Goal: Task Accomplishment & Management: Use online tool/utility

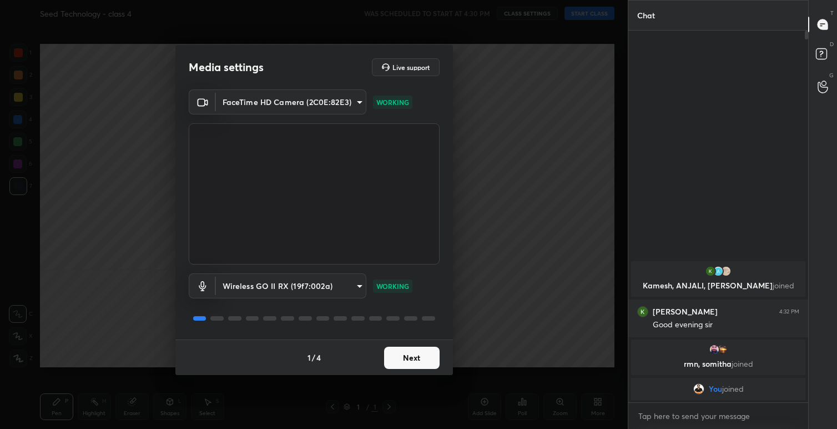
click at [417, 359] on button "Next" at bounding box center [412, 358] width 56 height 22
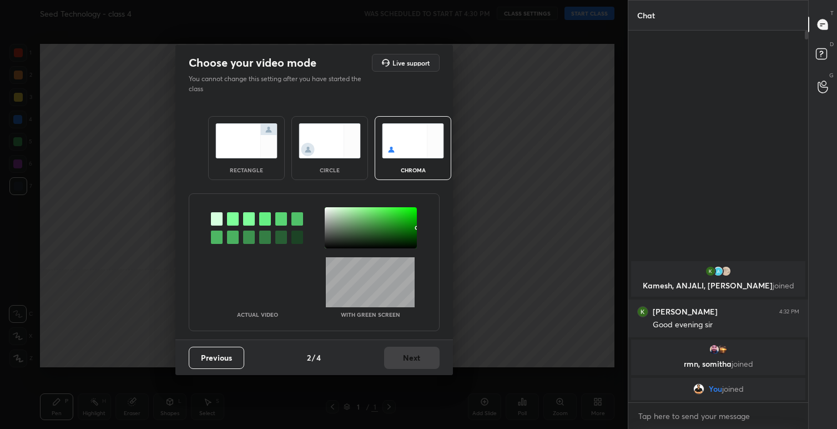
click at [241, 146] on img at bounding box center [246, 140] width 62 height 35
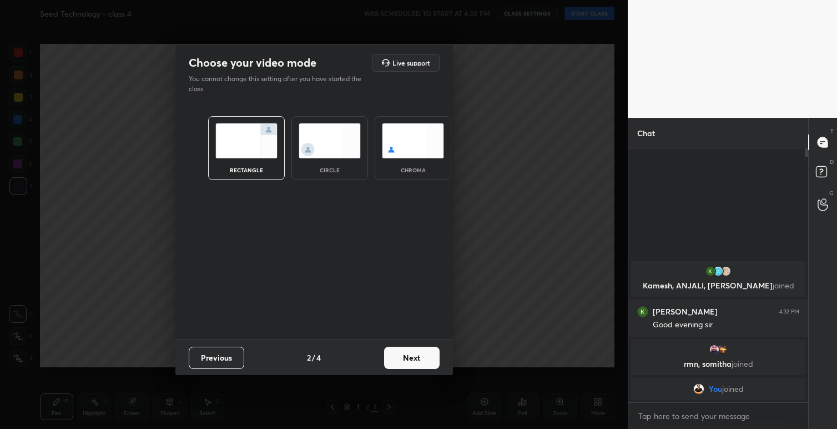
scroll to position [277, 177]
click at [409, 358] on button "Next" at bounding box center [412, 358] width 56 height 22
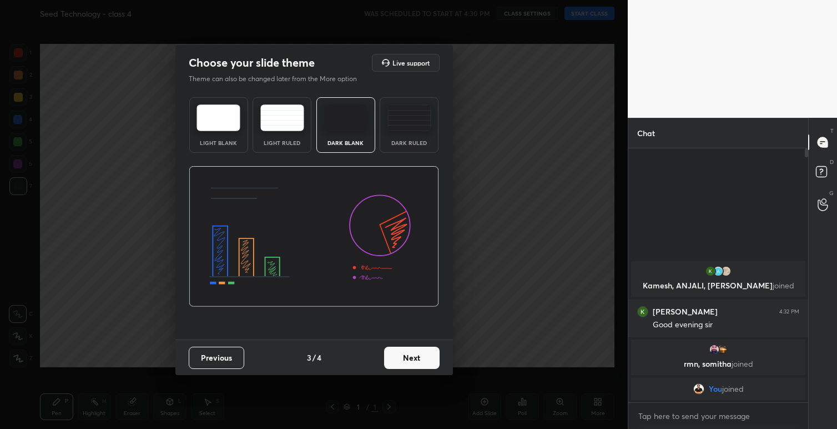
click at [231, 114] on img at bounding box center [219, 117] width 44 height 27
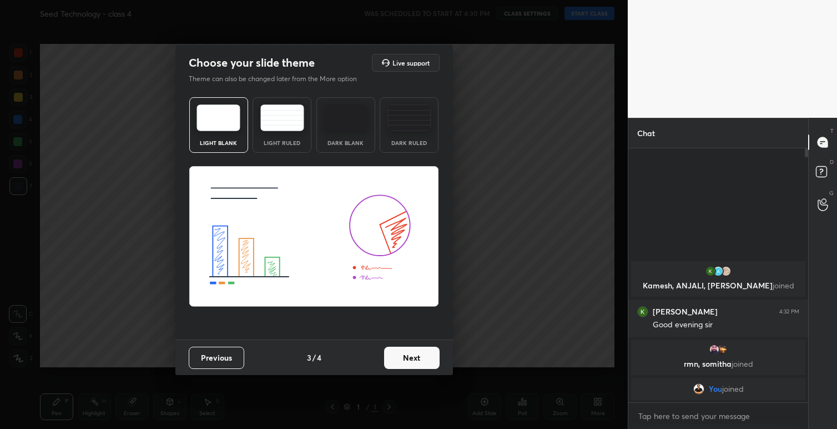
click at [356, 128] on img at bounding box center [346, 117] width 44 height 27
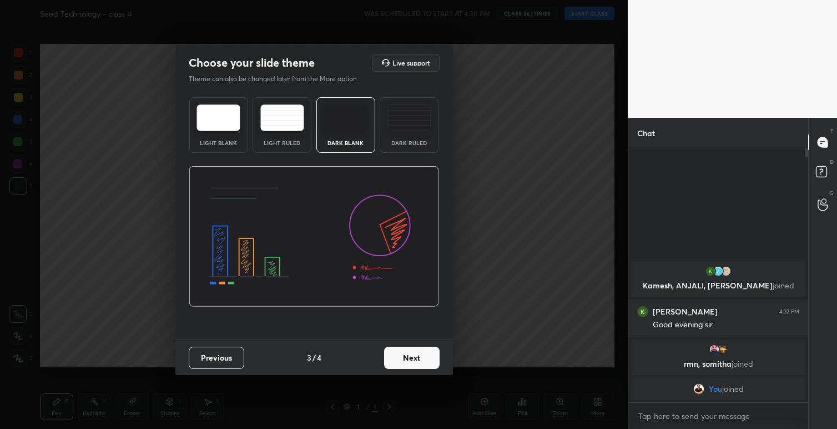
click at [410, 354] on button "Next" at bounding box center [412, 358] width 56 height 22
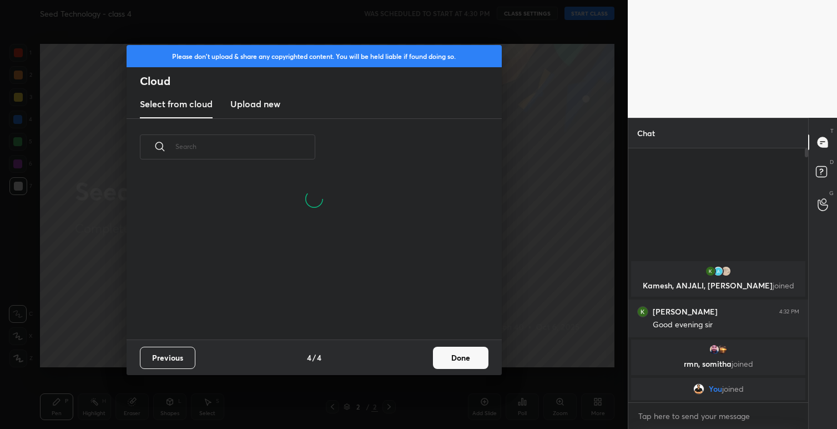
click at [464, 355] on button "Done" at bounding box center [461, 358] width 56 height 22
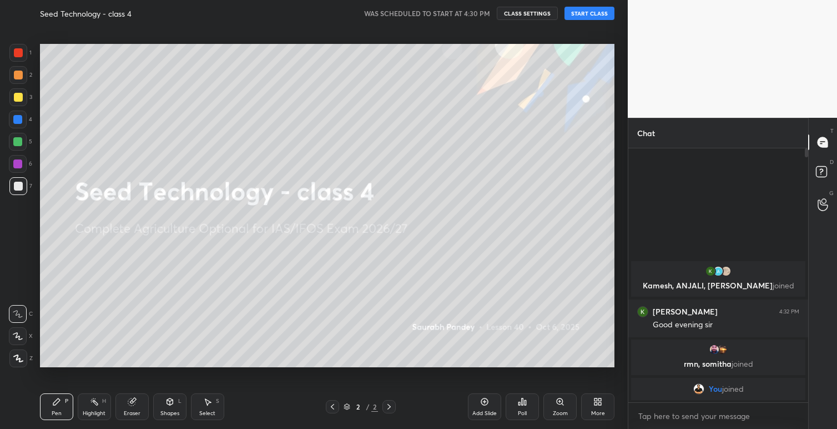
click at [589, 13] on button "START CLASS" at bounding box center [590, 13] width 50 height 13
click at [479, 16] on span "mute" at bounding box center [481, 13] width 16 height 8
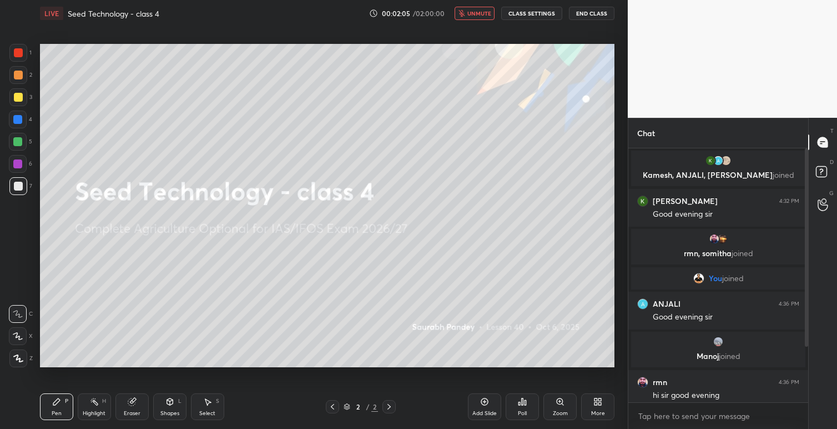
click at [479, 12] on span "unmute" at bounding box center [480, 13] width 24 height 8
click at [541, 13] on button "CLASS SETTINGS" at bounding box center [531, 13] width 61 height 13
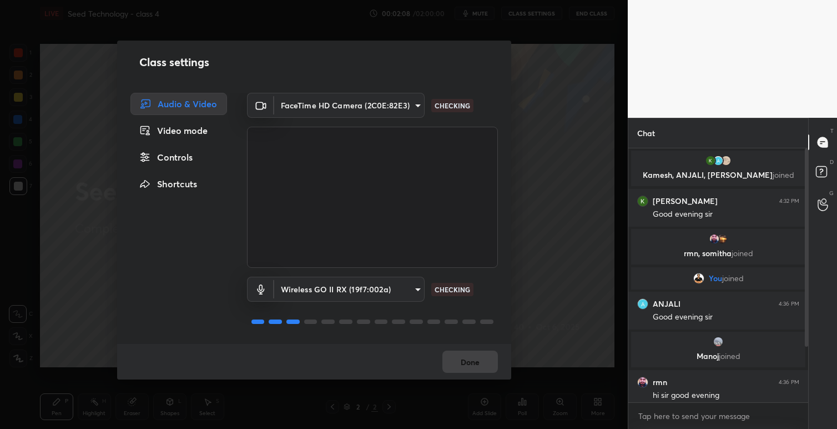
click at [476, 361] on div "Done" at bounding box center [314, 362] width 394 height 36
click at [483, 367] on button "Done" at bounding box center [471, 361] width 56 height 22
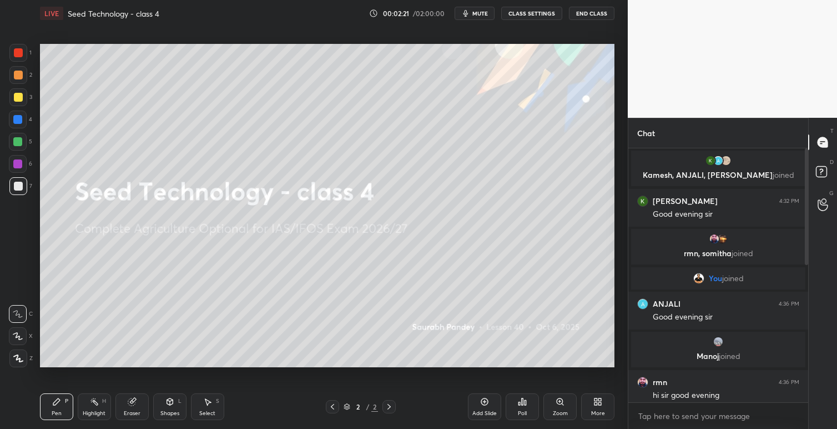
click at [595, 397] on icon at bounding box center [598, 401] width 9 height 9
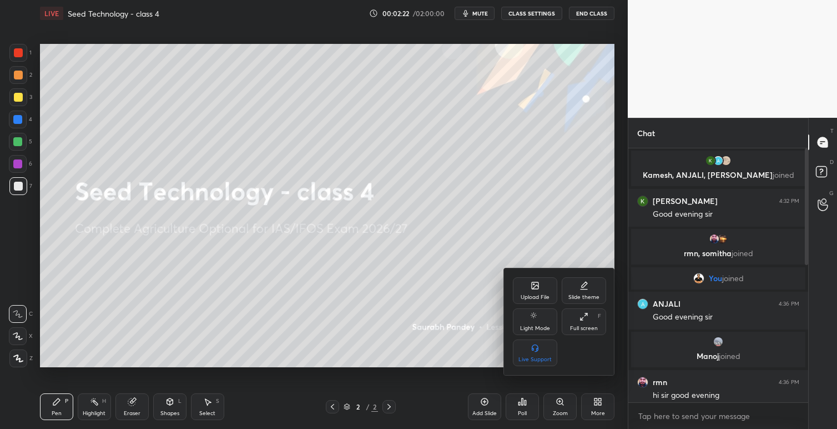
click at [540, 297] on div "Upload File" at bounding box center [535, 297] width 29 height 6
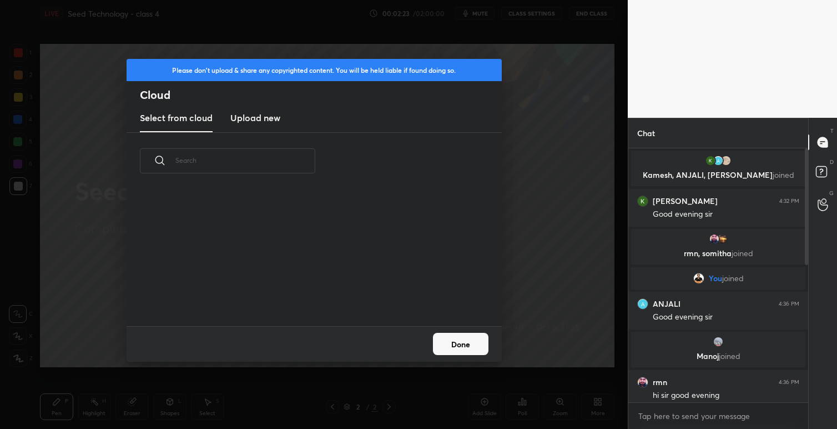
scroll to position [137, 357]
click at [271, 116] on h3 "Upload new" at bounding box center [255, 117] width 50 height 13
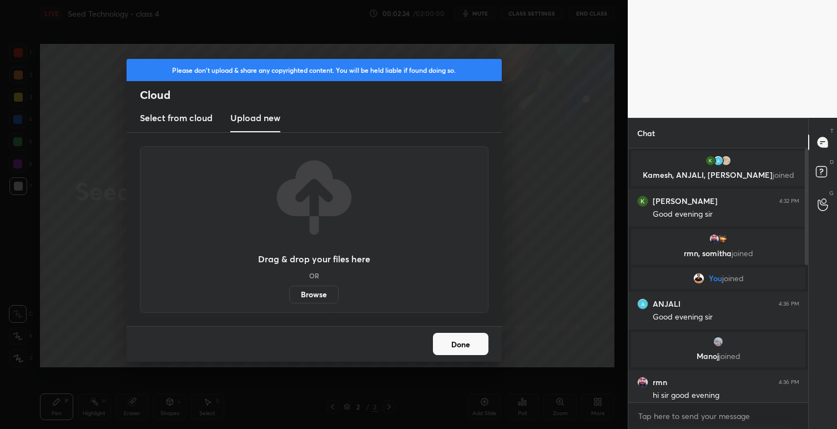
click at [312, 297] on label "Browse" at bounding box center [313, 294] width 49 height 18
click at [289, 297] on input "Browse" at bounding box center [289, 294] width 0 height 18
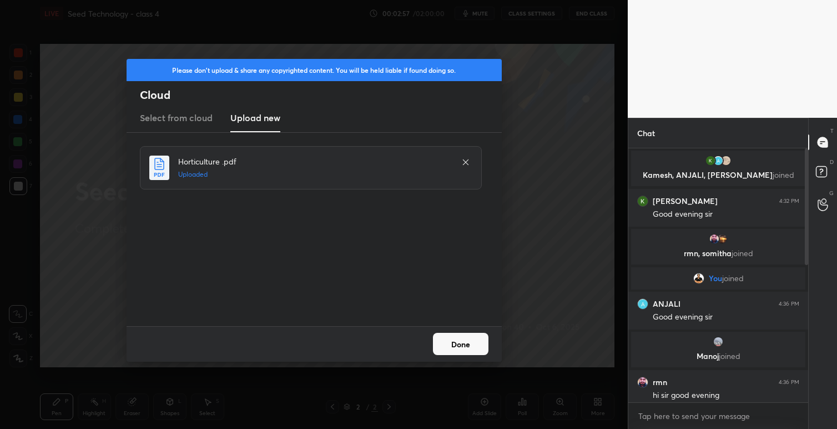
click at [465, 339] on button "Done" at bounding box center [461, 344] width 56 height 22
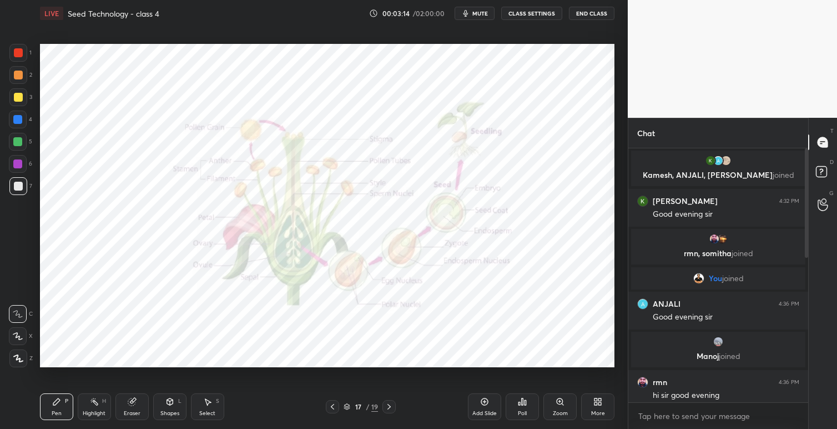
click at [561, 397] on icon at bounding box center [560, 401] width 9 height 9
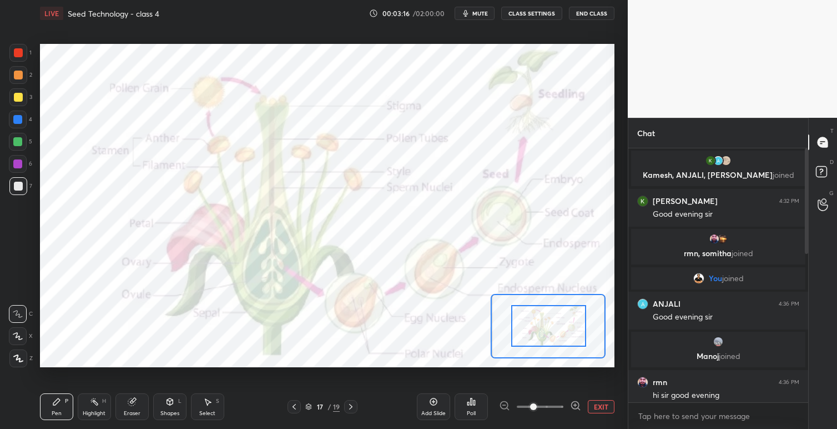
drag, startPoint x: 564, startPoint y: 316, endPoint x: 575, endPoint y: 335, distance: 22.1
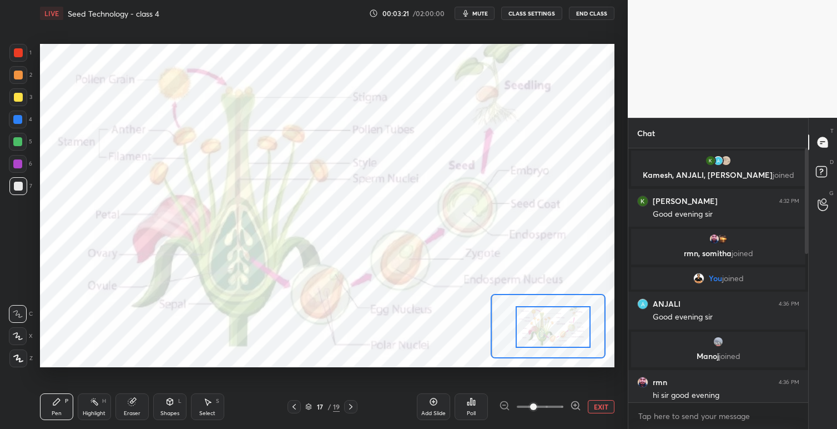
click at [565, 334] on div at bounding box center [553, 327] width 75 height 42
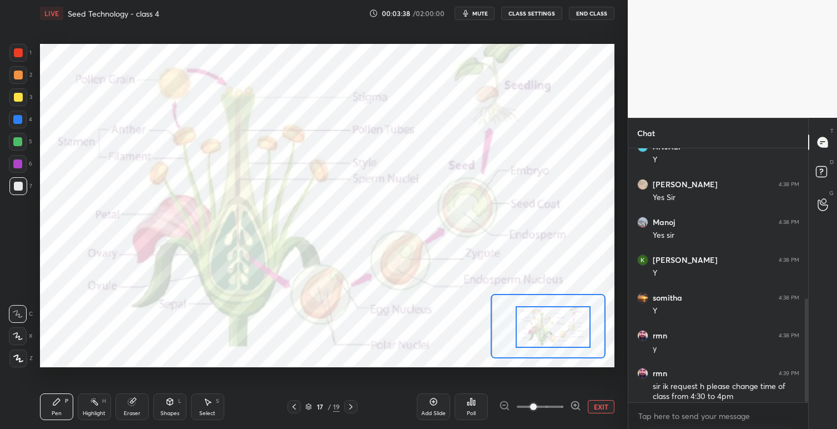
scroll to position [367, 0]
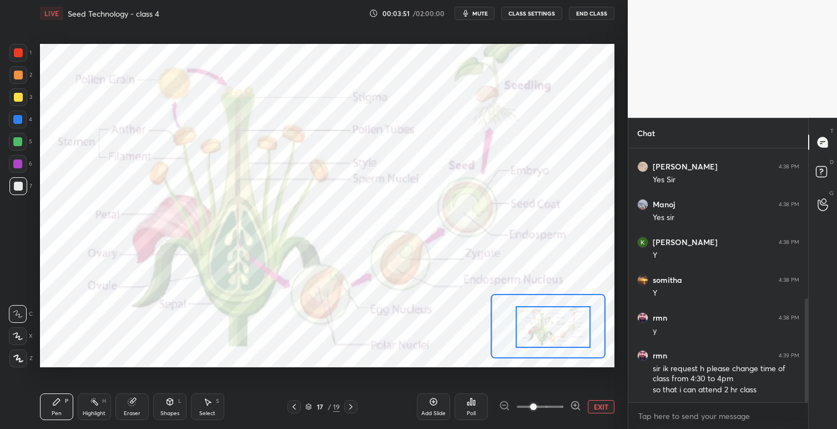
click at [18, 54] on div at bounding box center [18, 52] width 9 height 9
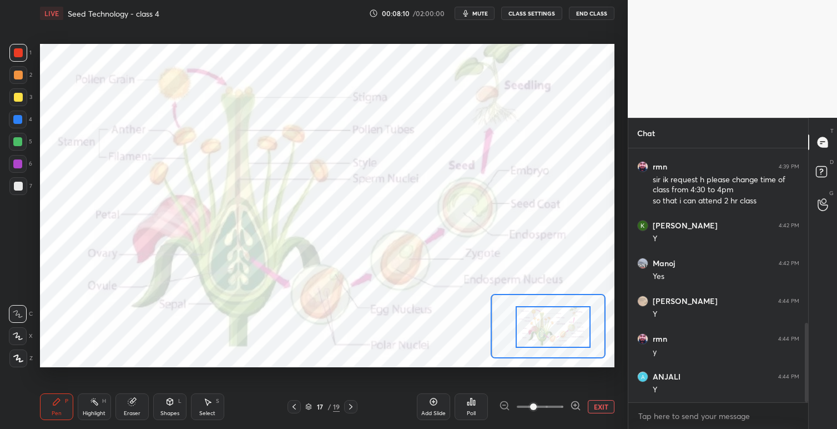
scroll to position [593, 0]
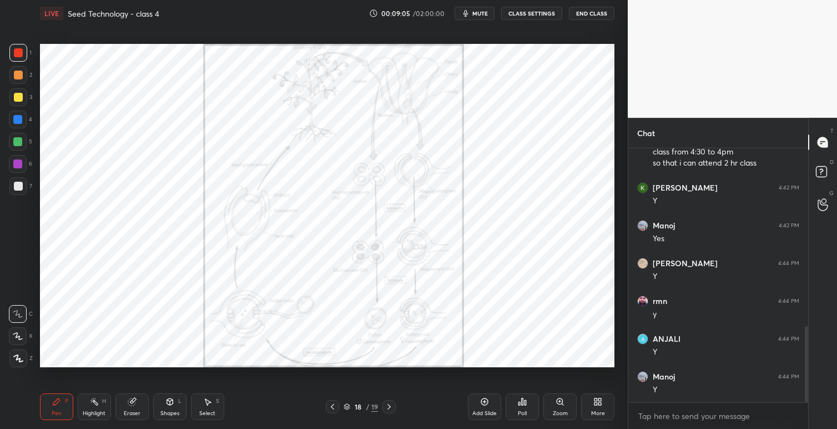
click at [563, 403] on icon at bounding box center [560, 401] width 9 height 9
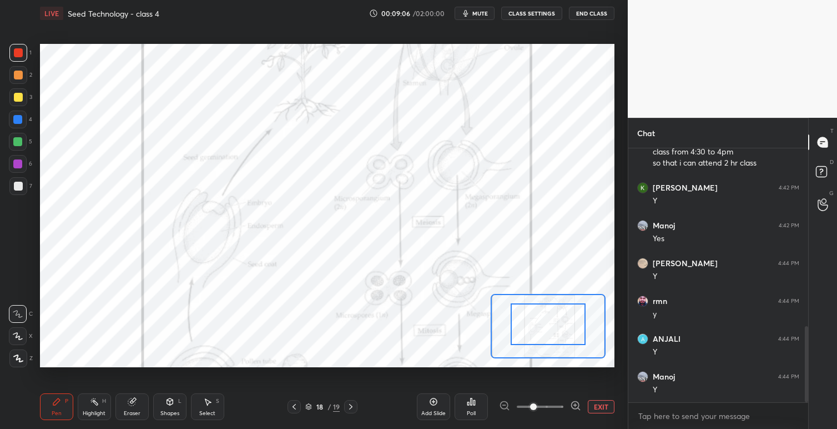
click at [556, 323] on div at bounding box center [548, 324] width 75 height 42
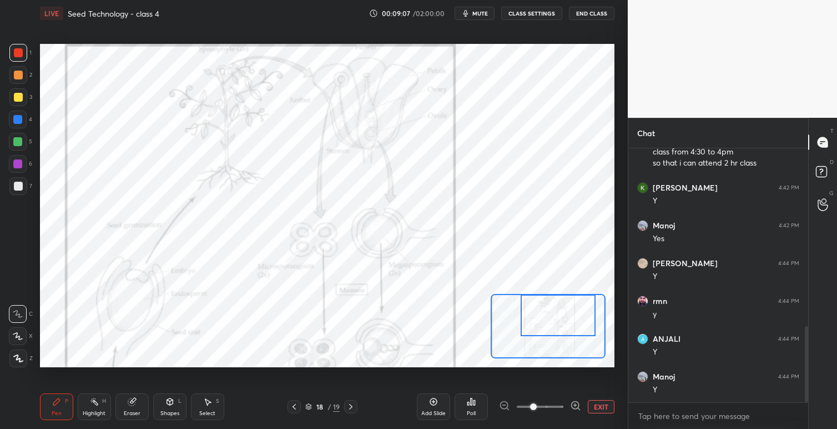
drag, startPoint x: 556, startPoint y: 323, endPoint x: 566, endPoint y: 316, distance: 12.3
click at [567, 316] on div at bounding box center [558, 315] width 75 height 42
click at [565, 313] on div at bounding box center [558, 315] width 75 height 42
drag, startPoint x: 565, startPoint y: 324, endPoint x: 565, endPoint y: 315, distance: 8.9
click at [565, 315] on div at bounding box center [557, 315] width 75 height 42
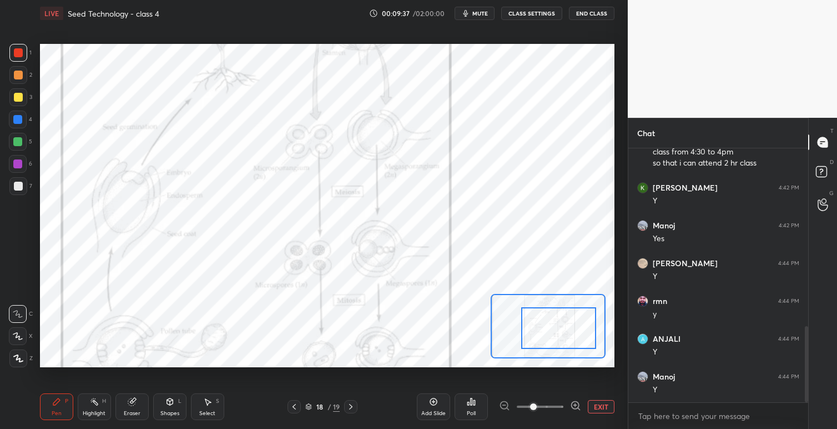
drag, startPoint x: 551, startPoint y: 322, endPoint x: 553, endPoint y: 335, distance: 13.4
click at [553, 336] on div at bounding box center [558, 328] width 75 height 42
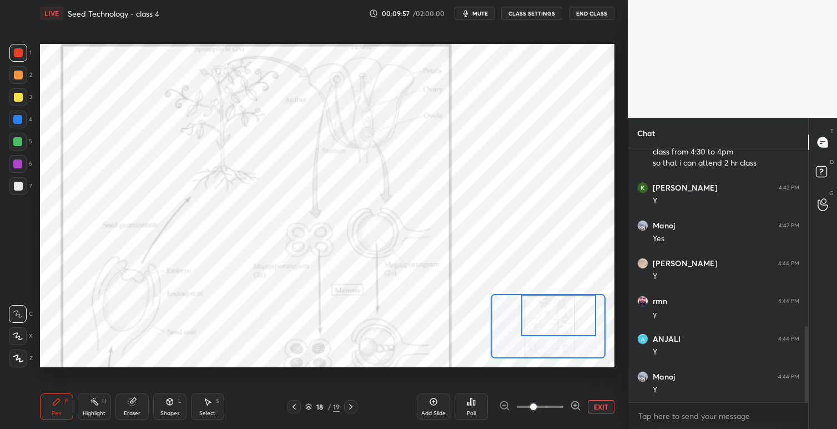
drag, startPoint x: 553, startPoint y: 330, endPoint x: 552, endPoint y: 315, distance: 15.0
click at [552, 315] on div at bounding box center [558, 315] width 75 height 42
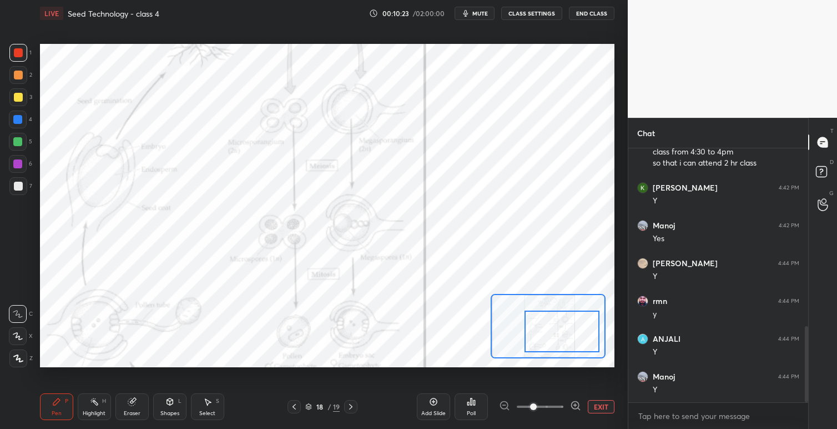
drag, startPoint x: 554, startPoint y: 315, endPoint x: 558, endPoint y: 331, distance: 16.6
click at [558, 331] on div at bounding box center [562, 331] width 75 height 42
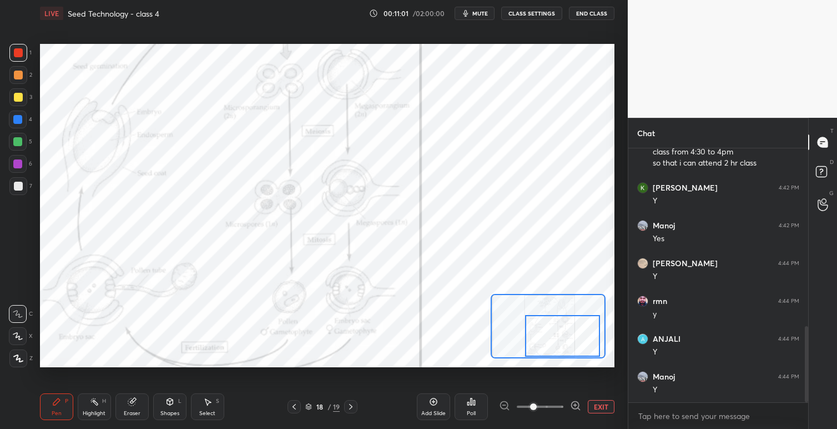
drag, startPoint x: 553, startPoint y: 318, endPoint x: 554, endPoint y: 329, distance: 10.6
click at [554, 329] on div at bounding box center [562, 336] width 75 height 42
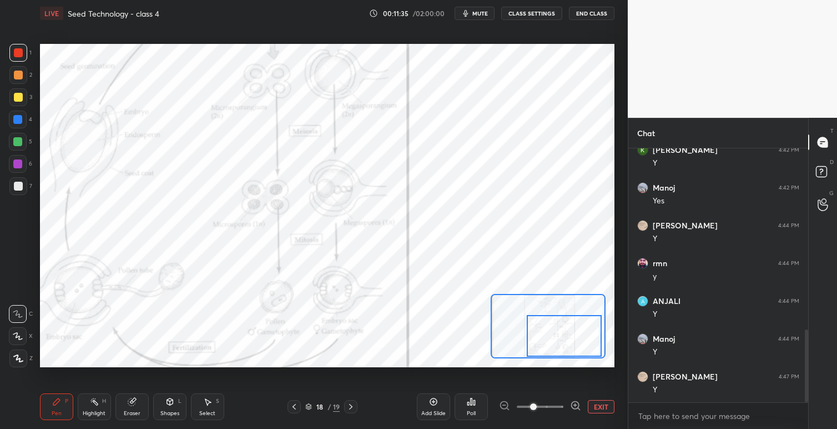
click at [550, 349] on div at bounding box center [564, 336] width 75 height 42
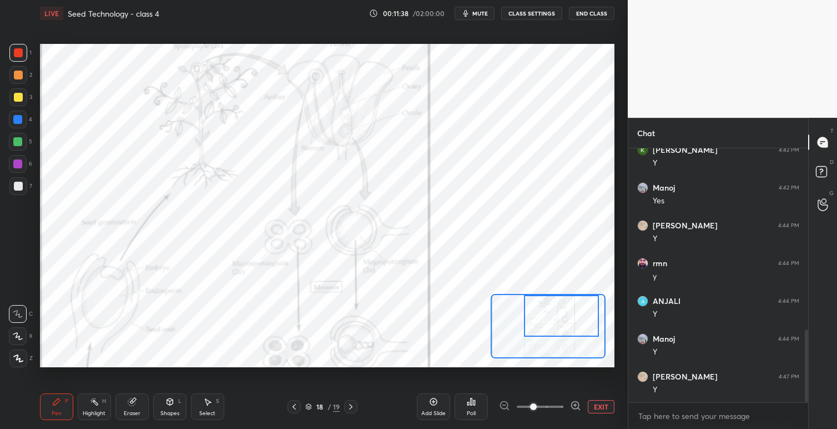
drag, startPoint x: 555, startPoint y: 337, endPoint x: 551, endPoint y: 324, distance: 13.2
click at [551, 324] on div at bounding box center [561, 316] width 75 height 42
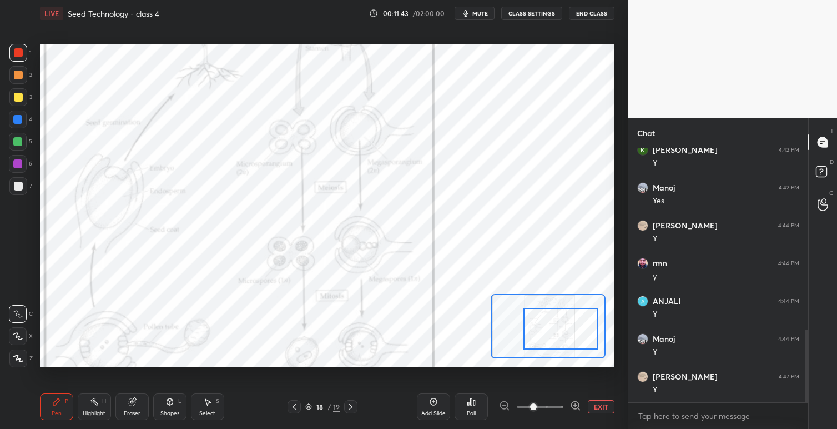
drag, startPoint x: 542, startPoint y: 314, endPoint x: 491, endPoint y: 315, distance: 50.6
click at [540, 327] on div at bounding box center [561, 329] width 75 height 42
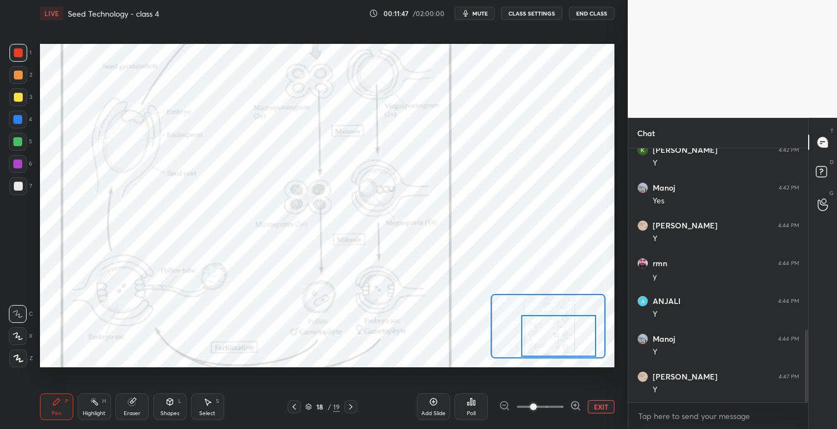
drag, startPoint x: 554, startPoint y: 333, endPoint x: 528, endPoint y: 331, distance: 26.7
click at [554, 334] on div at bounding box center [558, 336] width 75 height 42
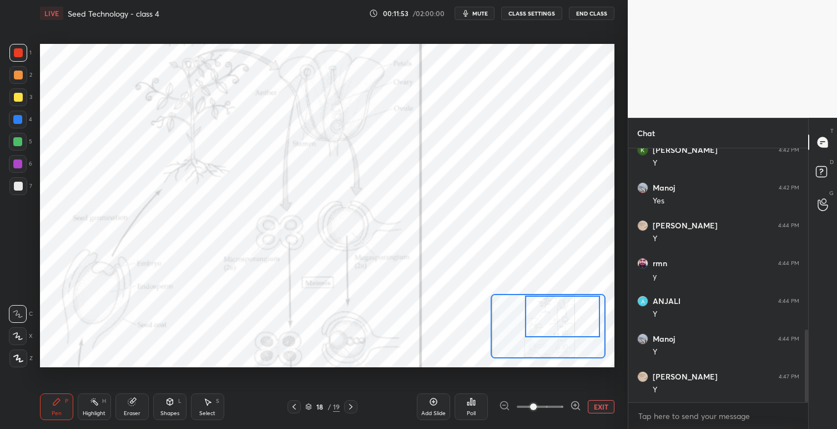
drag, startPoint x: 542, startPoint y: 333, endPoint x: 536, endPoint y: 313, distance: 20.2
click at [546, 313] on div at bounding box center [562, 316] width 75 height 42
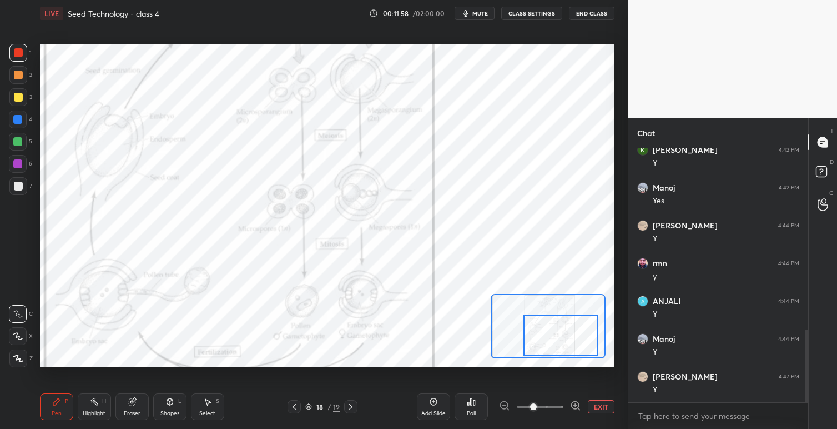
drag, startPoint x: 558, startPoint y: 324, endPoint x: 526, endPoint y: 317, distance: 31.9
click at [556, 338] on div at bounding box center [561, 335] width 75 height 42
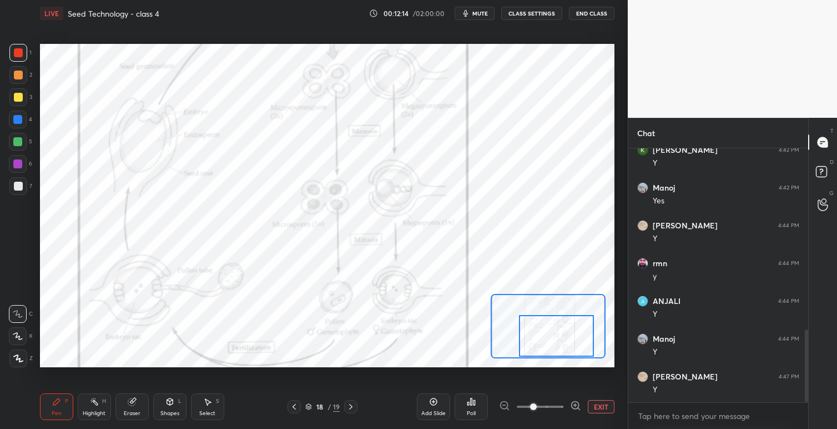
drag, startPoint x: 549, startPoint y: 333, endPoint x: 514, endPoint y: 340, distance: 35.8
click at [534, 339] on div at bounding box center [556, 336] width 75 height 42
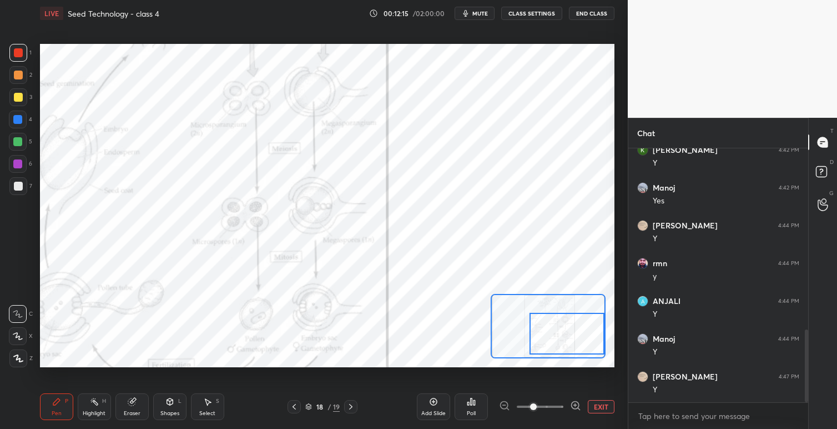
click at [556, 335] on div at bounding box center [567, 334] width 75 height 42
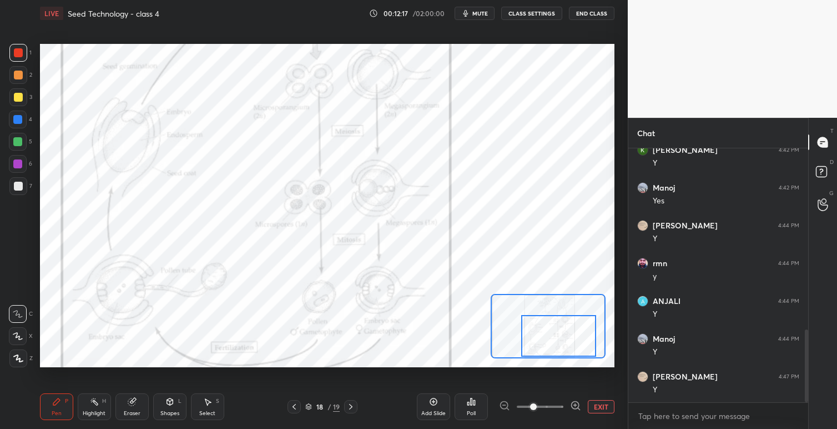
click at [540, 334] on div at bounding box center [558, 336] width 75 height 42
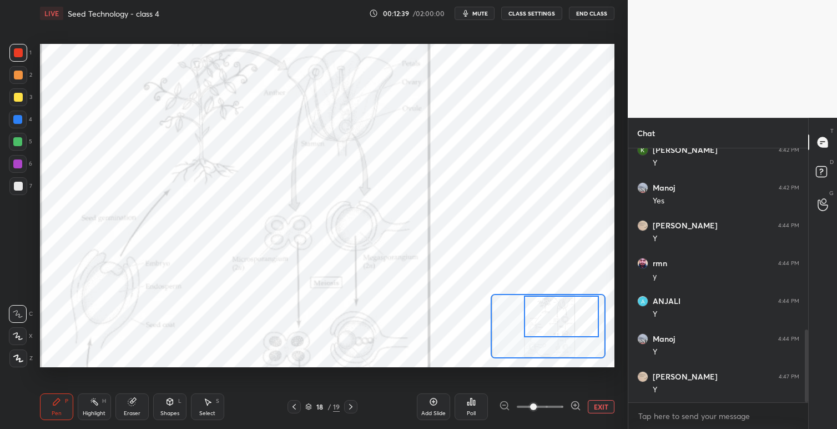
drag, startPoint x: 554, startPoint y: 330, endPoint x: 558, endPoint y: 321, distance: 9.7
click at [555, 322] on div at bounding box center [561, 316] width 75 height 42
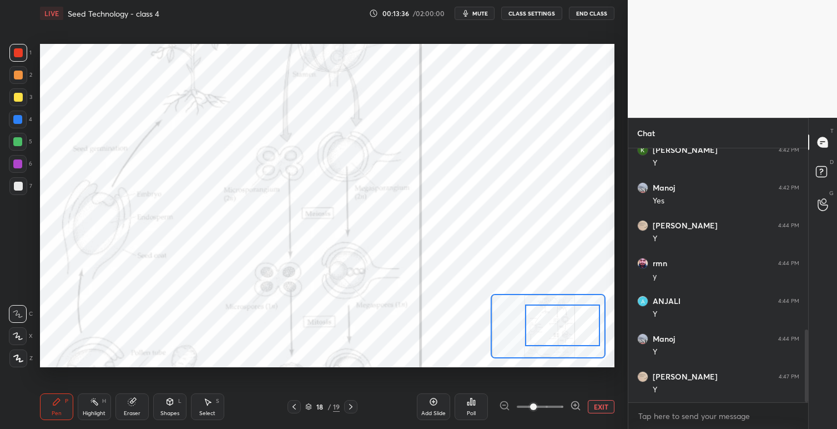
drag, startPoint x: 559, startPoint y: 305, endPoint x: 560, endPoint y: 318, distance: 12.8
click at [560, 319] on div at bounding box center [562, 325] width 75 height 42
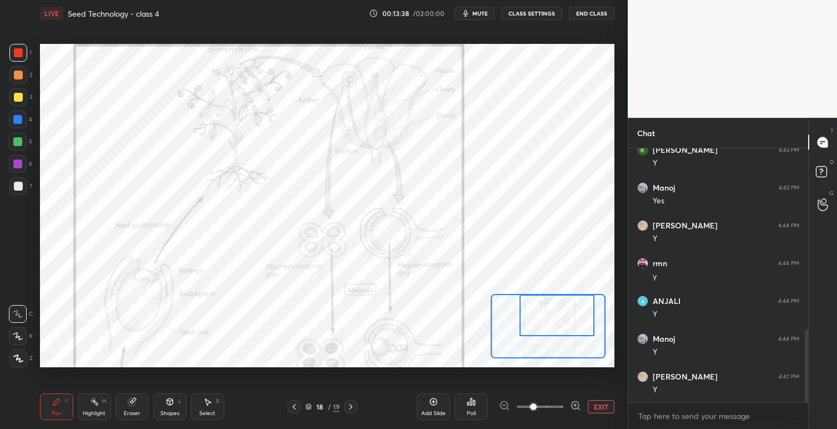
drag, startPoint x: 561, startPoint y: 315, endPoint x: 556, endPoint y: 298, distance: 17.9
click at [556, 298] on div at bounding box center [557, 315] width 75 height 42
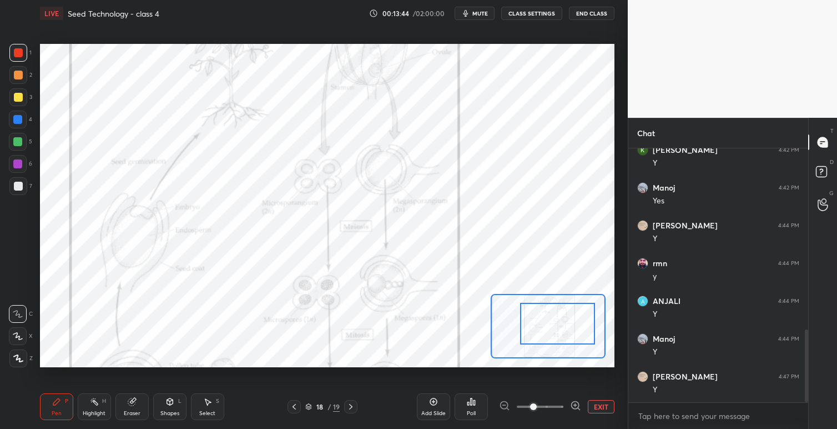
drag, startPoint x: 564, startPoint y: 318, endPoint x: 566, endPoint y: 328, distance: 9.7
click at [566, 328] on div at bounding box center [557, 324] width 75 height 42
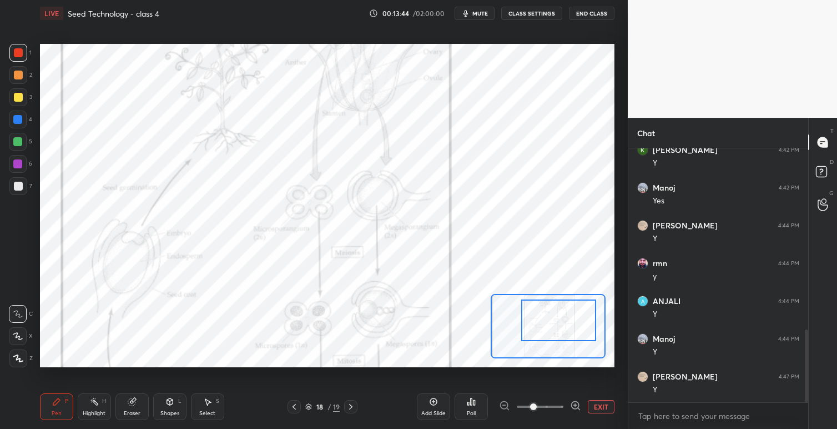
click at [568, 325] on div at bounding box center [558, 320] width 75 height 42
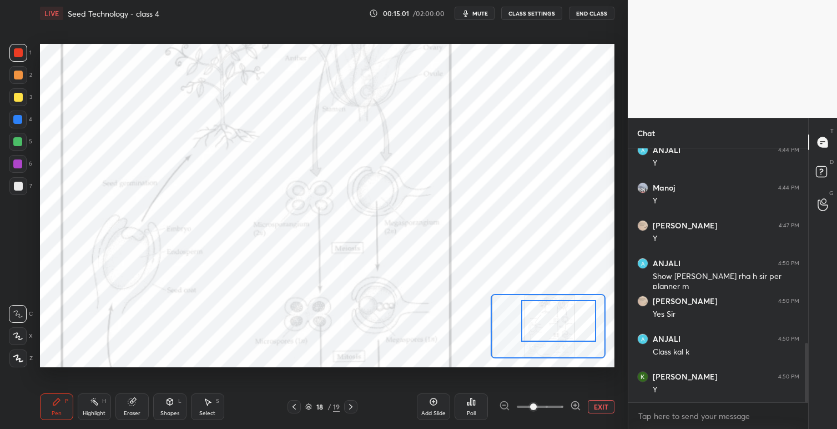
scroll to position [830, 0]
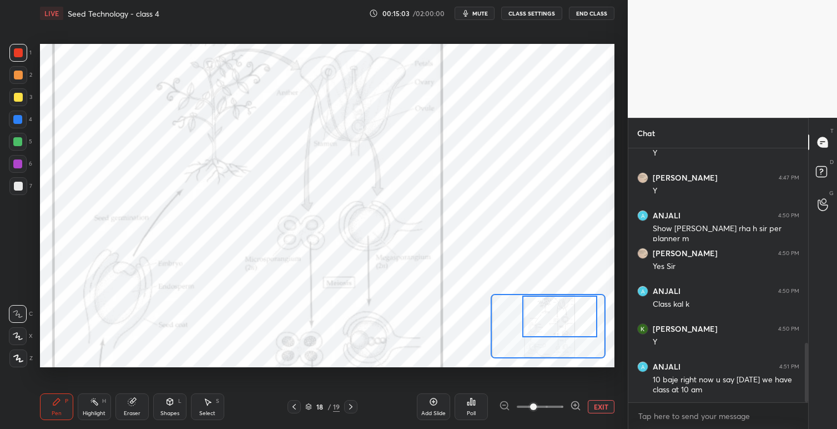
click at [561, 314] on div at bounding box center [560, 316] width 75 height 42
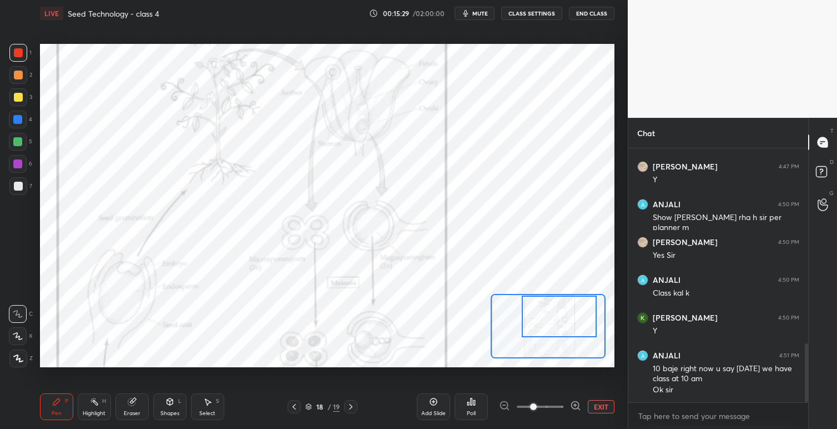
click at [603, 406] on button "EXIT" at bounding box center [601, 406] width 27 height 13
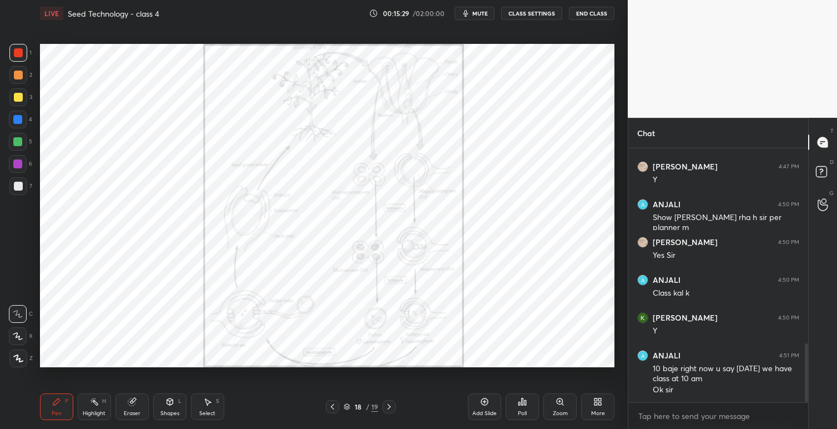
click at [601, 403] on icon at bounding box center [600, 403] width 3 height 3
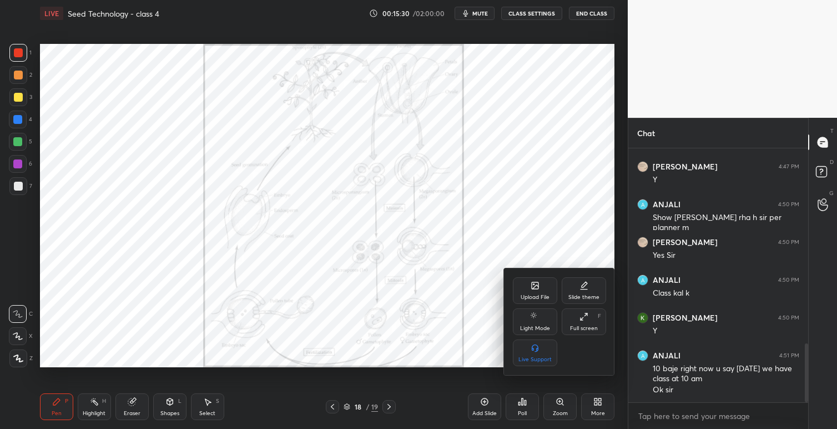
click at [533, 299] on div "Upload File" at bounding box center [535, 297] width 29 height 6
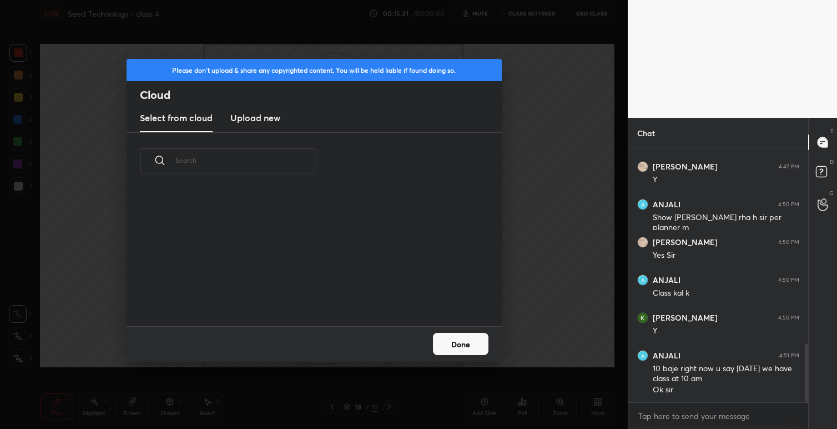
scroll to position [137, 357]
click at [269, 124] on new "Upload new" at bounding box center [255, 118] width 50 height 28
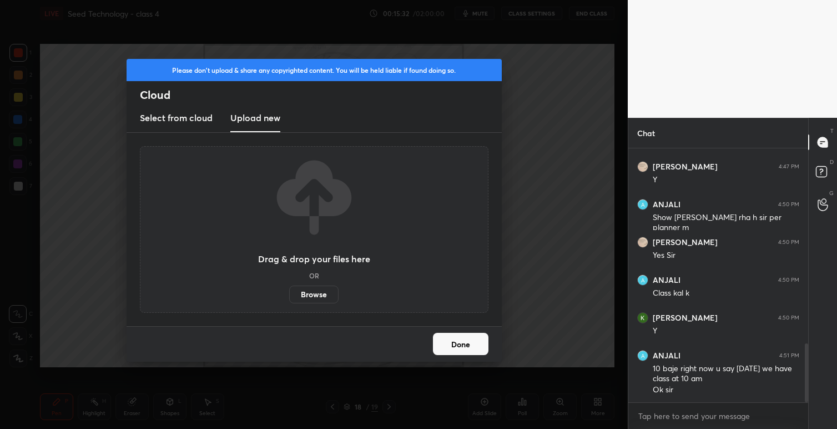
click at [302, 176] on icon at bounding box center [314, 196] width 83 height 83
click at [322, 293] on label "Browse" at bounding box center [313, 294] width 49 height 18
click at [289, 293] on input "Browse" at bounding box center [289, 294] width 0 height 18
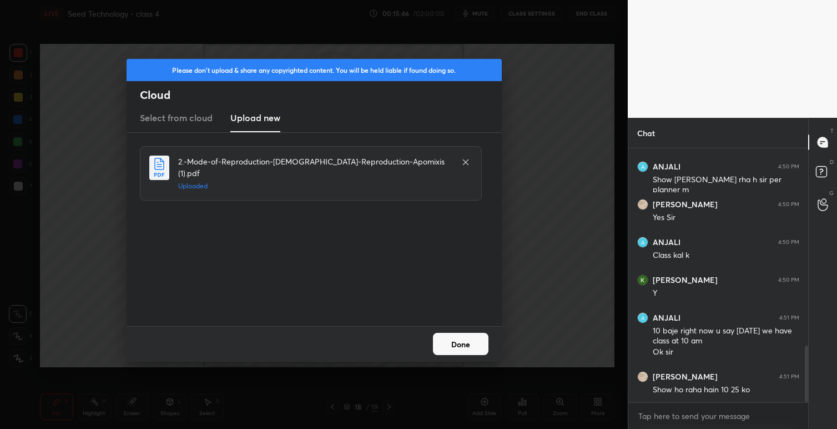
click at [452, 342] on button "Done" at bounding box center [461, 344] width 56 height 22
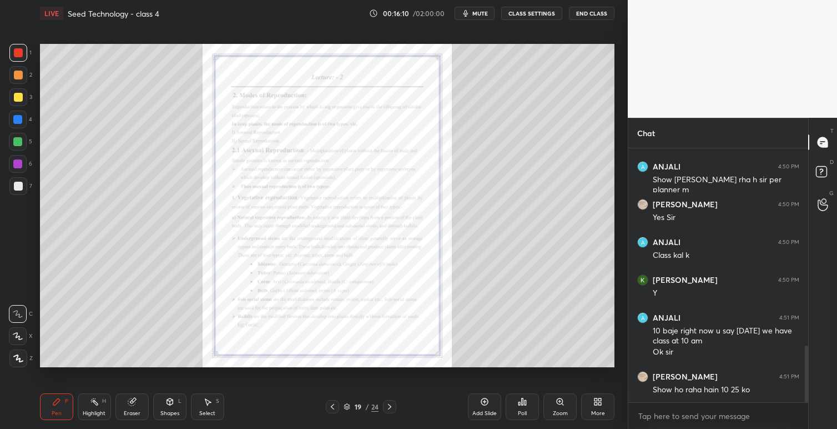
scroll to position [916, 0]
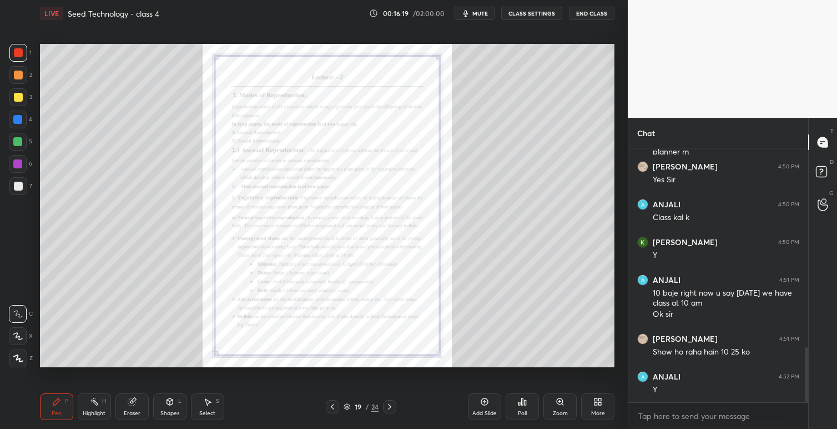
click at [560, 399] on icon at bounding box center [560, 401] width 6 height 6
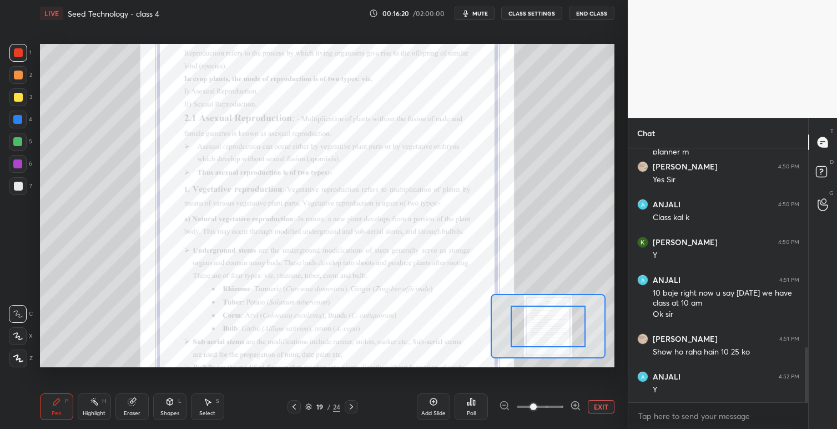
scroll to position [954, 0]
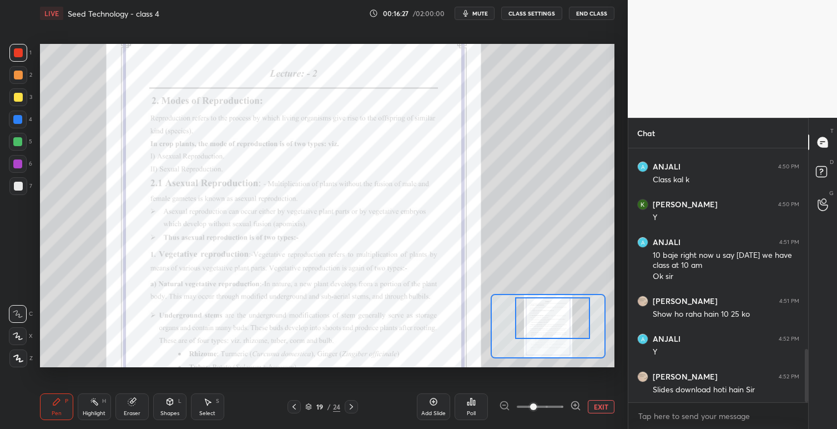
drag, startPoint x: 560, startPoint y: 317, endPoint x: 565, endPoint y: 308, distance: 9.4
click at [565, 308] on div at bounding box center [552, 318] width 75 height 42
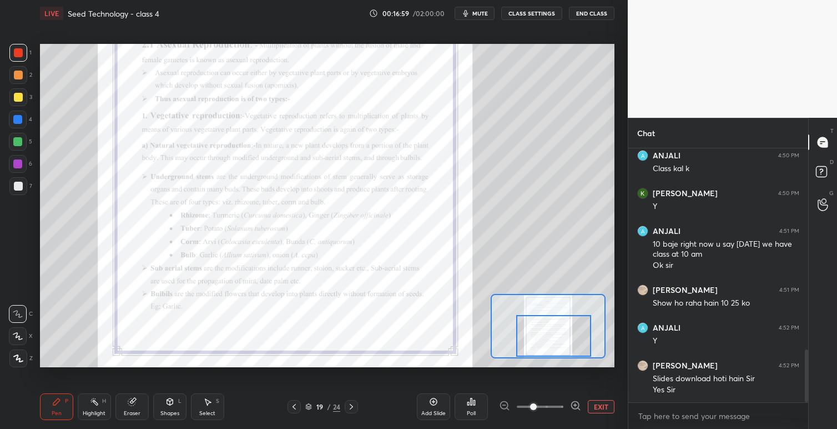
drag, startPoint x: 545, startPoint y: 315, endPoint x: 547, endPoint y: 337, distance: 21.7
click at [547, 337] on div at bounding box center [553, 336] width 75 height 42
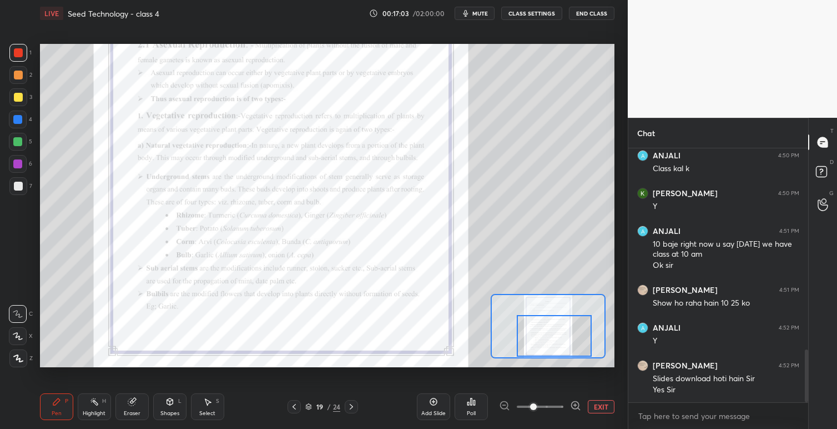
click at [353, 407] on icon at bounding box center [351, 406] width 9 height 9
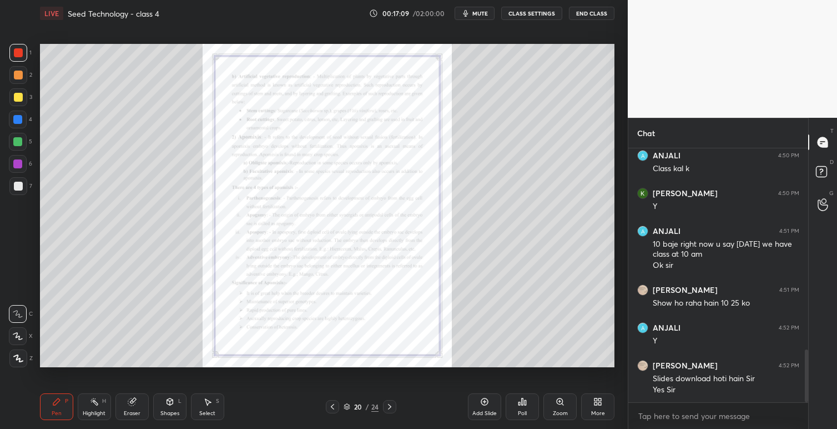
click at [559, 400] on icon at bounding box center [560, 401] width 9 height 9
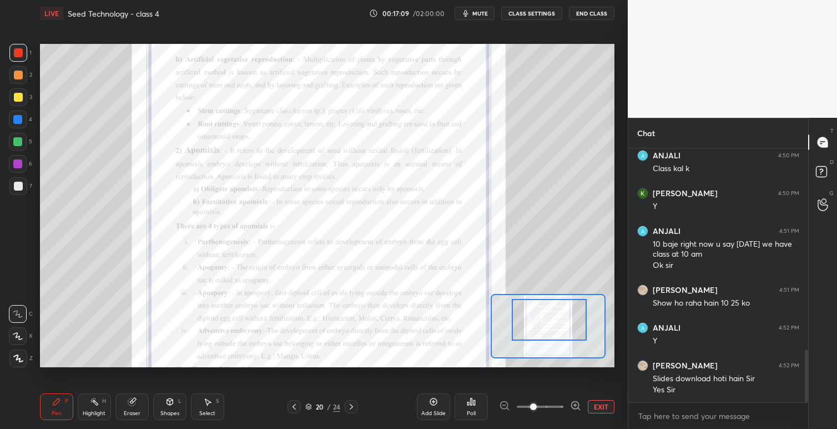
drag, startPoint x: 551, startPoint y: 323, endPoint x: 554, endPoint y: 315, distance: 8.1
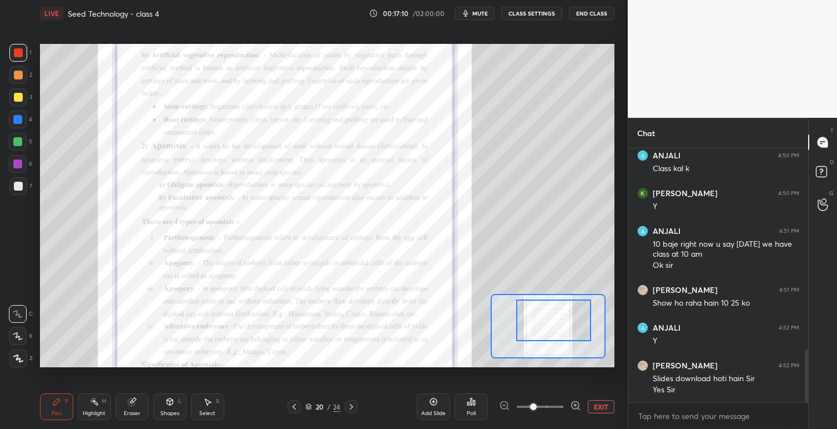
drag, startPoint x: 554, startPoint y: 315, endPoint x: 560, endPoint y: 342, distance: 27.3
click at [558, 318] on div at bounding box center [553, 320] width 75 height 42
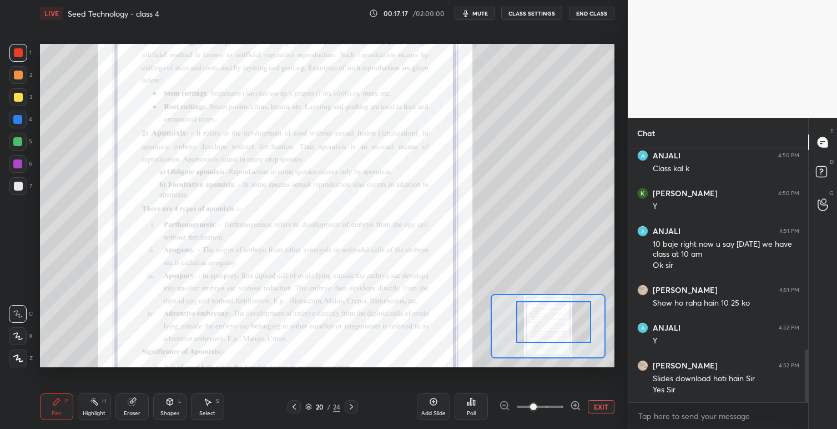
click at [354, 406] on icon at bounding box center [351, 406] width 9 height 9
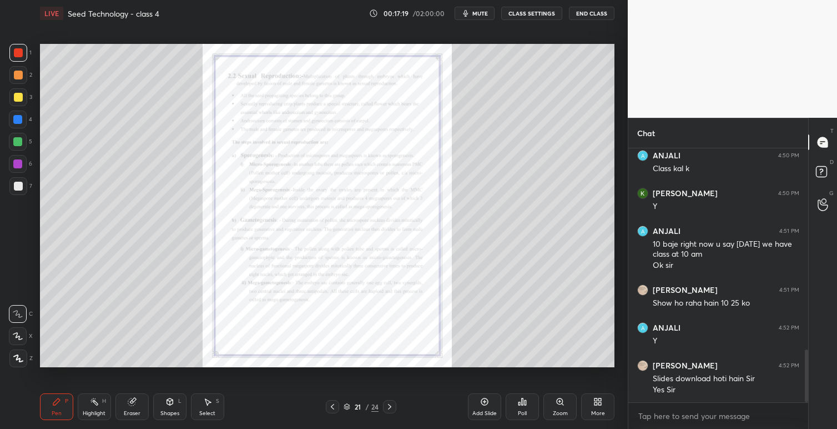
click at [559, 401] on icon at bounding box center [560, 401] width 2 height 0
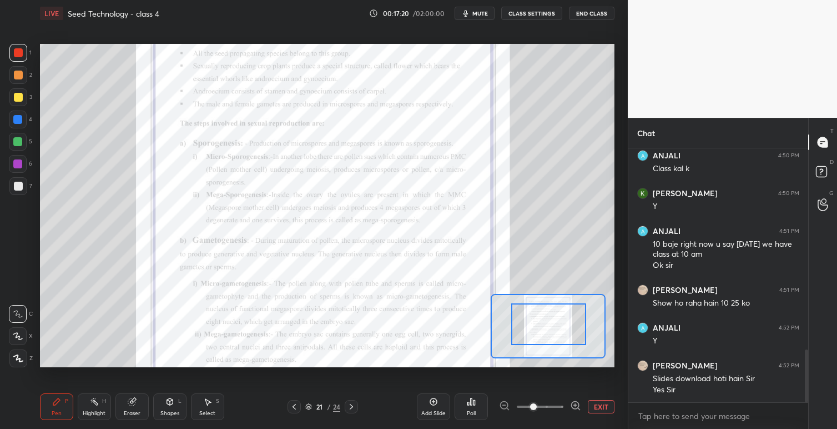
click at [550, 323] on div at bounding box center [548, 324] width 75 height 42
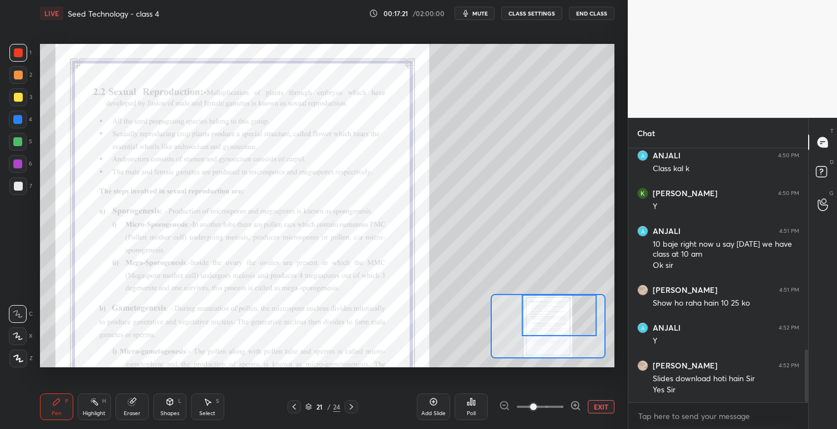
drag, startPoint x: 550, startPoint y: 318, endPoint x: 563, endPoint y: 358, distance: 41.4
click at [558, 316] on div at bounding box center [559, 315] width 75 height 42
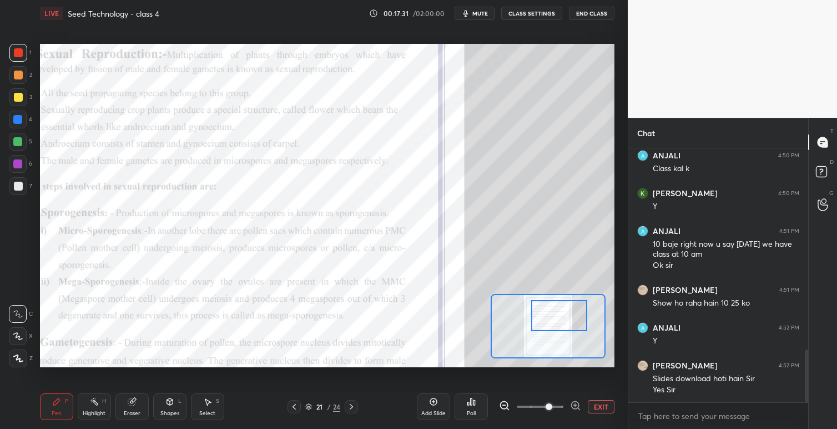
click at [548, 404] on span at bounding box center [540, 406] width 47 height 17
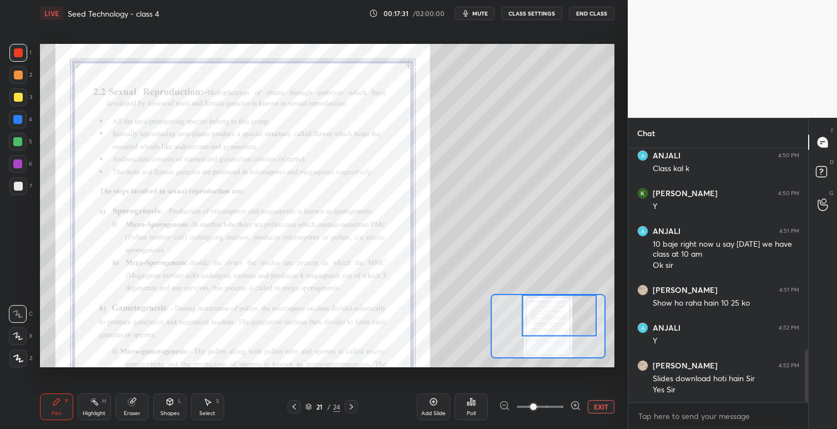
click at [537, 405] on span at bounding box center [533, 406] width 7 height 7
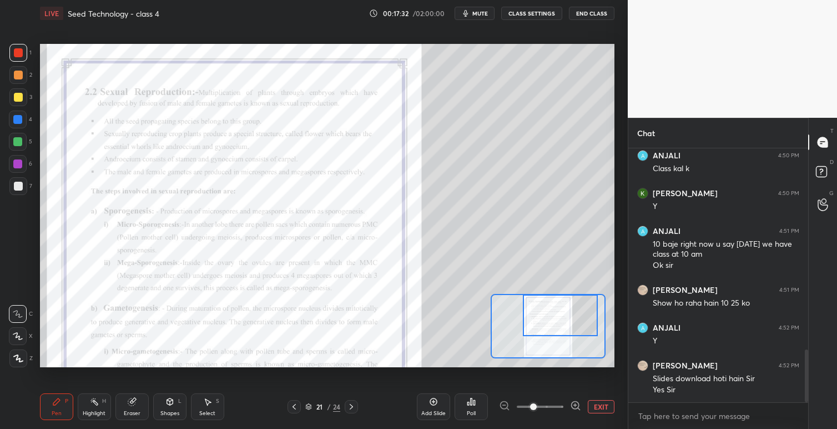
click at [556, 322] on div at bounding box center [560, 315] width 75 height 42
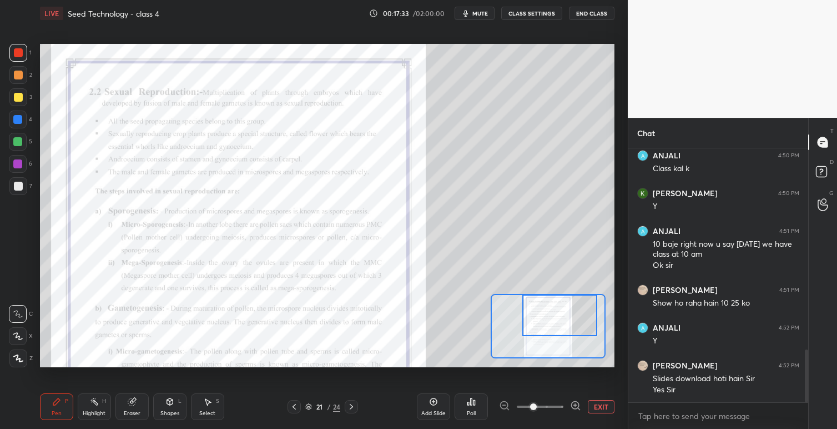
click at [555, 323] on div at bounding box center [560, 315] width 75 height 42
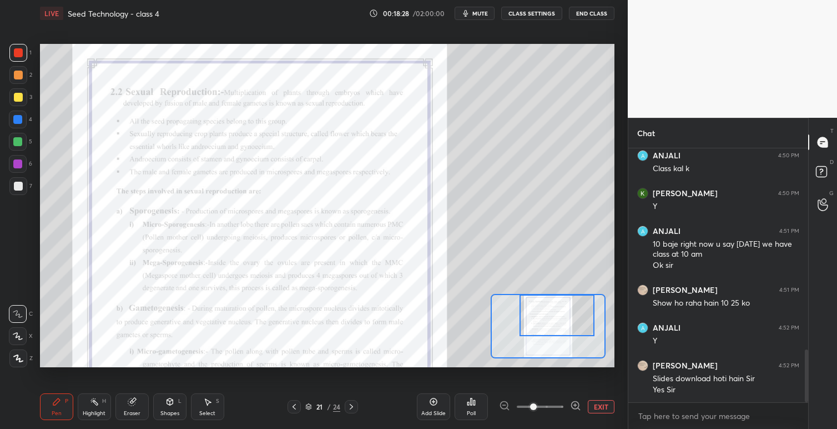
drag, startPoint x: 560, startPoint y: 324, endPoint x: 568, endPoint y: 318, distance: 9.5
click at [557, 318] on div at bounding box center [557, 315] width 75 height 42
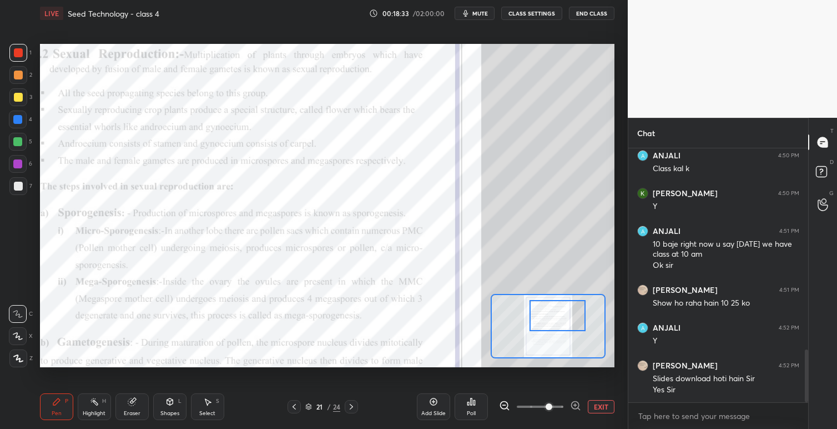
click at [546, 405] on span at bounding box center [549, 406] width 7 height 7
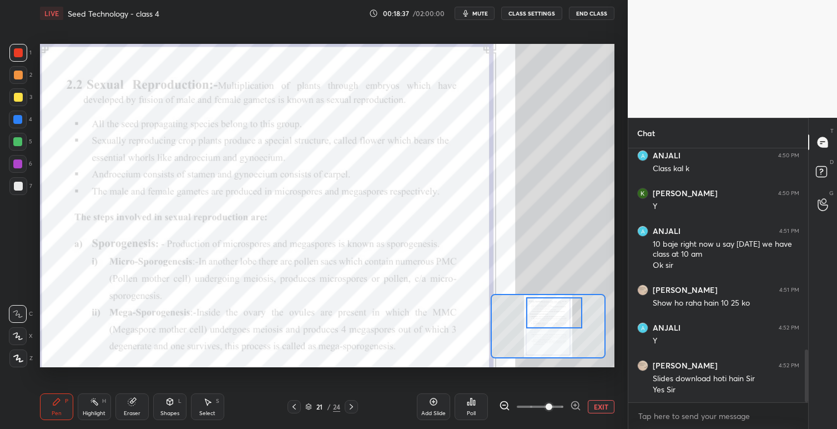
click at [549, 320] on div at bounding box center [554, 312] width 57 height 31
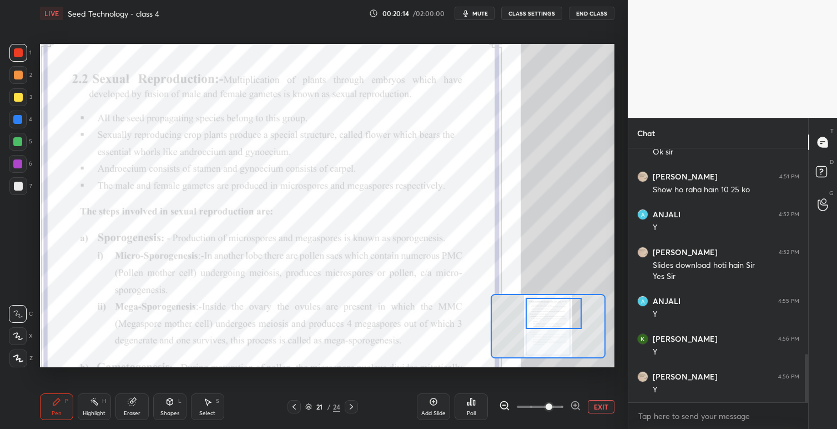
scroll to position [1090, 0]
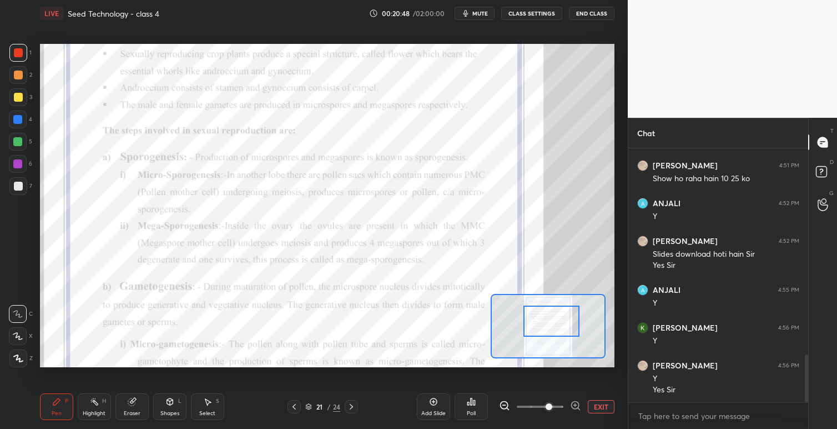
drag, startPoint x: 540, startPoint y: 310, endPoint x: 538, endPoint y: 319, distance: 9.7
click at [538, 319] on div at bounding box center [552, 320] width 57 height 31
click at [295, 406] on icon at bounding box center [294, 406] width 9 height 9
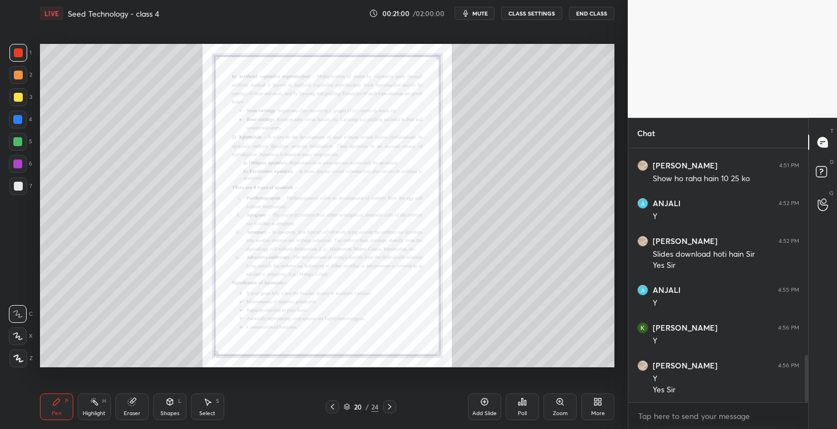
click at [334, 406] on icon at bounding box center [332, 406] width 9 height 9
click at [335, 407] on icon at bounding box center [332, 406] width 9 height 9
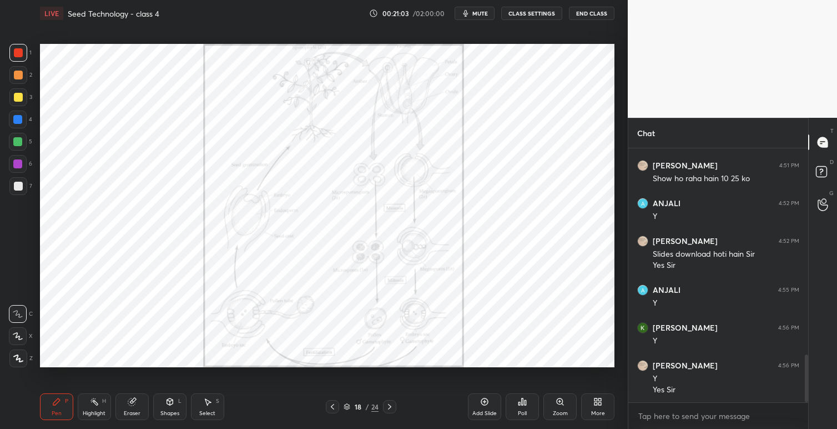
click at [560, 407] on div "Zoom" at bounding box center [560, 406] width 33 height 27
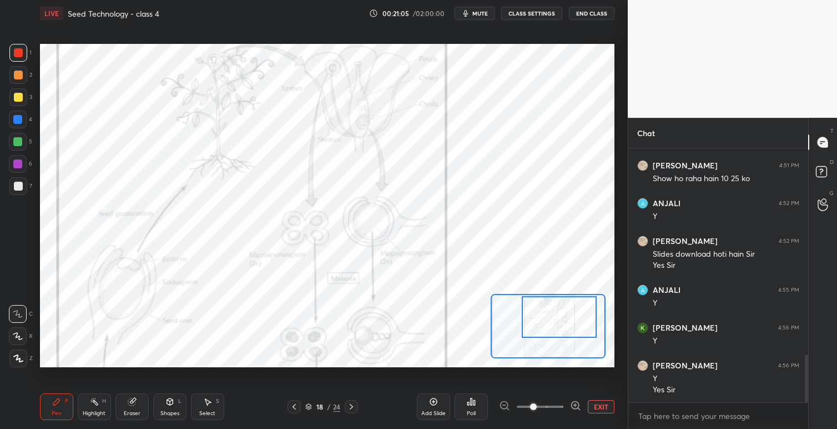
drag, startPoint x: 560, startPoint y: 317, endPoint x: 568, endPoint y: 315, distance: 7.6
click at [571, 311] on div at bounding box center [559, 317] width 75 height 42
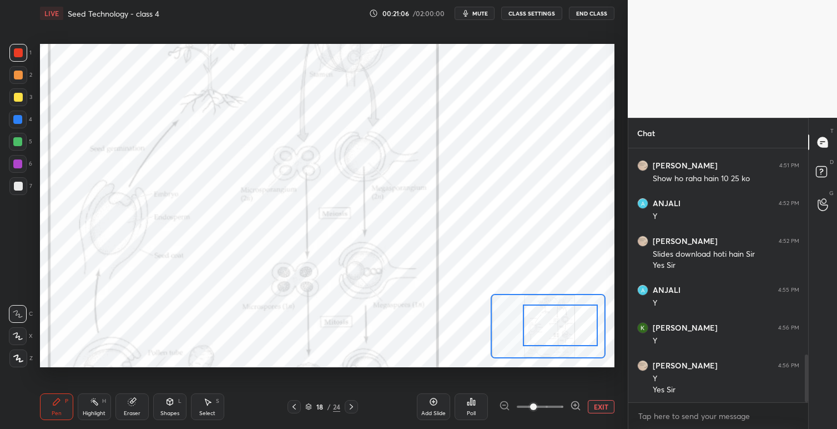
drag, startPoint x: 568, startPoint y: 315, endPoint x: 528, endPoint y: 322, distance: 40.6
click at [568, 323] on div at bounding box center [560, 325] width 75 height 42
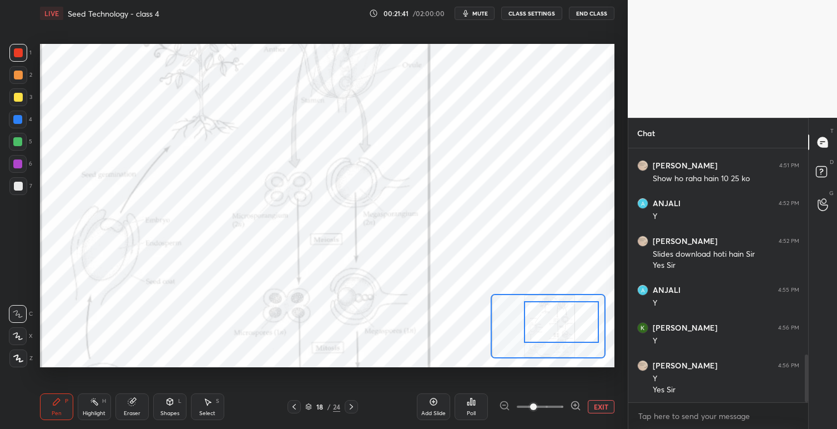
click at [557, 322] on div at bounding box center [561, 322] width 75 height 42
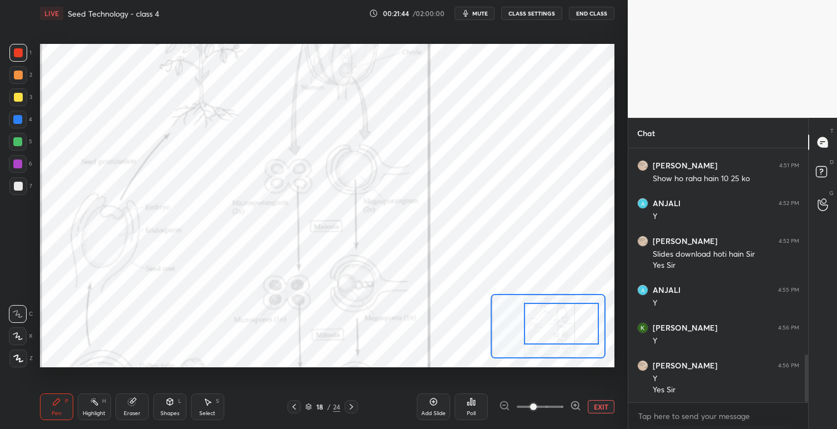
click at [597, 404] on button "EXIT" at bounding box center [601, 406] width 27 height 13
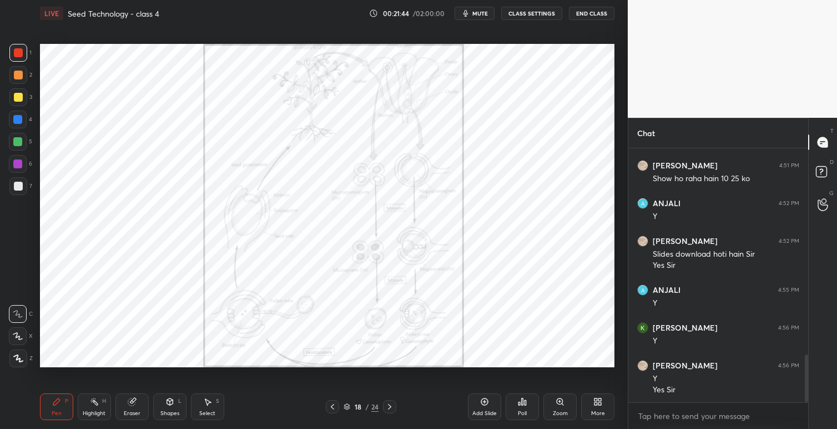
scroll to position [1127, 0]
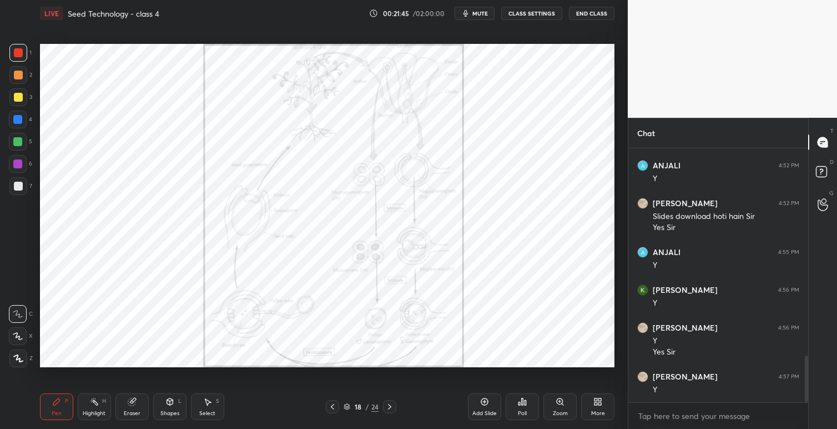
click at [390, 407] on icon at bounding box center [389, 407] width 3 height 6
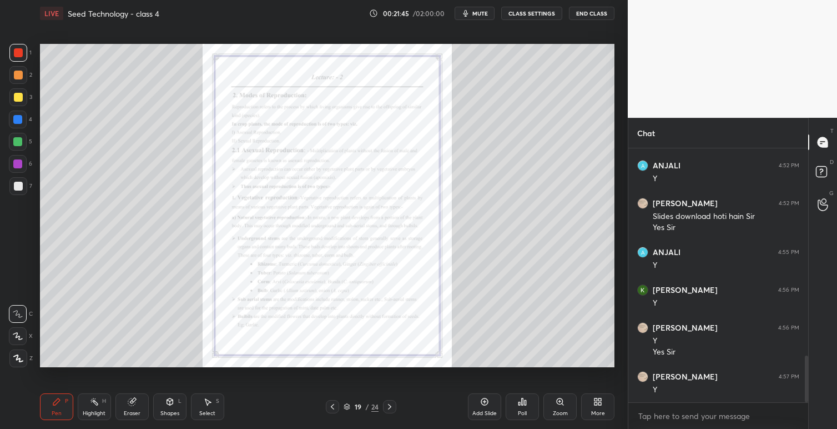
click at [393, 408] on icon at bounding box center [389, 406] width 9 height 9
click at [391, 409] on icon at bounding box center [389, 406] width 9 height 9
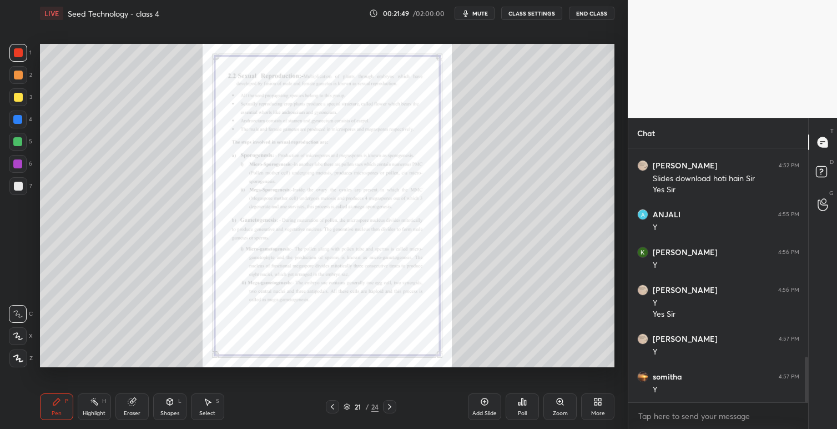
click at [558, 406] on div "Zoom" at bounding box center [560, 406] width 33 height 27
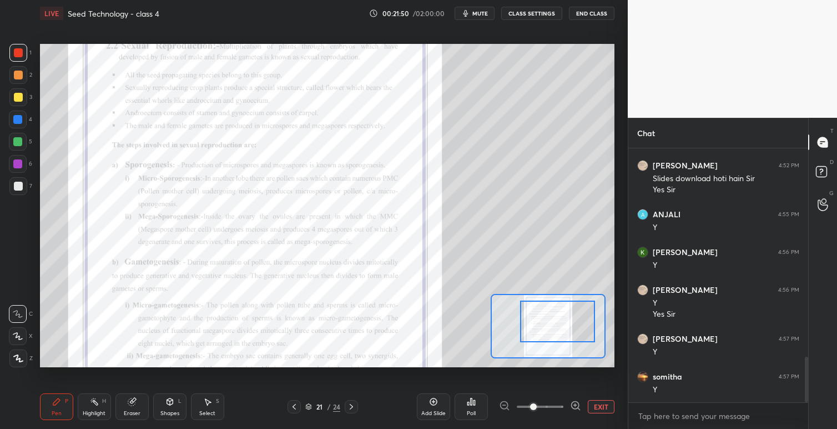
drag, startPoint x: 554, startPoint y: 336, endPoint x: 564, endPoint y: 327, distance: 13.7
click at [564, 333] on div at bounding box center [557, 321] width 75 height 42
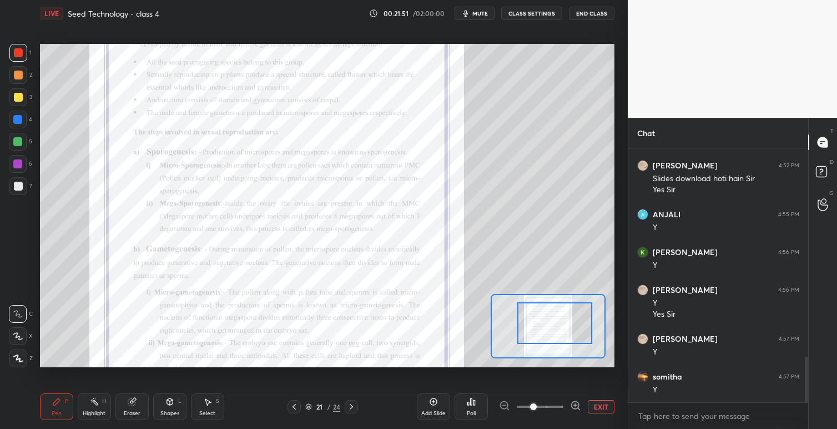
click at [561, 328] on div at bounding box center [555, 323] width 75 height 42
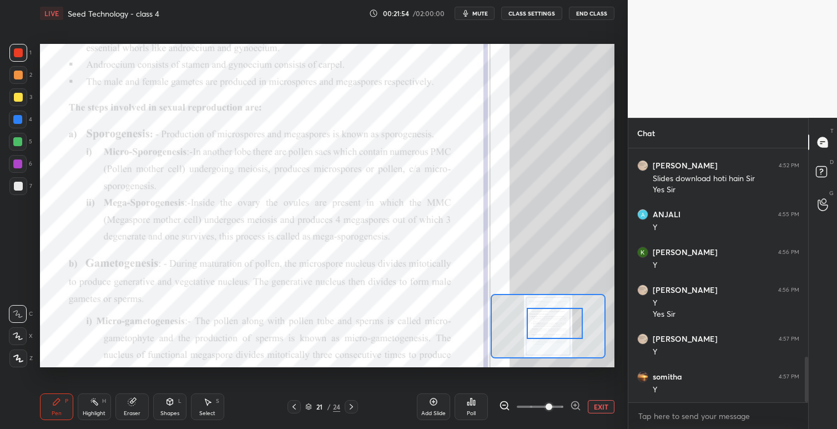
click at [546, 404] on span at bounding box center [549, 406] width 7 height 7
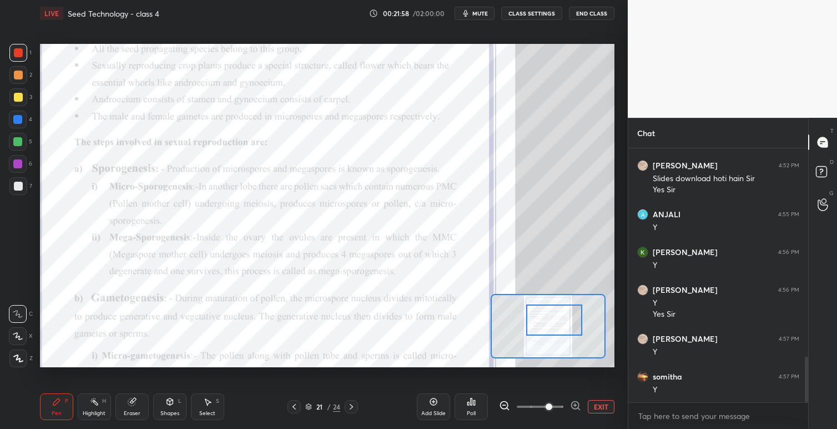
drag, startPoint x: 548, startPoint y: 324, endPoint x: 553, endPoint y: 323, distance: 5.6
click at [547, 322] on div at bounding box center [554, 319] width 57 height 31
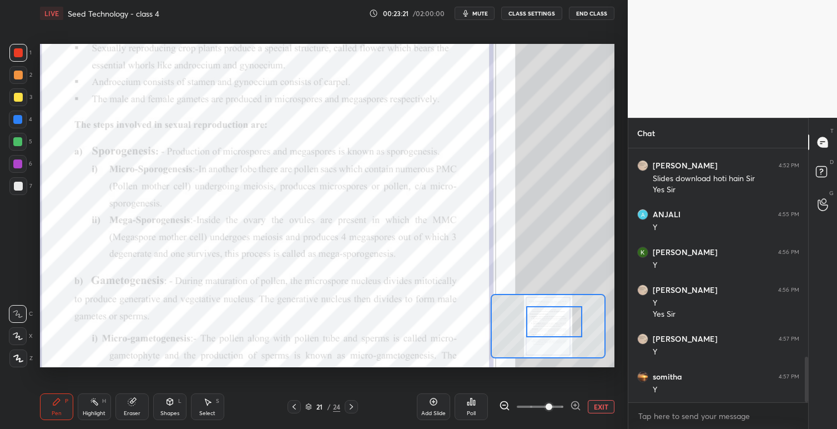
click at [568, 336] on div at bounding box center [548, 326] width 115 height 64
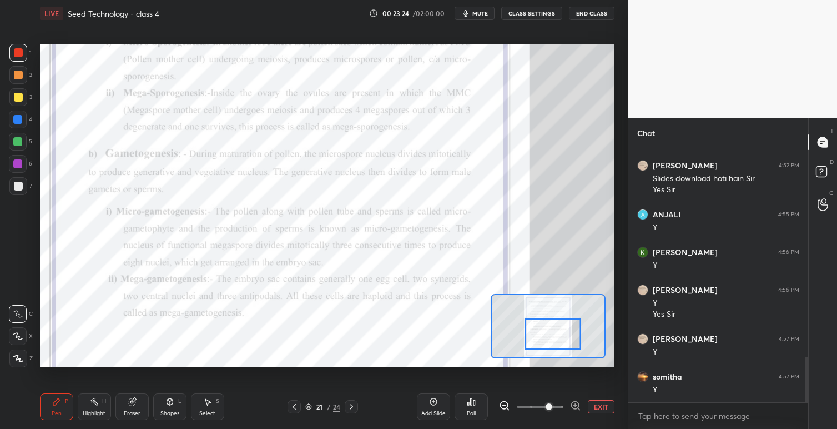
click at [555, 319] on div at bounding box center [553, 333] width 57 height 31
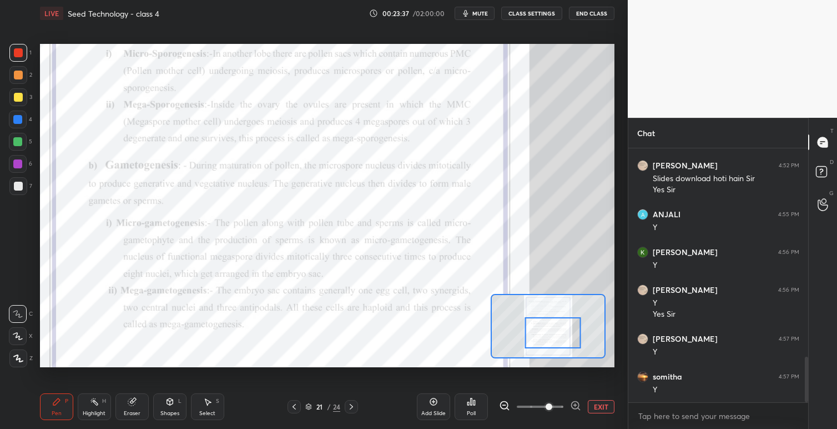
click at [293, 406] on icon at bounding box center [294, 406] width 9 height 9
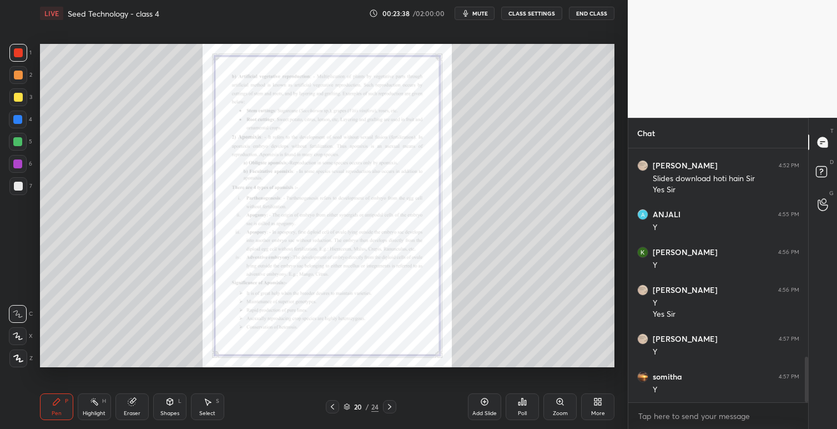
click at [332, 406] on icon at bounding box center [332, 407] width 3 height 6
click at [332, 408] on icon at bounding box center [332, 407] width 3 height 6
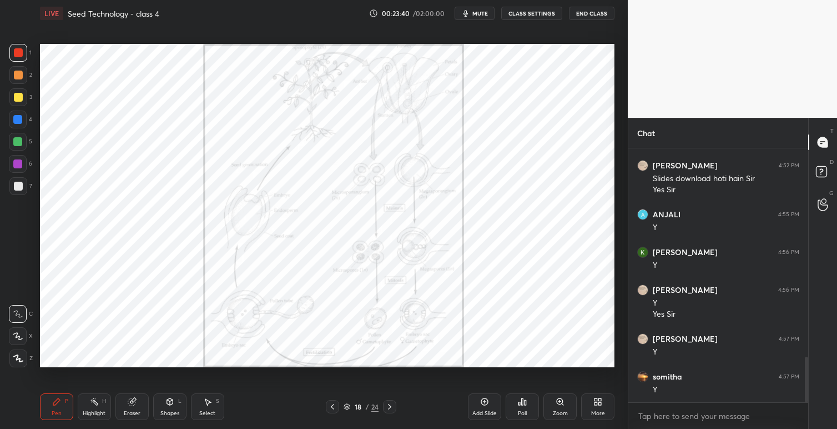
click at [564, 400] on icon at bounding box center [560, 401] width 9 height 9
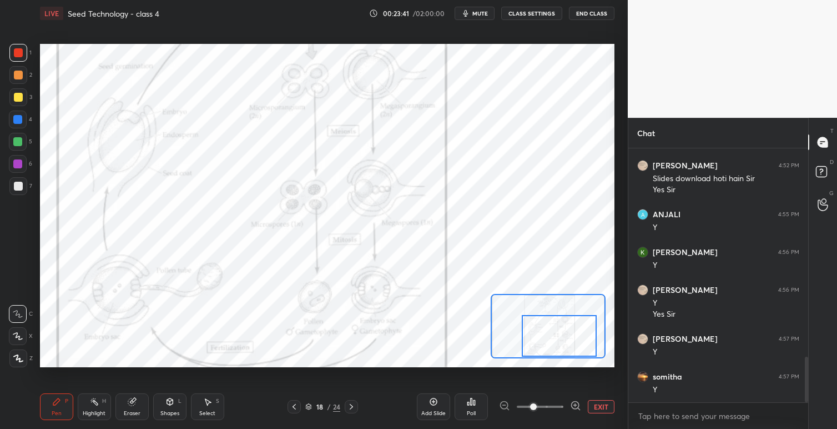
drag, startPoint x: 560, startPoint y: 315, endPoint x: 572, endPoint y: 335, distance: 23.4
click at [572, 335] on div at bounding box center [559, 336] width 75 height 42
click at [353, 406] on icon at bounding box center [351, 406] width 9 height 9
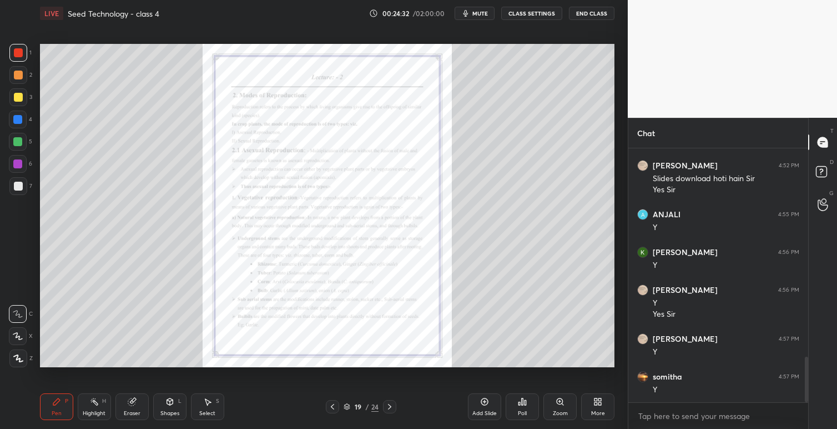
click at [390, 405] on icon at bounding box center [389, 406] width 9 height 9
click at [393, 405] on icon at bounding box center [389, 406] width 9 height 9
click at [562, 401] on icon at bounding box center [560, 401] width 6 height 6
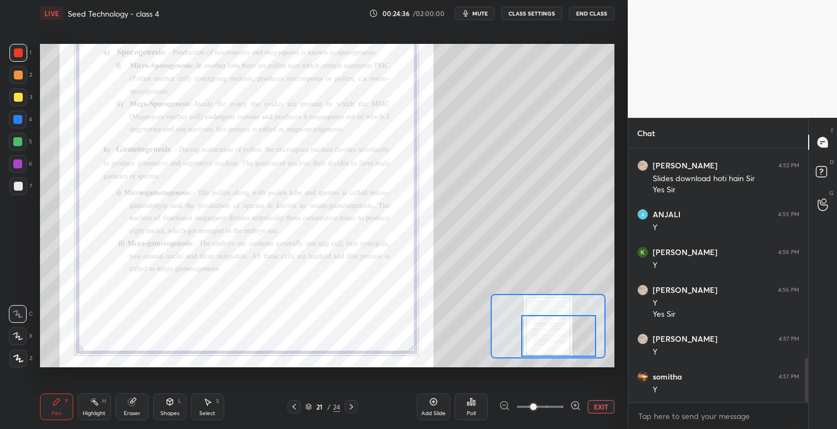
drag, startPoint x: 563, startPoint y: 332, endPoint x: 568, endPoint y: 357, distance: 25.5
click at [573, 343] on div at bounding box center [558, 336] width 75 height 42
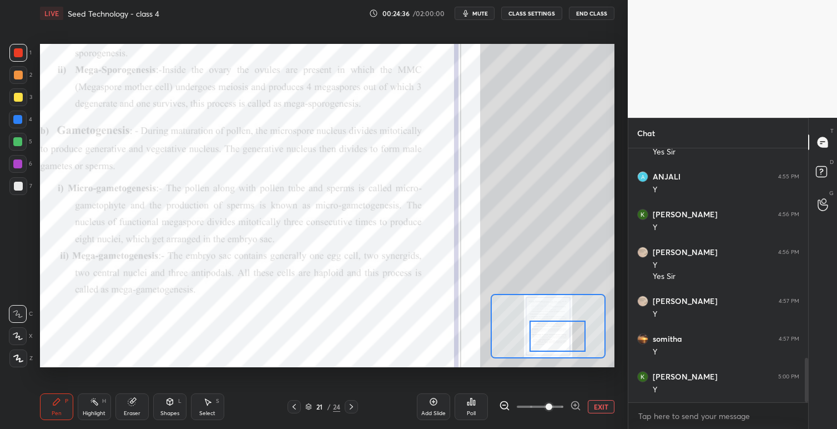
click at [546, 405] on span at bounding box center [549, 406] width 7 height 7
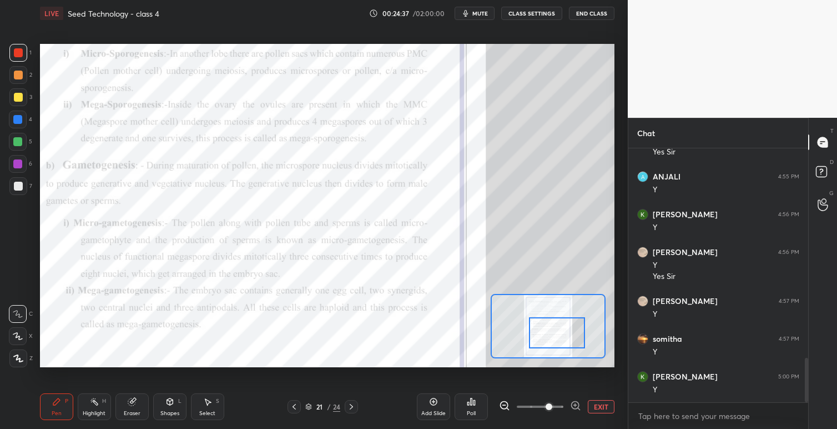
drag, startPoint x: 548, startPoint y: 323, endPoint x: 548, endPoint y: 331, distance: 8.3
click at [548, 317] on div at bounding box center [557, 332] width 57 height 31
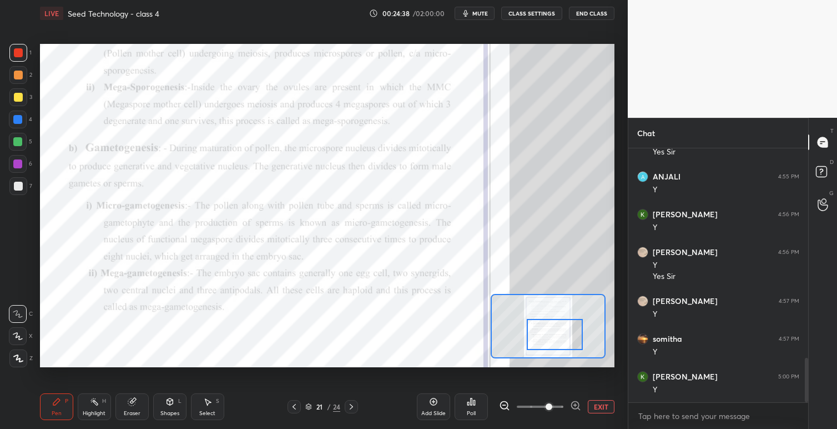
drag, startPoint x: 548, startPoint y: 331, endPoint x: 572, endPoint y: 348, distance: 29.4
click at [545, 340] on div at bounding box center [555, 334] width 57 height 31
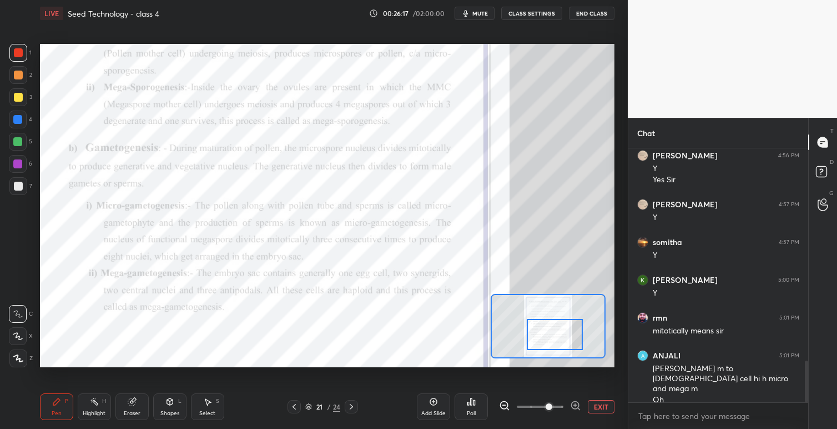
scroll to position [1337, 0]
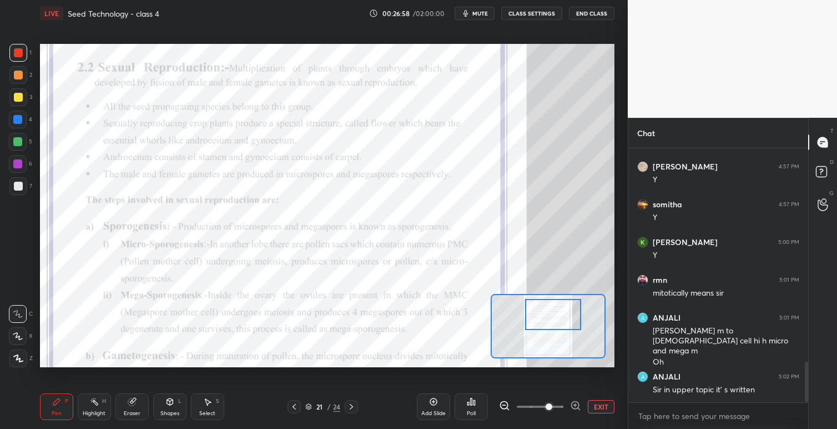
drag, startPoint x: 546, startPoint y: 324, endPoint x: 545, endPoint y: 309, distance: 15.1
click at [545, 309] on div at bounding box center [553, 314] width 57 height 31
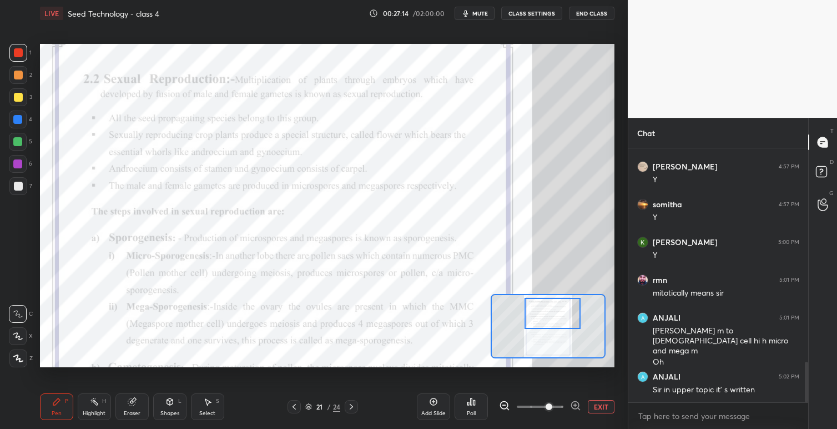
click at [547, 317] on div at bounding box center [553, 313] width 57 height 31
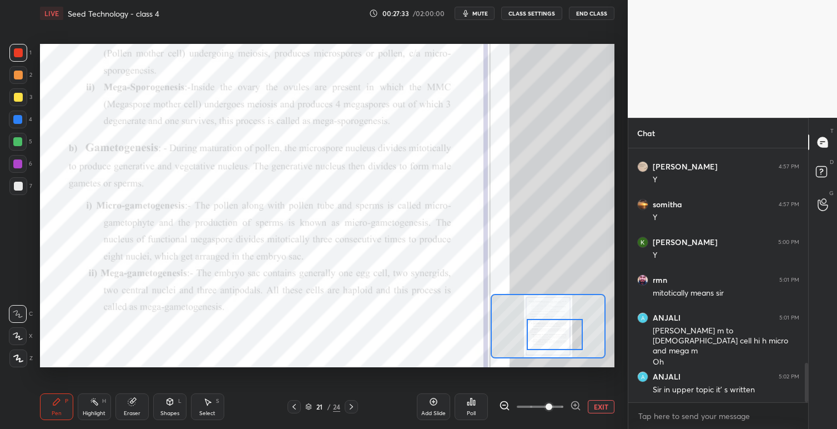
scroll to position [1375, 0]
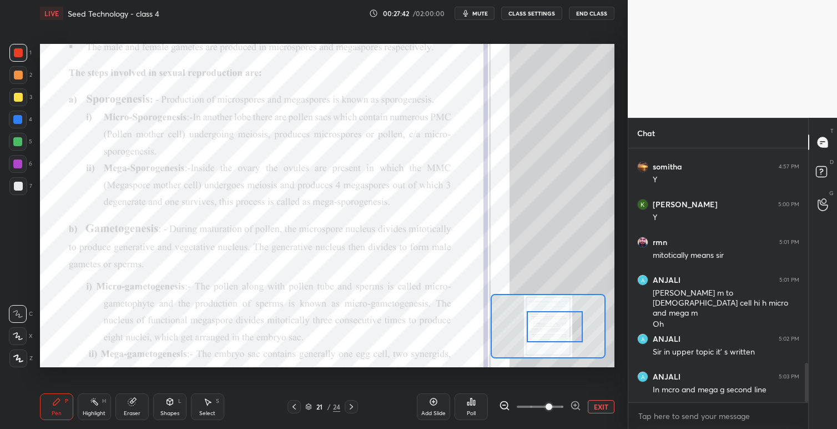
drag, startPoint x: 563, startPoint y: 319, endPoint x: 564, endPoint y: 334, distance: 15.1
click at [564, 334] on div at bounding box center [555, 326] width 57 height 31
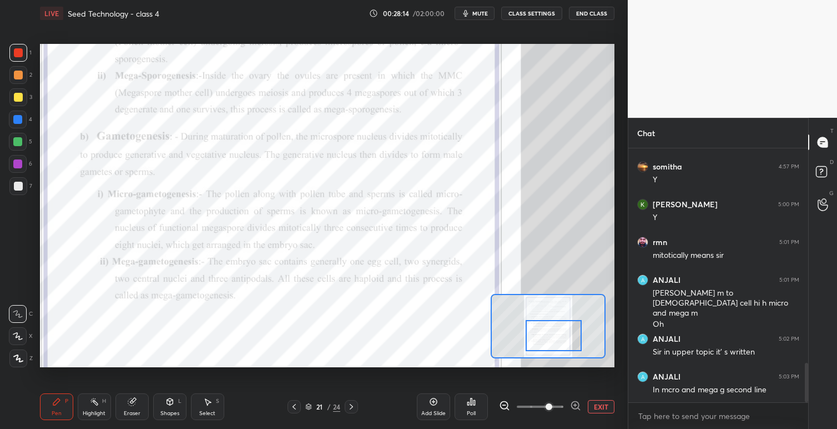
drag, startPoint x: 554, startPoint y: 328, endPoint x: 564, endPoint y: 333, distance: 11.0
click at [553, 338] on div at bounding box center [554, 335] width 57 height 31
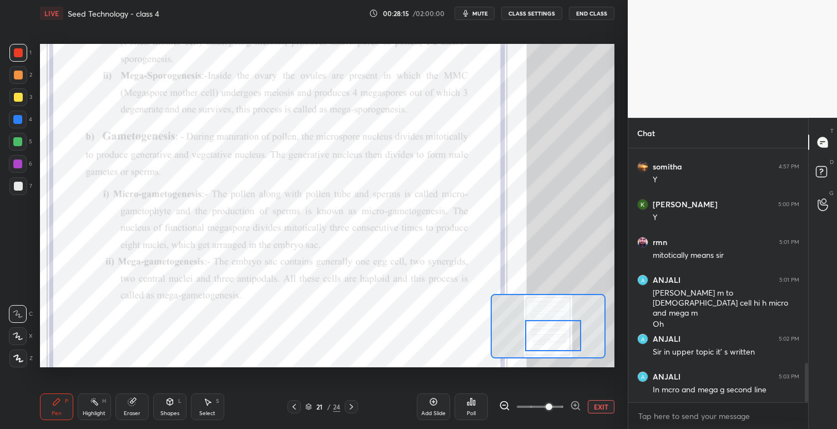
click at [353, 406] on icon at bounding box center [351, 407] width 3 height 6
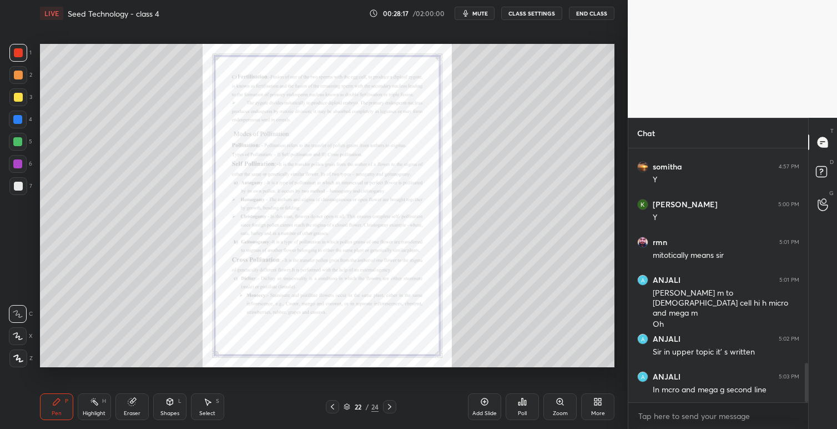
click at [331, 410] on icon at bounding box center [332, 406] width 9 height 9
click at [557, 403] on icon at bounding box center [560, 401] width 9 height 9
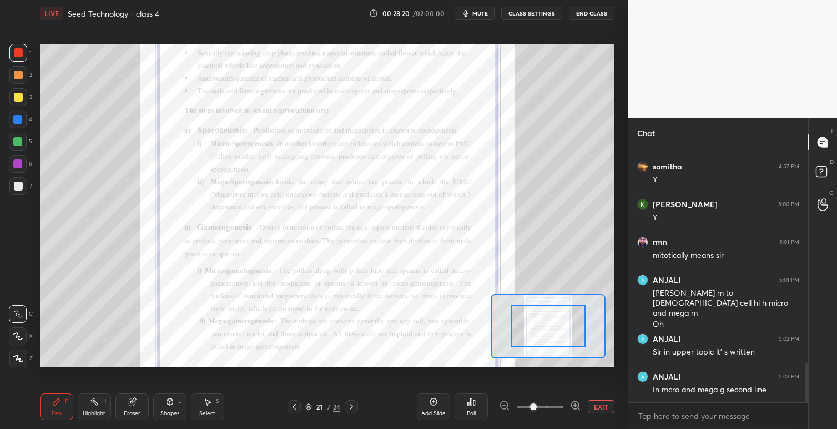
click at [548, 404] on span at bounding box center [540, 406] width 47 height 17
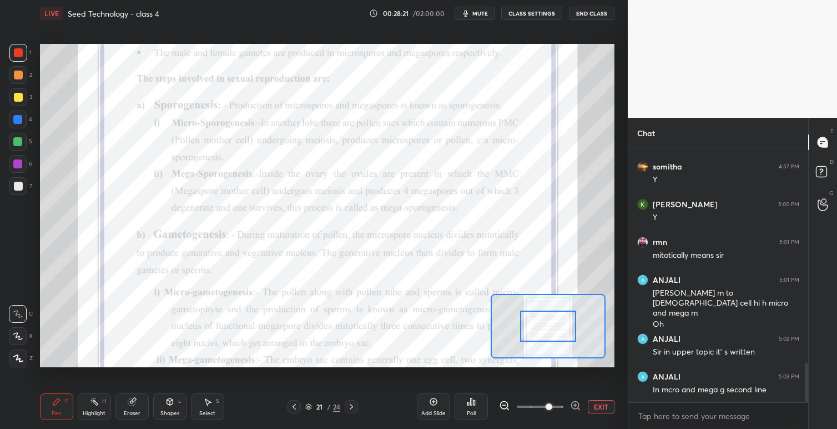
click at [551, 340] on div at bounding box center [548, 326] width 115 height 64
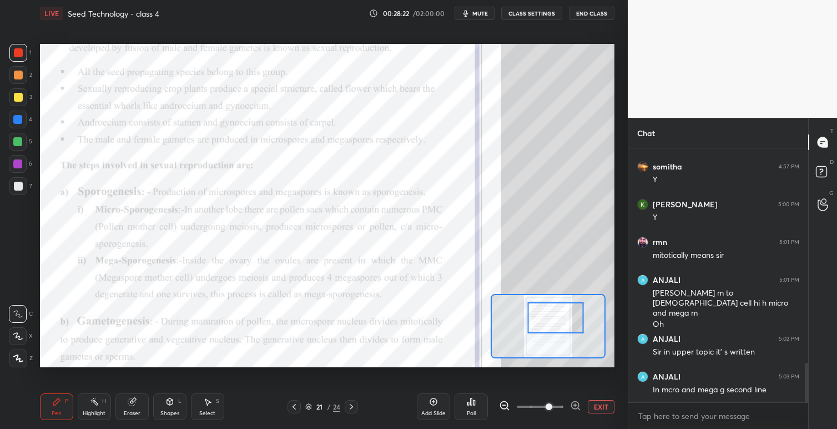
drag, startPoint x: 549, startPoint y: 337, endPoint x: 553, endPoint y: 314, distance: 23.2
click at [553, 314] on div at bounding box center [556, 317] width 57 height 31
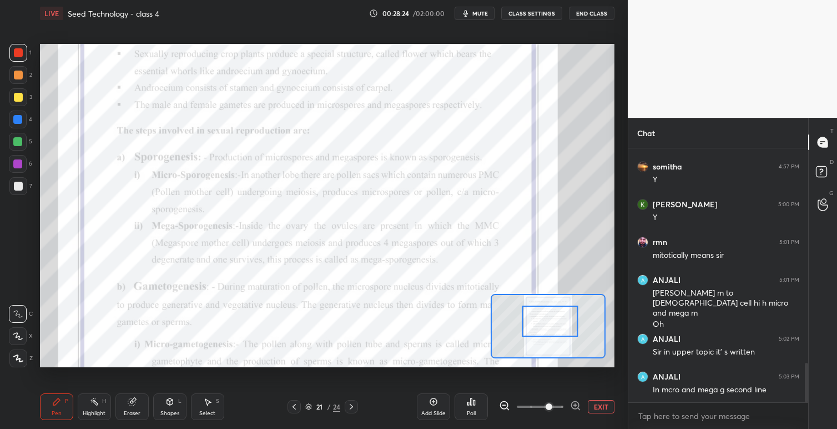
drag, startPoint x: 556, startPoint y: 324, endPoint x: 558, endPoint y: 314, distance: 10.2
click at [559, 313] on div at bounding box center [550, 320] width 57 height 31
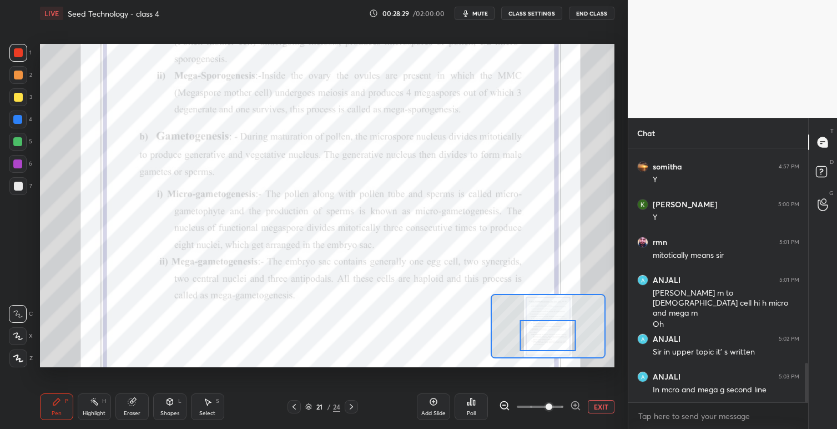
drag, startPoint x: 540, startPoint y: 317, endPoint x: 539, endPoint y: 323, distance: 6.8
click at [539, 323] on div at bounding box center [548, 335] width 57 height 31
click at [294, 409] on icon at bounding box center [294, 406] width 9 height 9
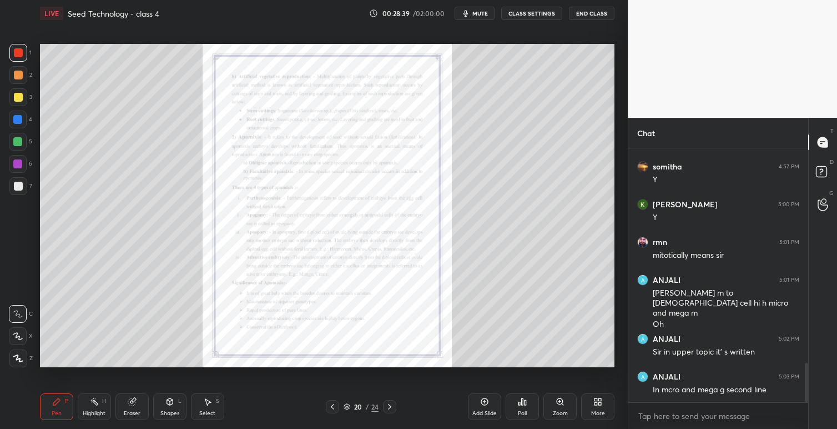
click at [329, 406] on icon at bounding box center [332, 406] width 9 height 9
click at [332, 407] on icon at bounding box center [332, 406] width 9 height 9
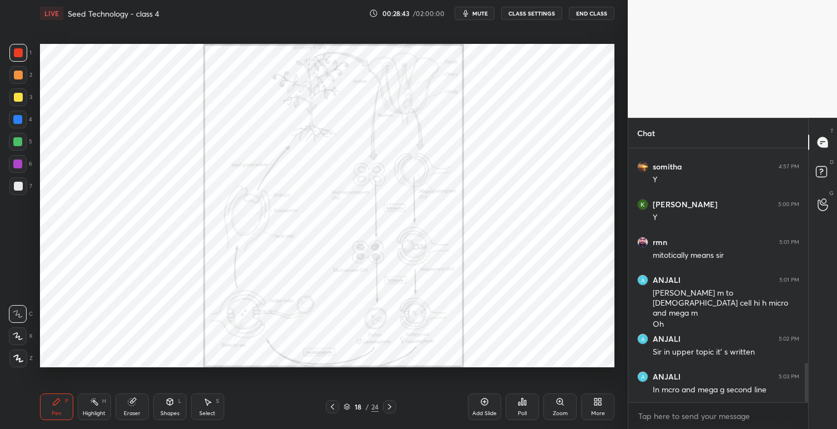
click at [563, 400] on icon at bounding box center [560, 401] width 6 height 6
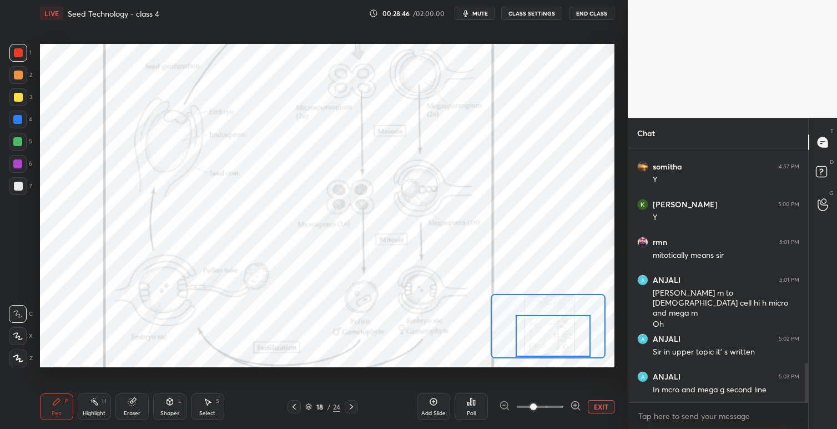
drag, startPoint x: 566, startPoint y: 331, endPoint x: 525, endPoint y: 326, distance: 41.9
click at [571, 343] on div at bounding box center [553, 336] width 75 height 42
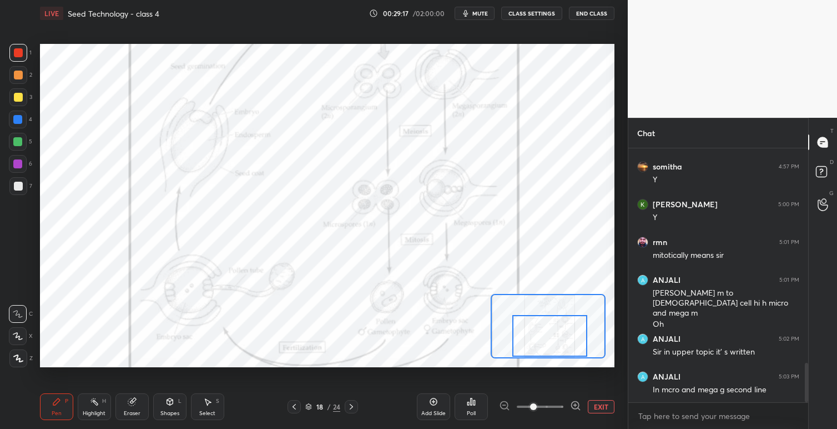
drag, startPoint x: 538, startPoint y: 334, endPoint x: 514, endPoint y: 342, distance: 25.8
click at [534, 340] on div at bounding box center [550, 336] width 75 height 42
click at [355, 406] on icon at bounding box center [351, 406] width 9 height 9
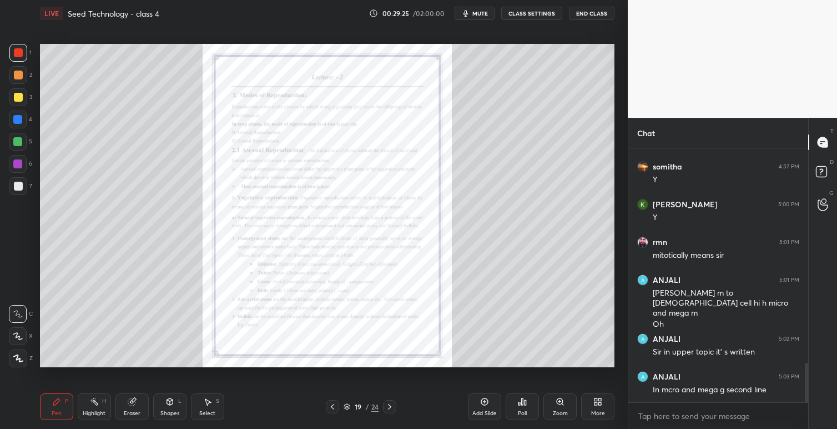
click at [393, 406] on icon at bounding box center [389, 406] width 9 height 9
click at [395, 406] on div at bounding box center [389, 406] width 13 height 13
click at [390, 405] on icon at bounding box center [389, 406] width 9 height 9
click at [554, 403] on div "Zoom" at bounding box center [560, 406] width 33 height 27
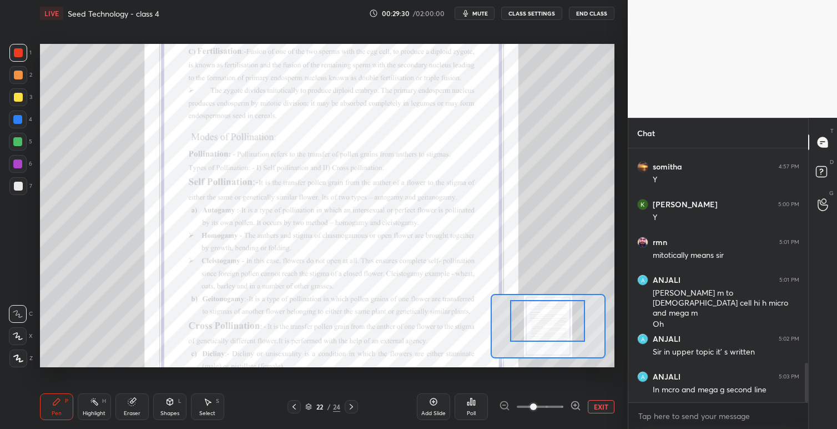
drag, startPoint x: 558, startPoint y: 325, endPoint x: 564, endPoint y: 317, distance: 10.7
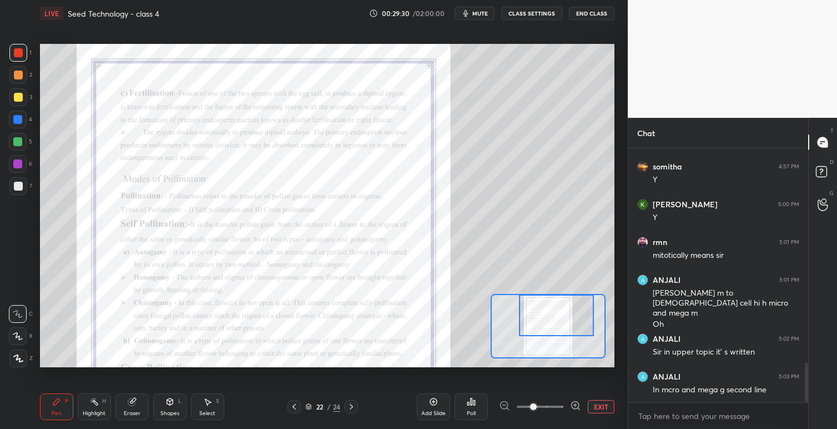
drag, startPoint x: 562, startPoint y: 324, endPoint x: 570, endPoint y: 335, distance: 13.1
click at [570, 320] on div at bounding box center [556, 315] width 75 height 42
click at [537, 408] on span at bounding box center [533, 406] width 7 height 7
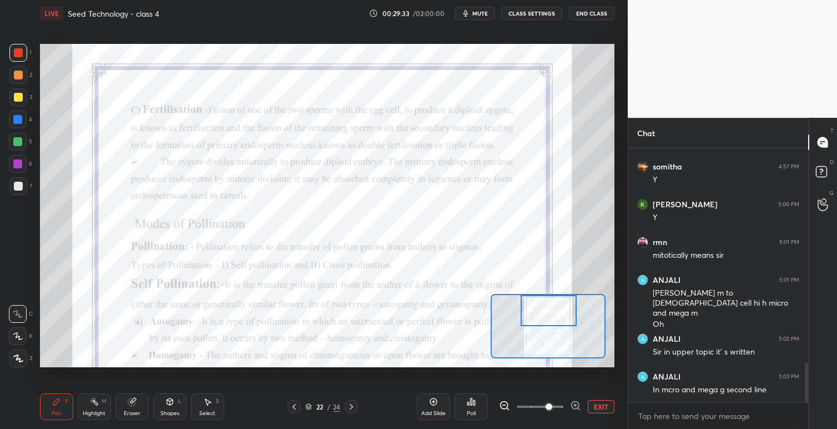
drag, startPoint x: 560, startPoint y: 312, endPoint x: 555, endPoint y: 312, distance: 5.6
click at [554, 307] on div at bounding box center [549, 310] width 57 height 31
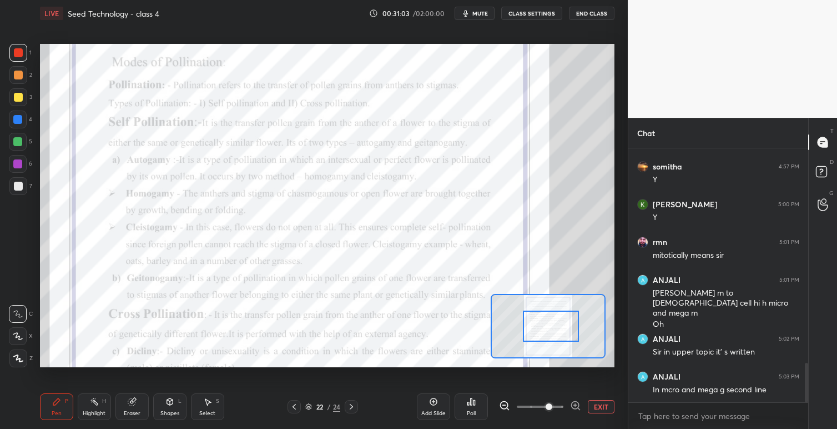
drag, startPoint x: 558, startPoint y: 313, endPoint x: 558, endPoint y: 320, distance: 7.8
click at [559, 322] on div at bounding box center [551, 325] width 57 height 31
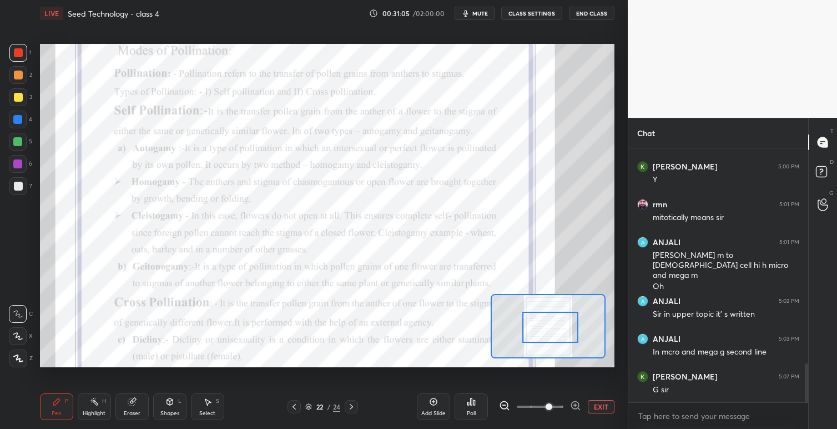
scroll to position [1450, 0]
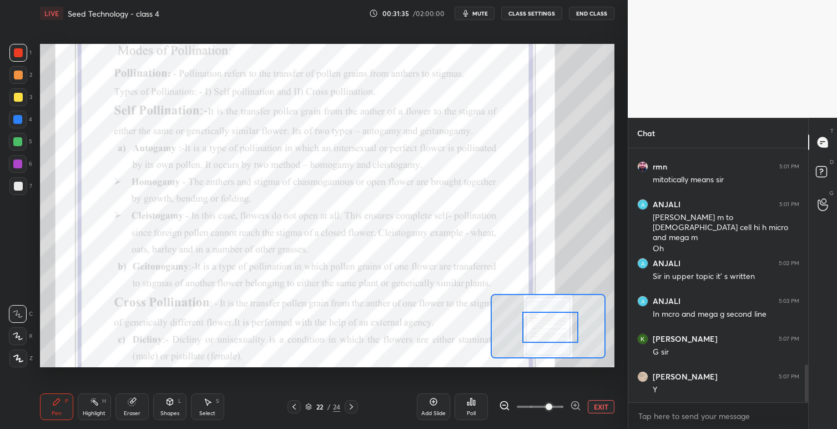
click at [297, 408] on icon at bounding box center [294, 406] width 9 height 9
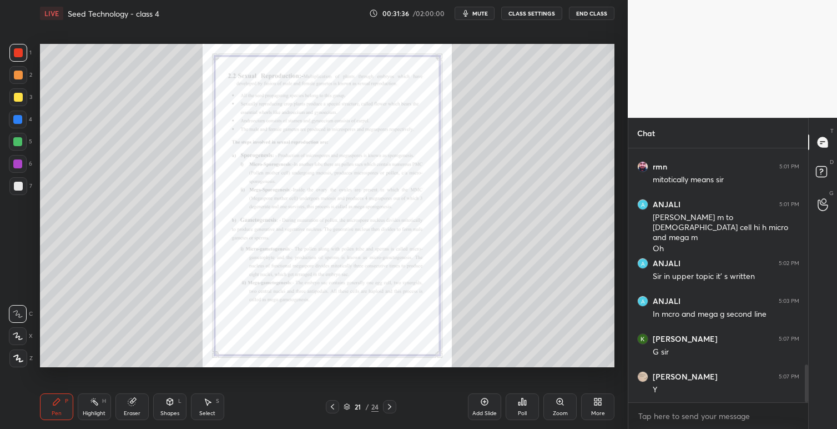
click at [331, 407] on icon at bounding box center [332, 406] width 9 height 9
click at [333, 407] on icon at bounding box center [332, 406] width 9 height 9
click at [334, 407] on icon at bounding box center [332, 406] width 9 height 9
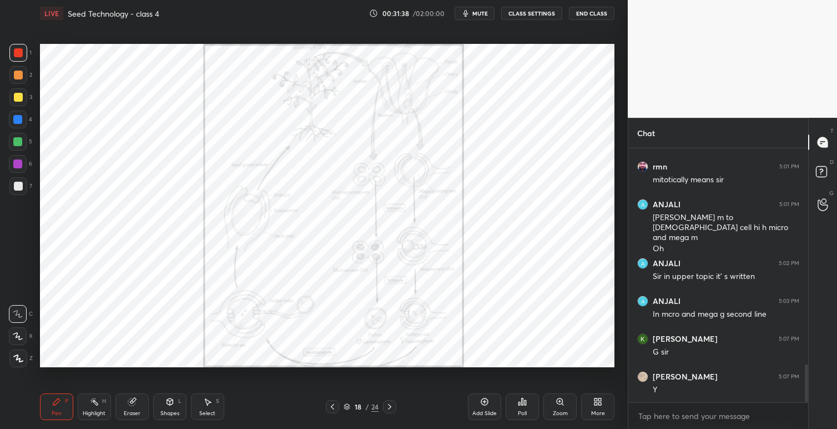
click at [334, 407] on icon at bounding box center [332, 406] width 9 height 9
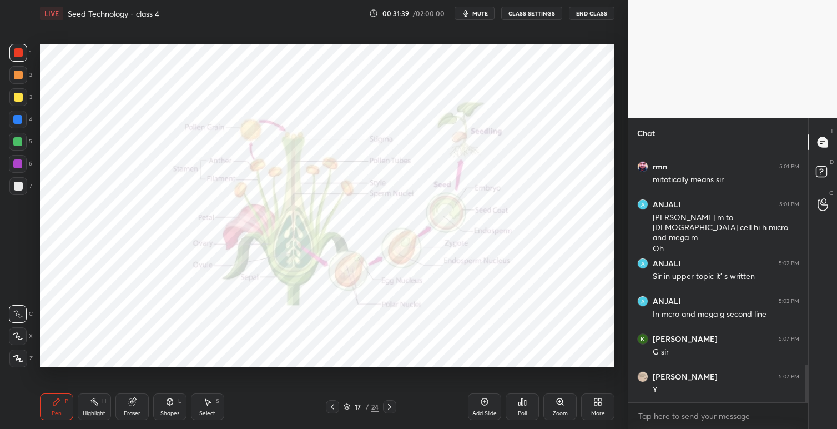
click at [561, 398] on icon at bounding box center [560, 401] width 9 height 9
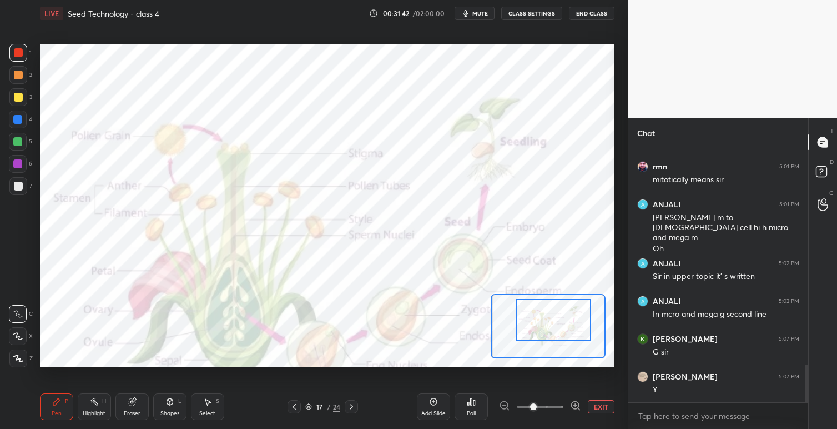
drag, startPoint x: 553, startPoint y: 317, endPoint x: 559, endPoint y: 322, distance: 8.0
click at [557, 315] on div at bounding box center [553, 320] width 75 height 42
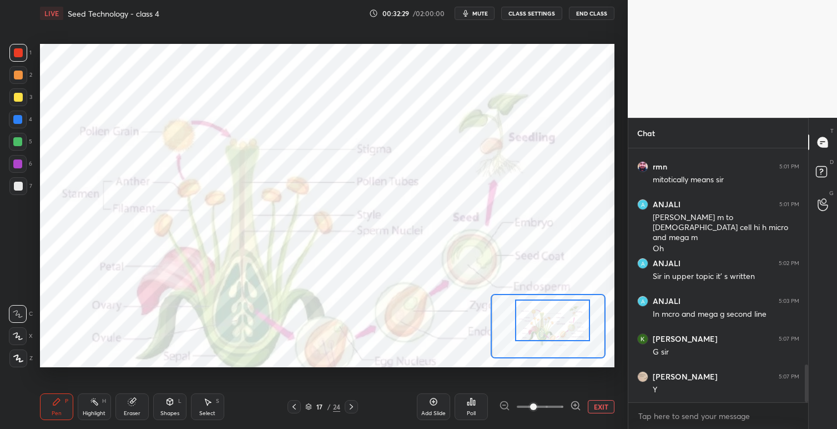
click at [355, 406] on icon at bounding box center [351, 406] width 9 height 9
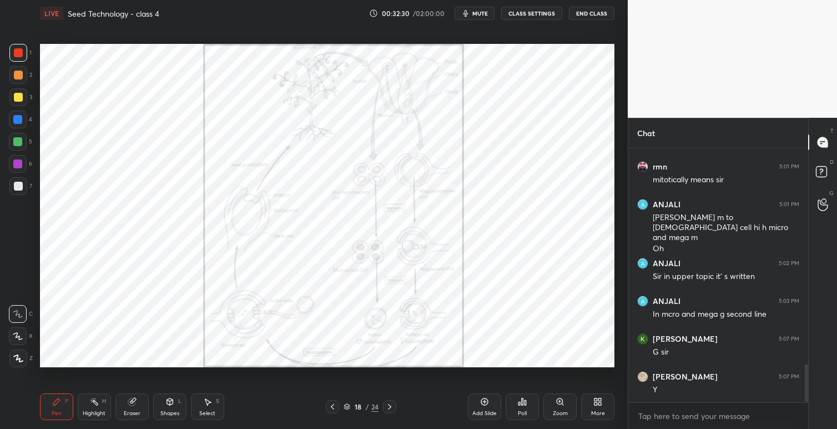
click at [387, 406] on icon at bounding box center [389, 406] width 9 height 9
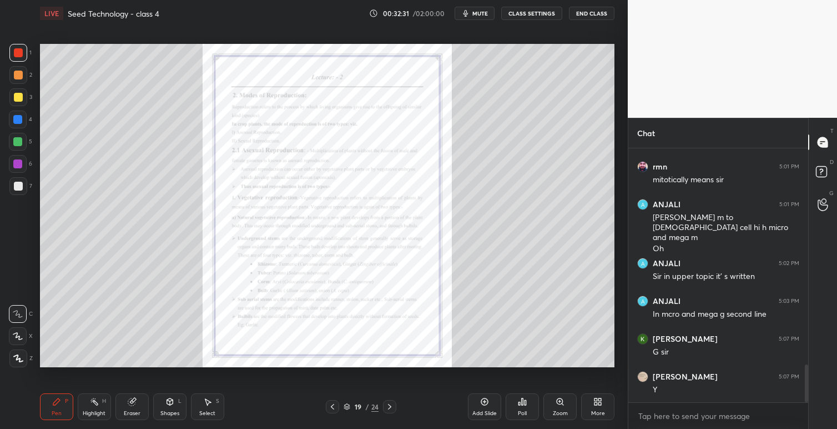
click at [391, 406] on icon at bounding box center [389, 406] width 9 height 9
click at [392, 406] on icon at bounding box center [389, 406] width 9 height 9
click at [393, 405] on icon at bounding box center [389, 406] width 9 height 9
click at [562, 400] on icon at bounding box center [560, 401] width 9 height 9
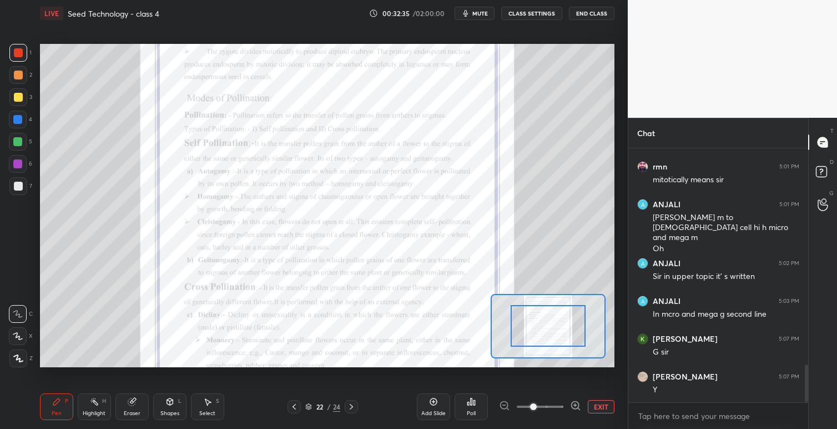
click at [537, 405] on span at bounding box center [533, 406] width 7 height 7
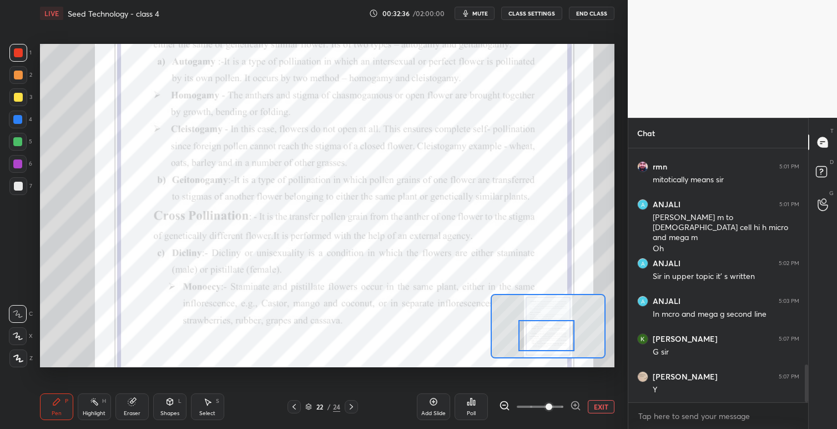
click at [550, 320] on div at bounding box center [547, 335] width 57 height 31
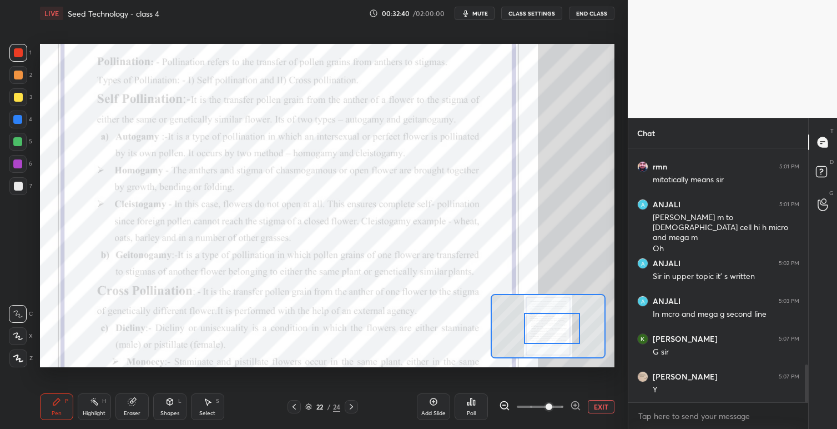
drag, startPoint x: 549, startPoint y: 323, endPoint x: 555, endPoint y: 317, distance: 8.3
click at [555, 316] on div at bounding box center [552, 328] width 57 height 31
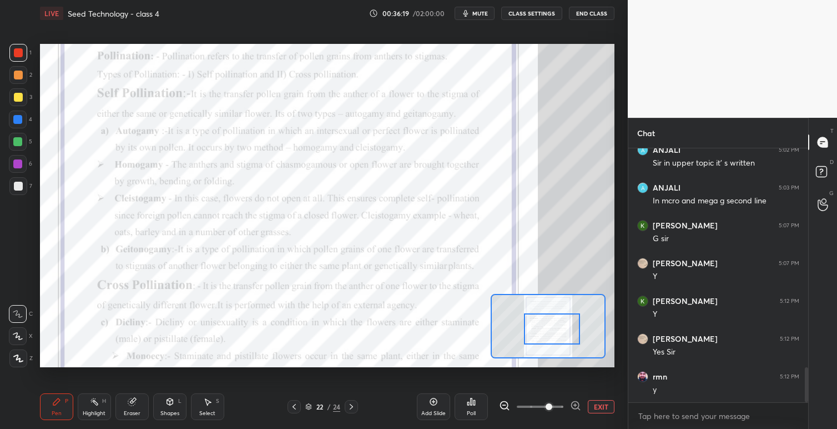
scroll to position [1602, 0]
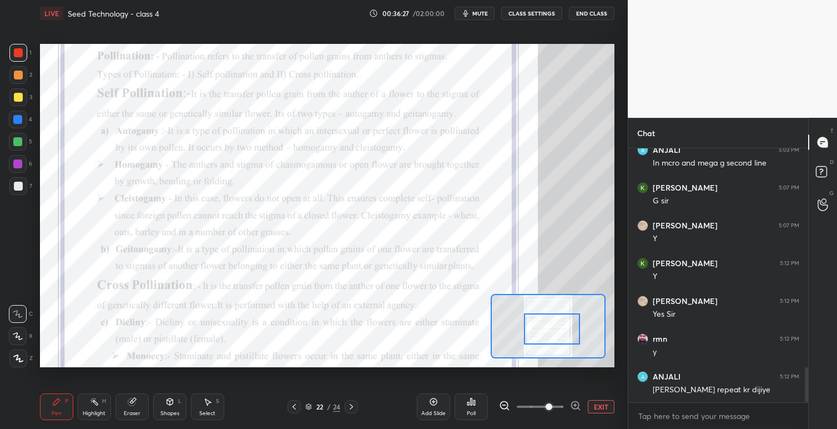
click at [292, 409] on icon at bounding box center [294, 406] width 9 height 9
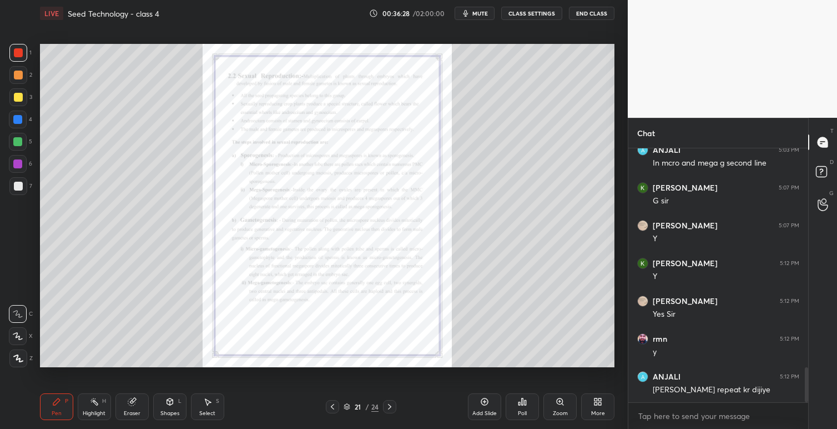
click at [332, 406] on icon at bounding box center [332, 407] width 3 height 6
click at [334, 406] on icon at bounding box center [332, 406] width 9 height 9
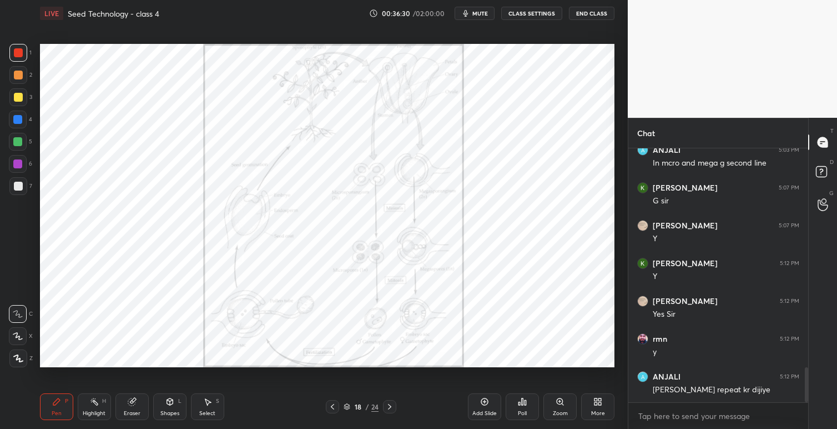
click at [331, 406] on icon at bounding box center [332, 407] width 3 height 6
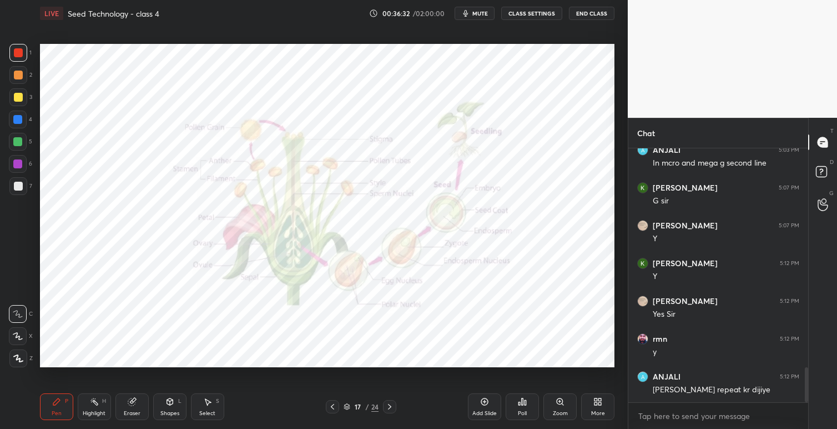
click at [565, 401] on div "Zoom" at bounding box center [560, 406] width 33 height 27
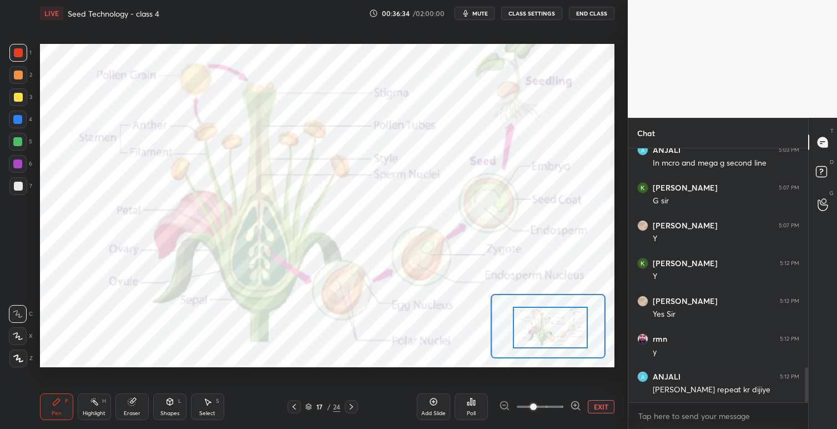
click at [550, 321] on div at bounding box center [550, 328] width 75 height 42
click at [354, 406] on icon at bounding box center [351, 406] width 9 height 9
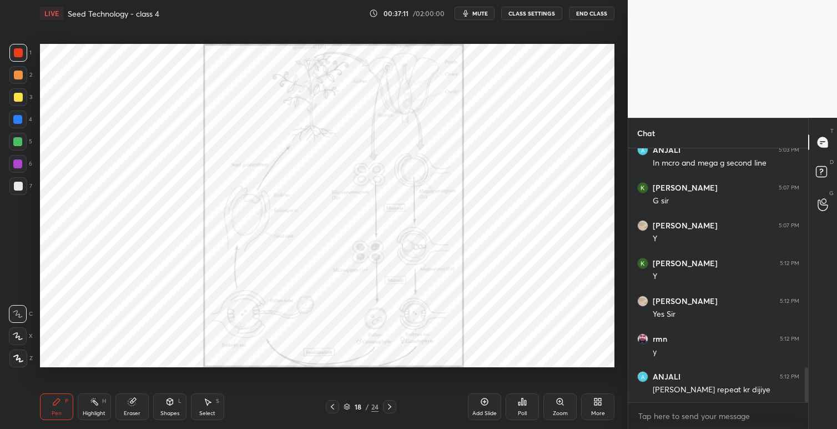
click at [390, 404] on icon at bounding box center [389, 406] width 9 height 9
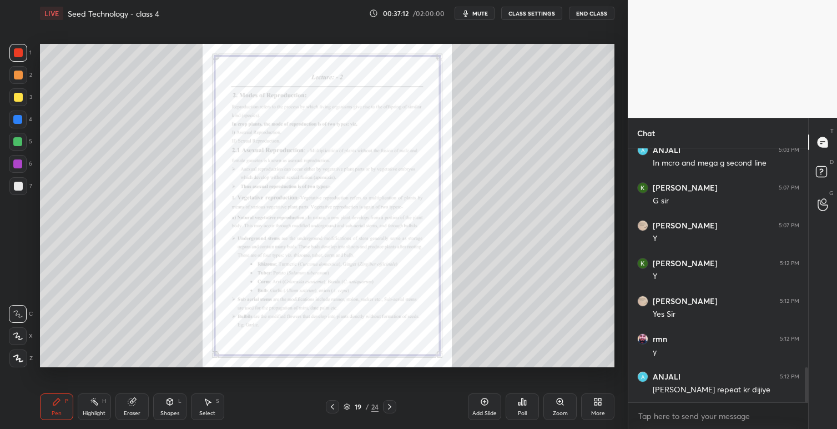
click at [394, 406] on div at bounding box center [389, 406] width 13 height 13
click at [391, 407] on icon at bounding box center [389, 406] width 9 height 9
click at [558, 404] on icon at bounding box center [560, 401] width 9 height 9
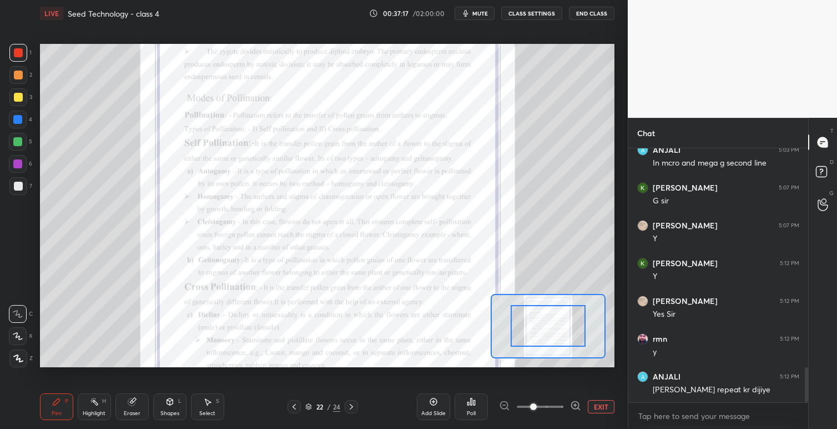
click at [548, 406] on span at bounding box center [540, 406] width 47 height 17
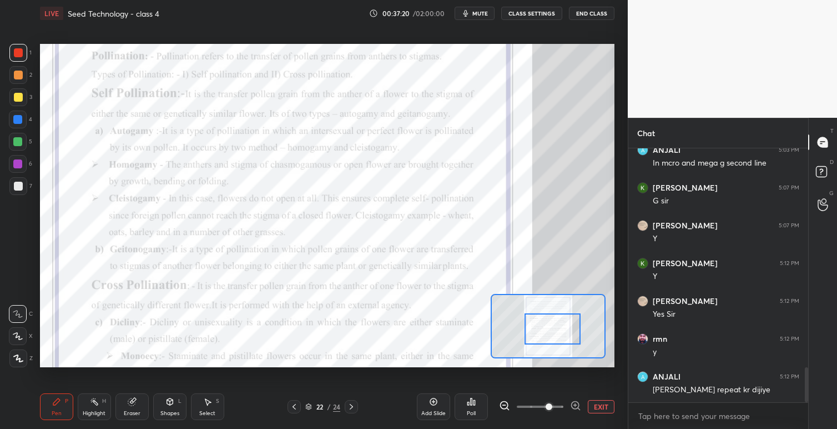
drag, startPoint x: 550, startPoint y: 331, endPoint x: 558, endPoint y: 342, distance: 13.6
click at [555, 337] on div at bounding box center [553, 328] width 57 height 31
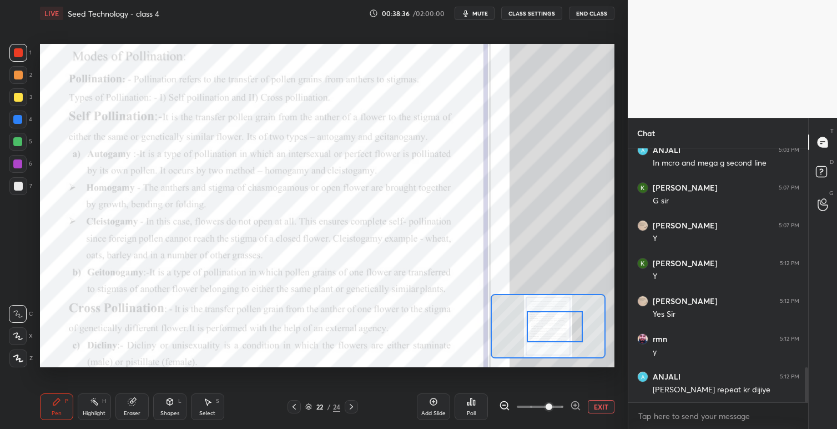
click at [563, 324] on div at bounding box center [555, 326] width 57 height 31
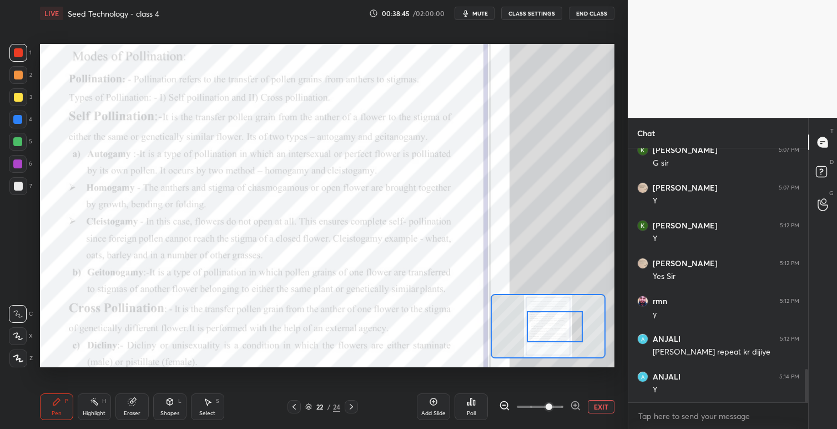
scroll to position [1687, 0]
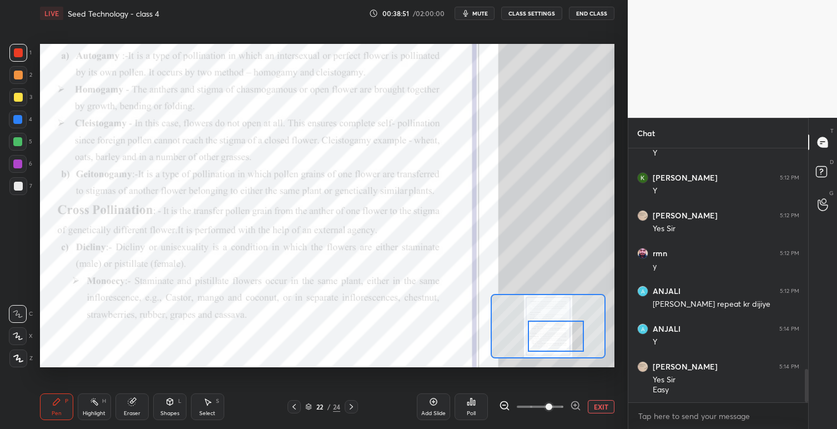
drag, startPoint x: 561, startPoint y: 324, endPoint x: 567, endPoint y: 334, distance: 11.4
click at [563, 334] on div at bounding box center [556, 335] width 57 height 31
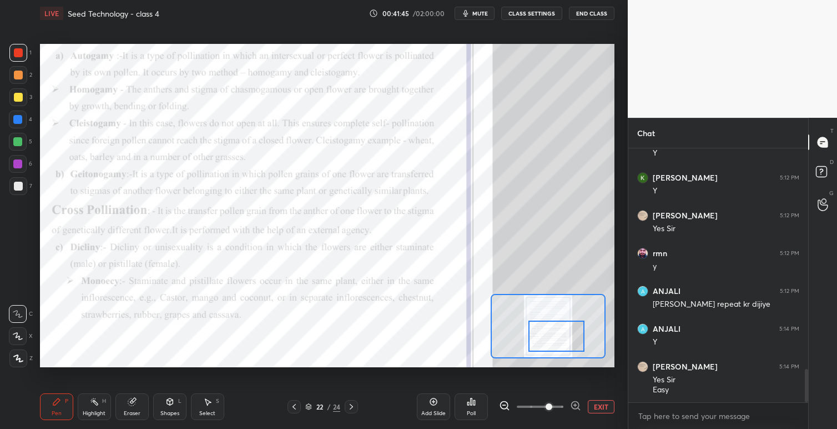
click at [355, 406] on icon at bounding box center [351, 406] width 9 height 9
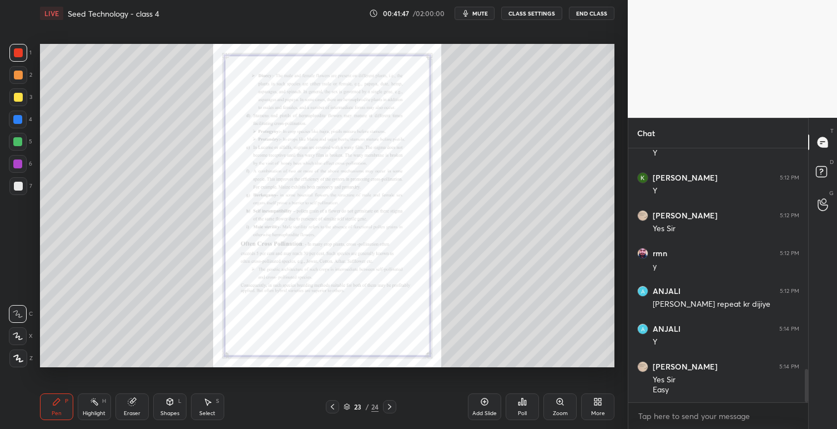
click at [561, 403] on icon at bounding box center [560, 401] width 6 height 6
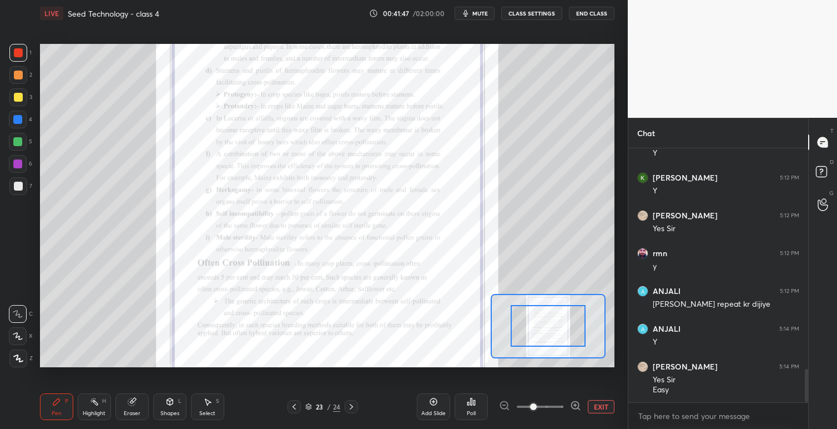
click at [563, 289] on div "Setting up your live class Poll for secs No correct answer Start poll" at bounding box center [327, 205] width 575 height 323
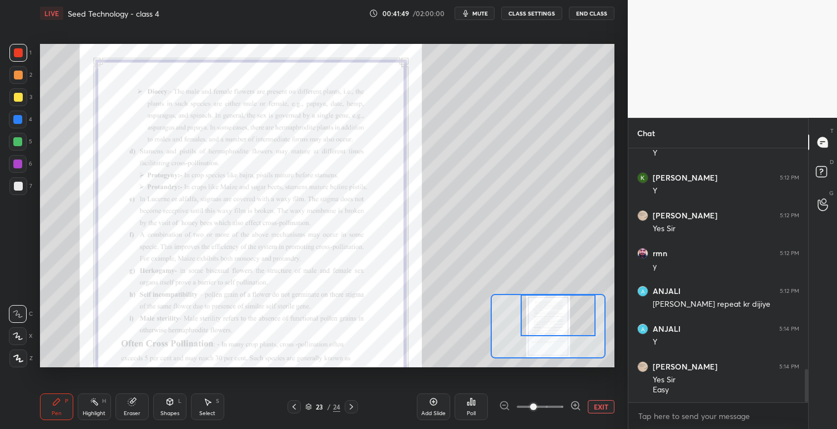
drag, startPoint x: 556, startPoint y: 323, endPoint x: 563, endPoint y: 316, distance: 9.8
click at [563, 316] on div at bounding box center [558, 315] width 75 height 42
click at [549, 405] on span at bounding box center [540, 406] width 47 height 17
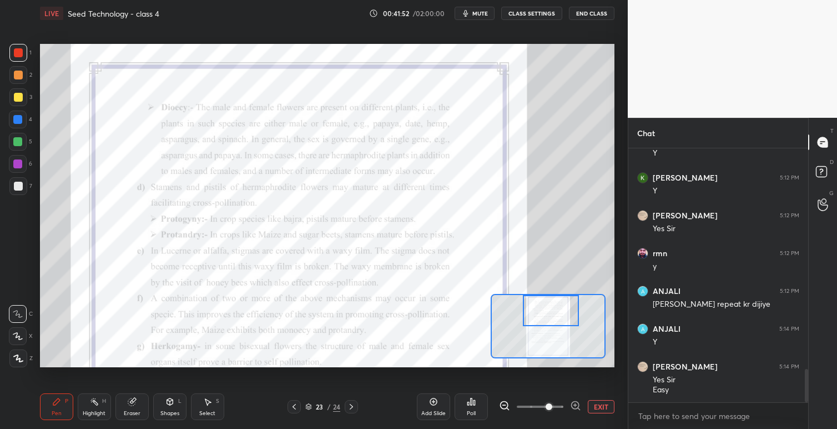
drag, startPoint x: 554, startPoint y: 315, endPoint x: 549, endPoint y: 310, distance: 7.5
click at [549, 309] on div at bounding box center [551, 310] width 57 height 31
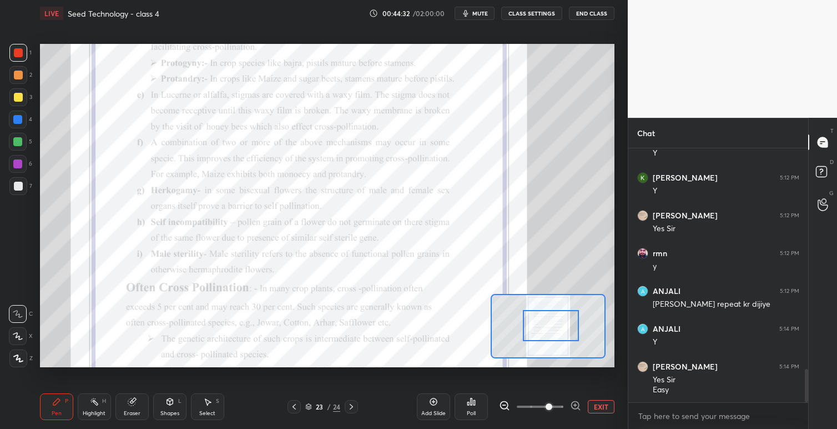
drag, startPoint x: 553, startPoint y: 312, endPoint x: 555, endPoint y: 323, distance: 10.8
click at [552, 324] on div at bounding box center [551, 325] width 57 height 31
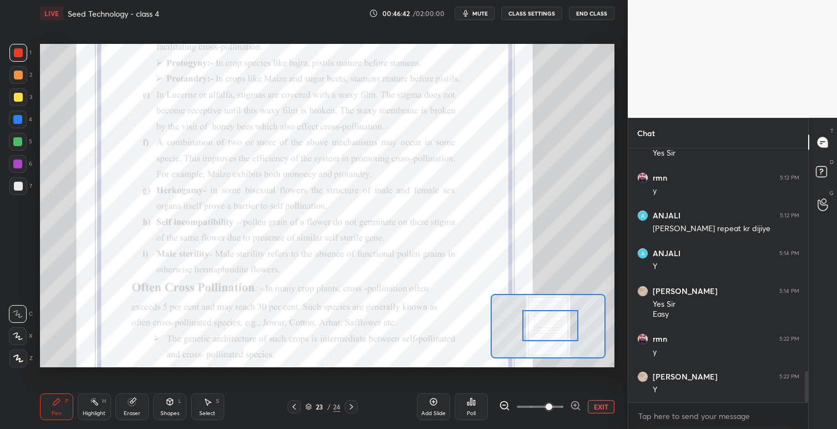
scroll to position [1800, 0]
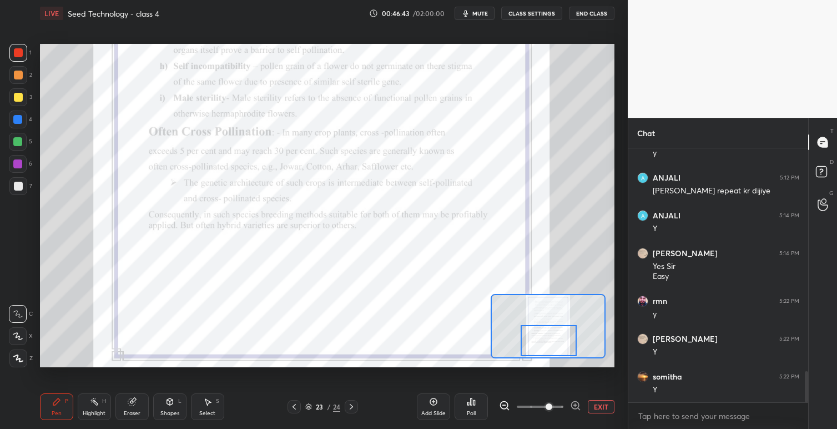
drag, startPoint x: 551, startPoint y: 326, endPoint x: 550, endPoint y: 341, distance: 15.1
click at [550, 341] on div at bounding box center [549, 340] width 57 height 31
click at [353, 406] on icon at bounding box center [351, 406] width 9 height 9
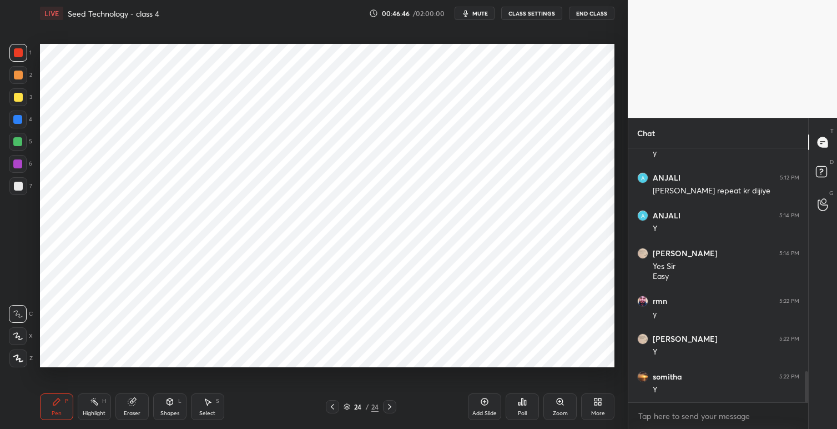
click at [329, 406] on icon at bounding box center [332, 406] width 9 height 9
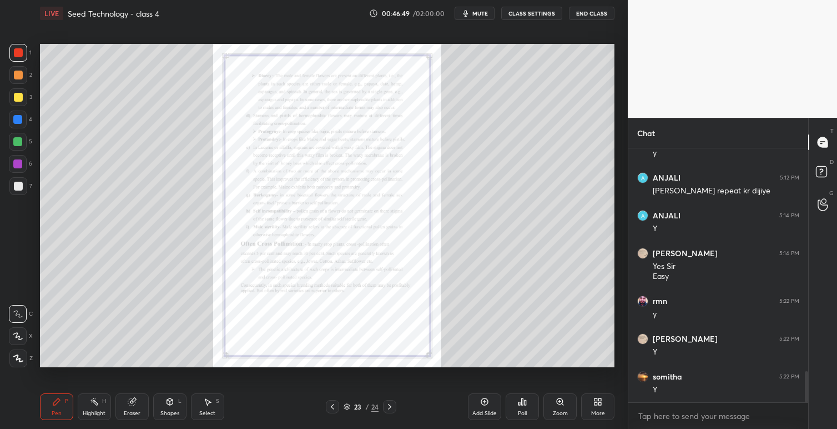
click at [332, 406] on icon at bounding box center [332, 407] width 3 height 6
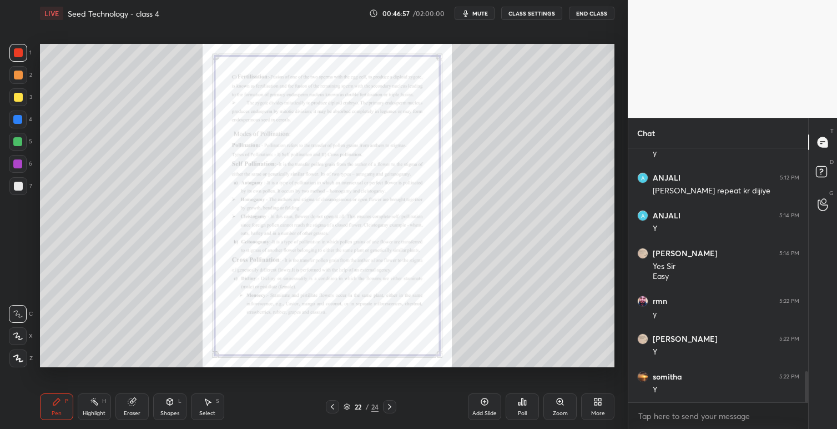
click at [390, 406] on icon at bounding box center [389, 407] width 3 height 6
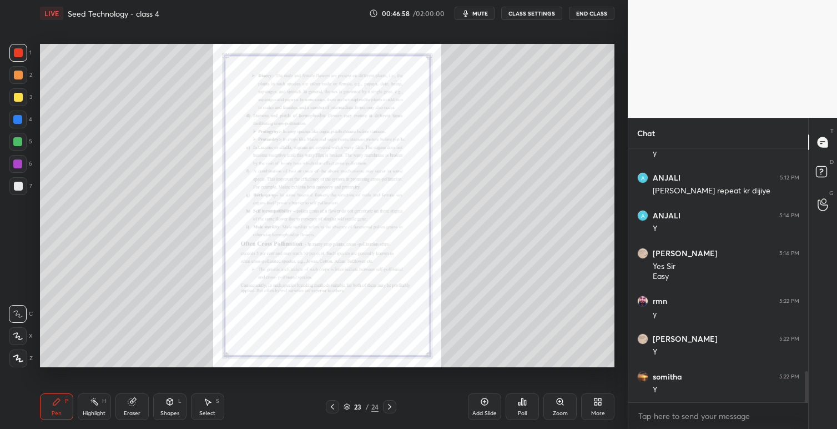
click at [560, 399] on icon at bounding box center [560, 401] width 6 height 6
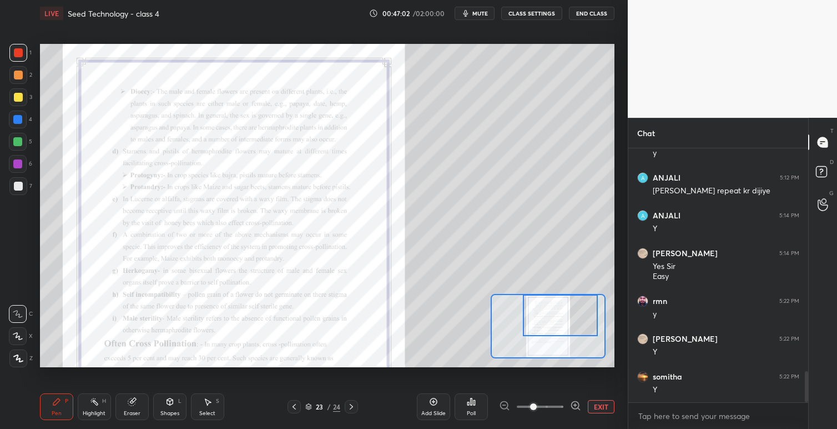
drag, startPoint x: 558, startPoint y: 328, endPoint x: 570, endPoint y: 317, distance: 16.9
click at [570, 317] on div at bounding box center [560, 315] width 75 height 42
click at [537, 408] on span at bounding box center [533, 406] width 7 height 7
click at [537, 403] on span at bounding box center [533, 406] width 7 height 7
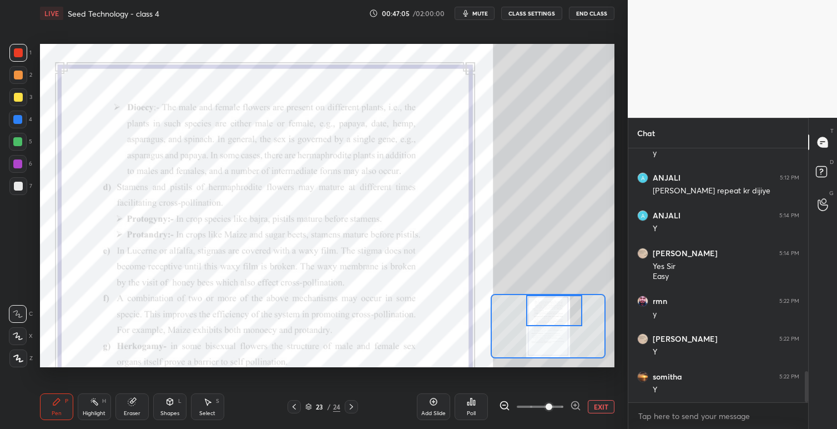
drag, startPoint x: 551, startPoint y: 324, endPoint x: 545, endPoint y: 317, distance: 9.5
click at [545, 317] on div at bounding box center [554, 310] width 57 height 31
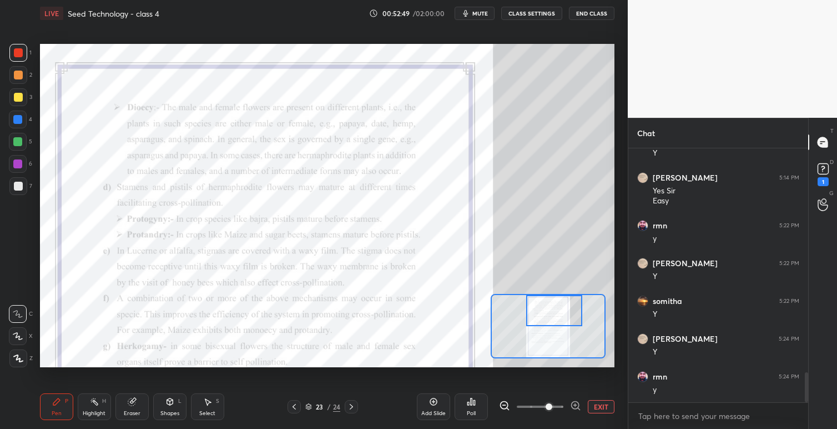
scroll to position [1924, 0]
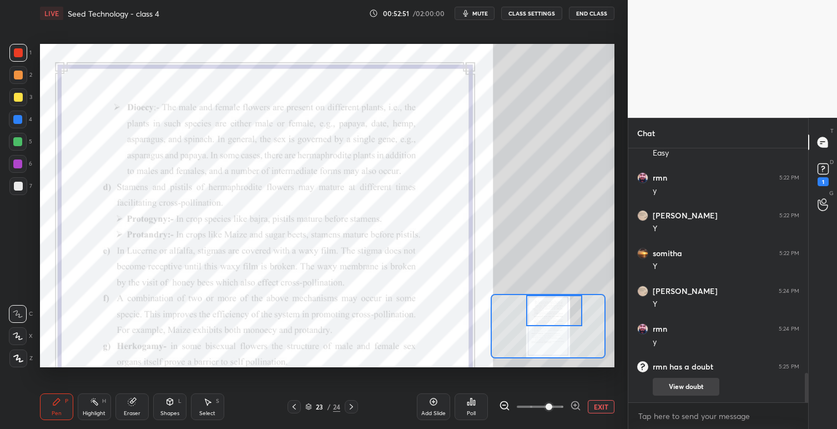
click at [687, 384] on button "View doubt" at bounding box center [686, 387] width 67 height 18
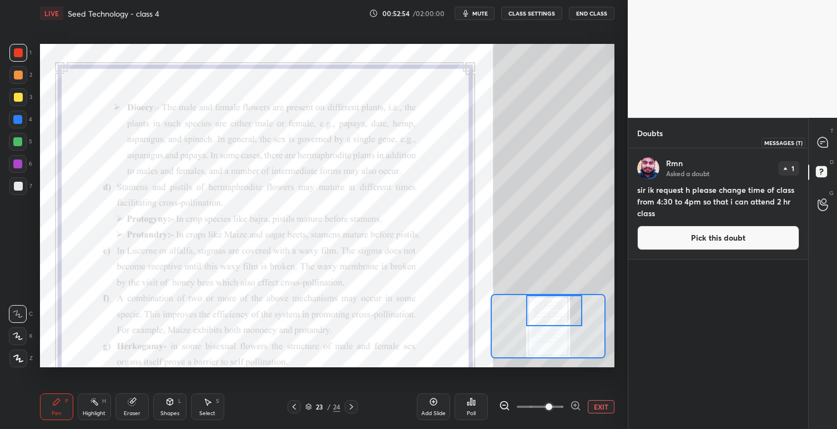
click at [827, 138] on icon at bounding box center [823, 143] width 12 height 12
type textarea "x"
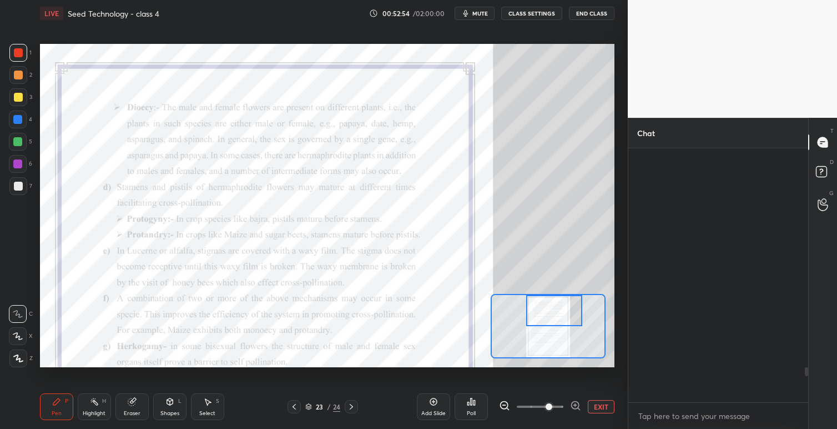
scroll to position [250, 177]
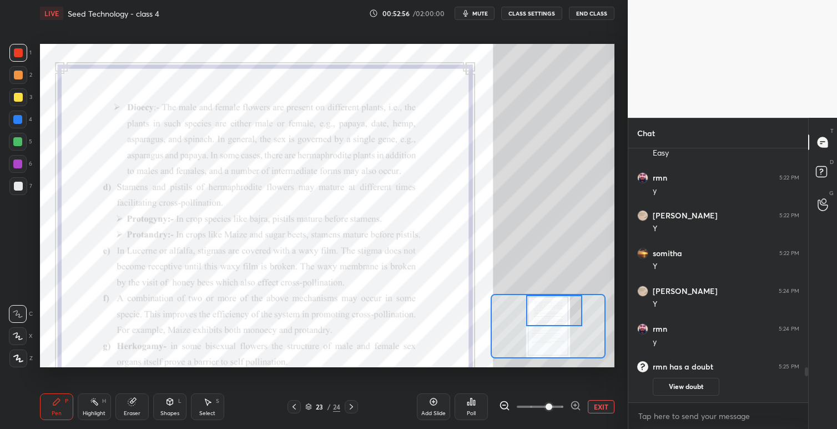
click at [609, 408] on button "EXIT" at bounding box center [601, 406] width 27 height 13
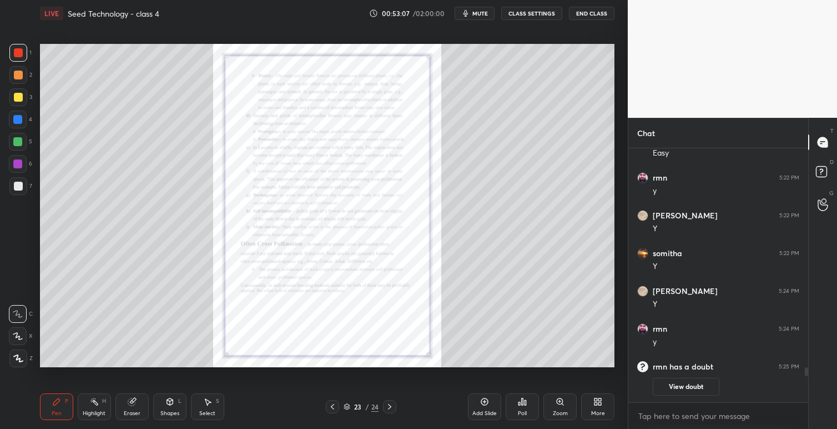
click at [390, 407] on icon at bounding box center [389, 407] width 3 height 6
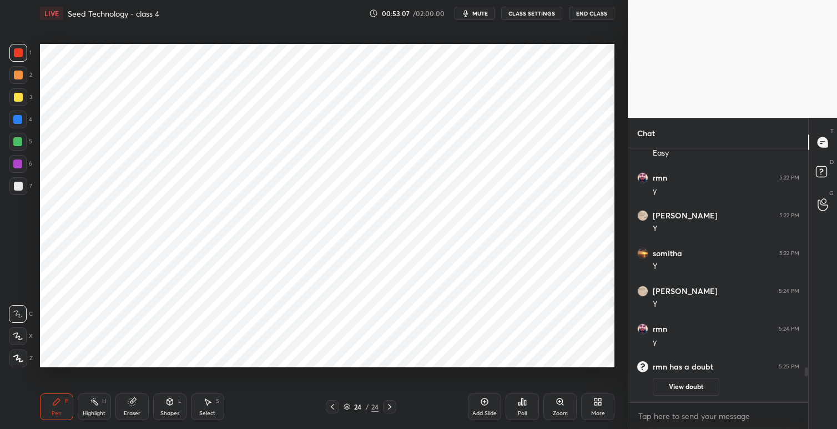
click at [333, 406] on icon at bounding box center [332, 406] width 9 height 9
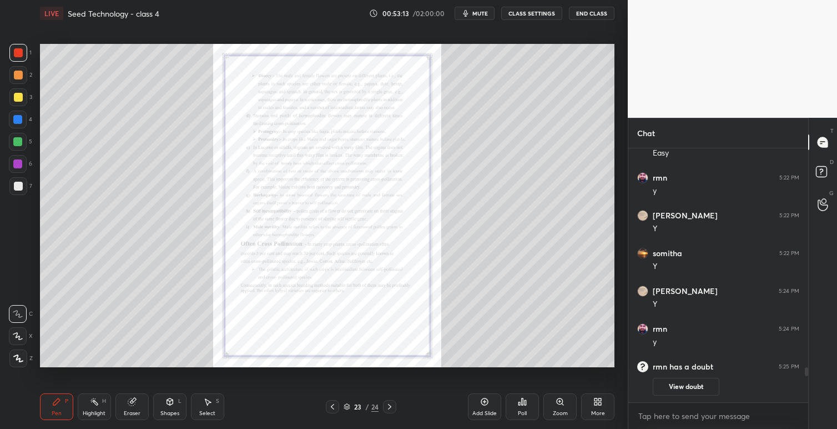
click at [603, 401] on div "More" at bounding box center [597, 406] width 33 height 27
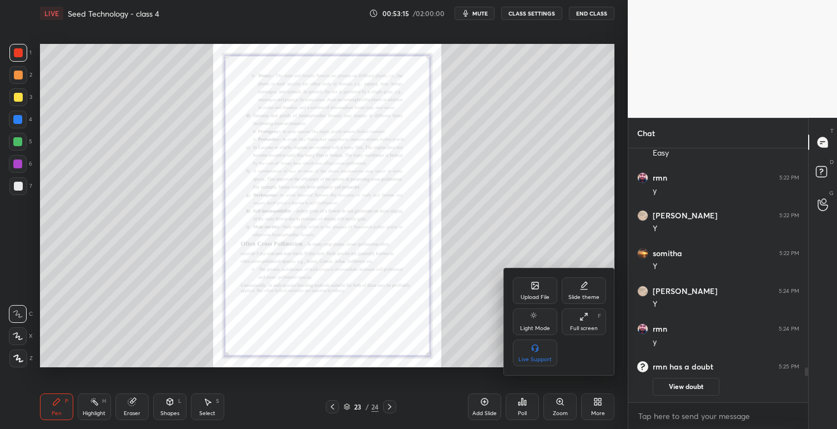
click at [481, 275] on div at bounding box center [418, 214] width 837 height 429
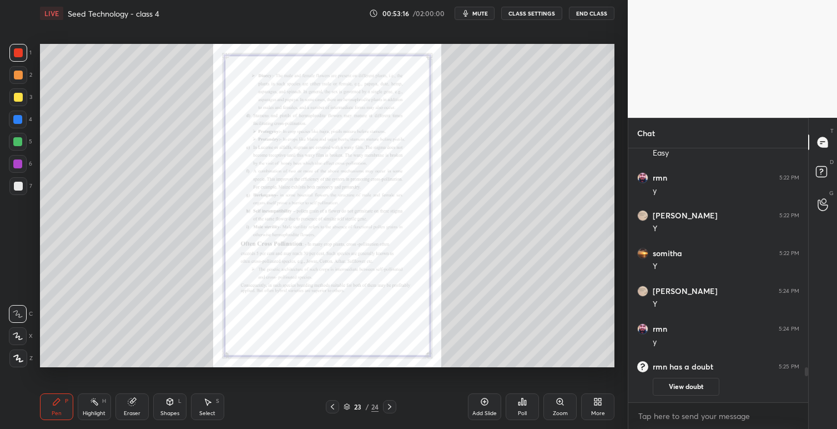
click at [599, 403] on icon at bounding box center [600, 403] width 3 height 3
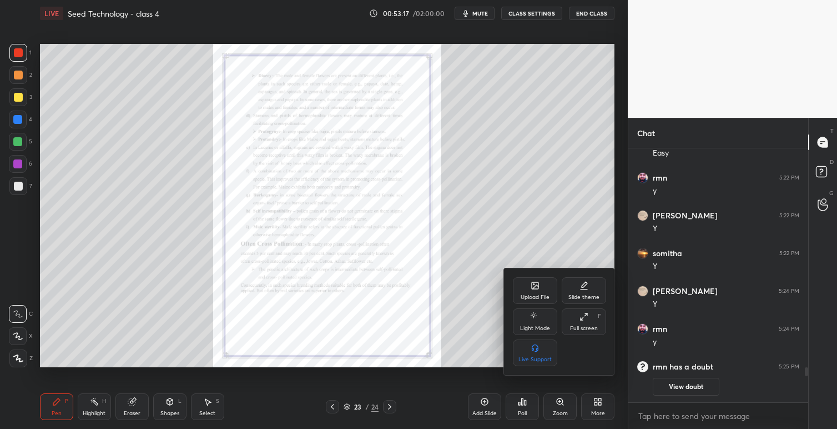
click at [585, 297] on div "Slide theme" at bounding box center [584, 297] width 31 height 6
click at [518, 284] on div "Slide theme" at bounding box center [559, 284] width 93 height 12
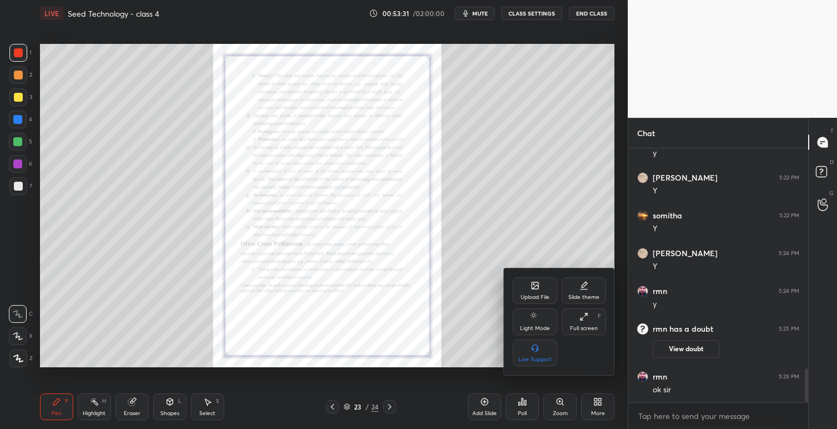
click at [475, 319] on div at bounding box center [418, 214] width 837 height 429
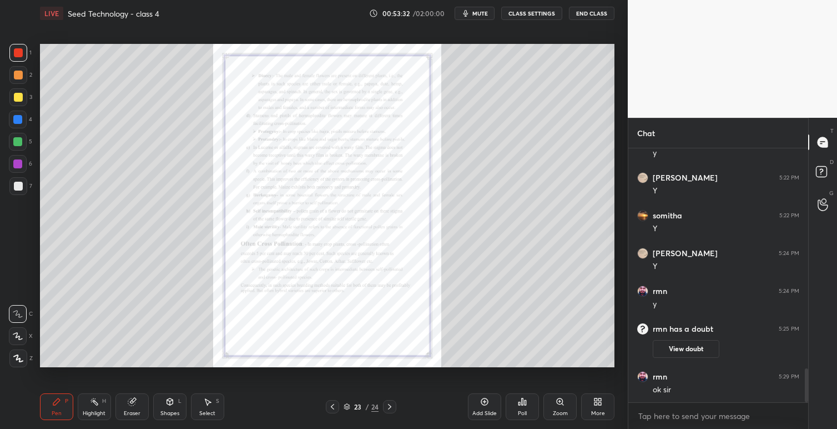
click at [598, 399] on icon at bounding box center [598, 401] width 9 height 9
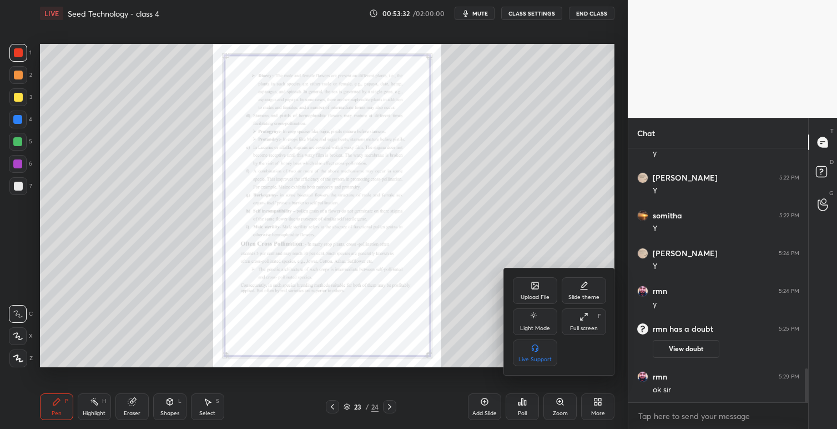
click at [540, 294] on div "Upload File" at bounding box center [535, 297] width 29 height 6
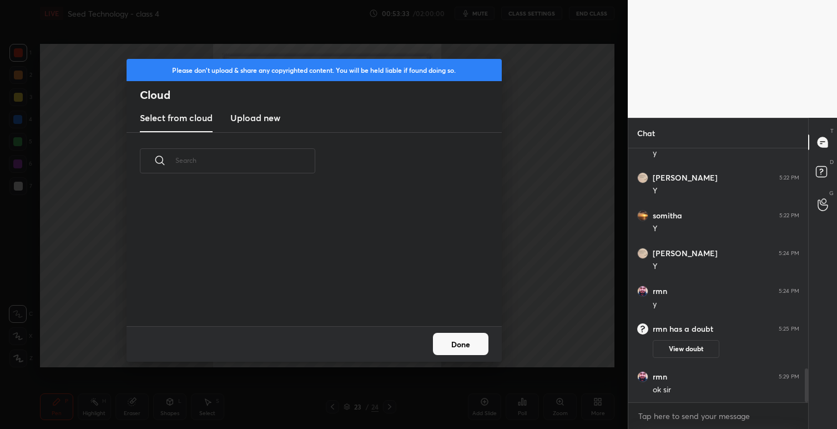
scroll to position [137, 357]
click at [270, 118] on h3 "Upload new" at bounding box center [255, 117] width 50 height 13
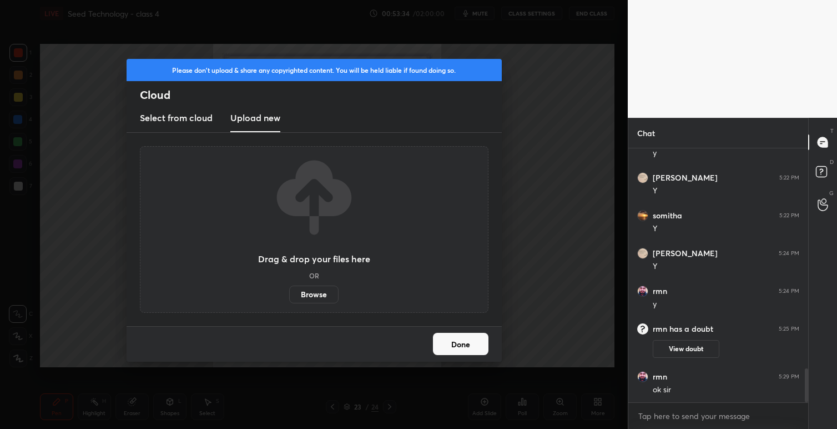
click at [312, 291] on label "Browse" at bounding box center [313, 294] width 49 height 18
click at [289, 291] on input "Browse" at bounding box center [289, 294] width 0 height 18
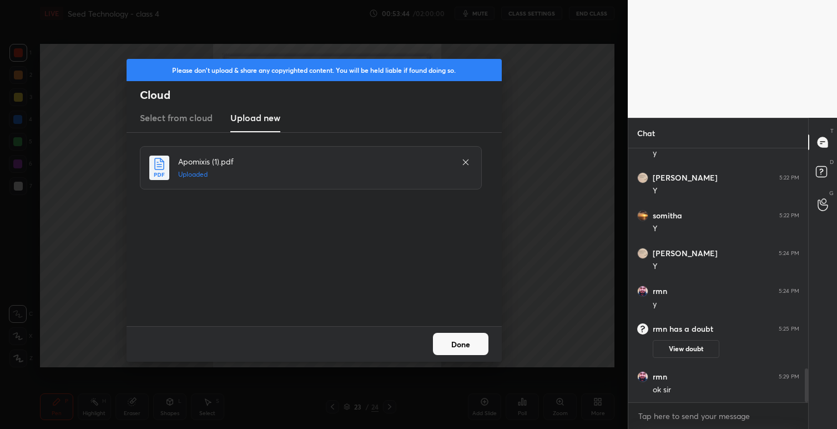
click at [463, 340] on button "Done" at bounding box center [461, 344] width 56 height 22
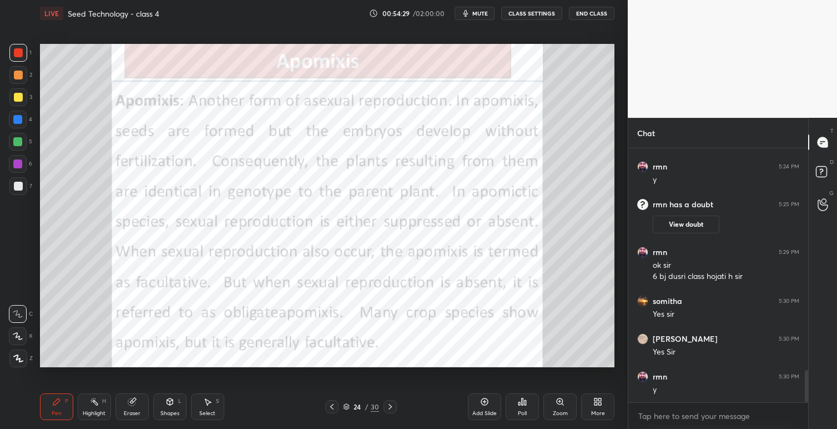
scroll to position [1799, 0]
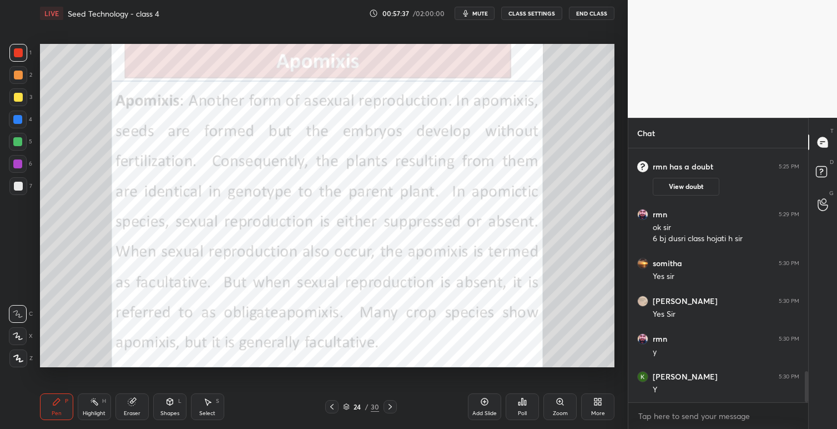
click at [393, 405] on icon at bounding box center [390, 406] width 9 height 9
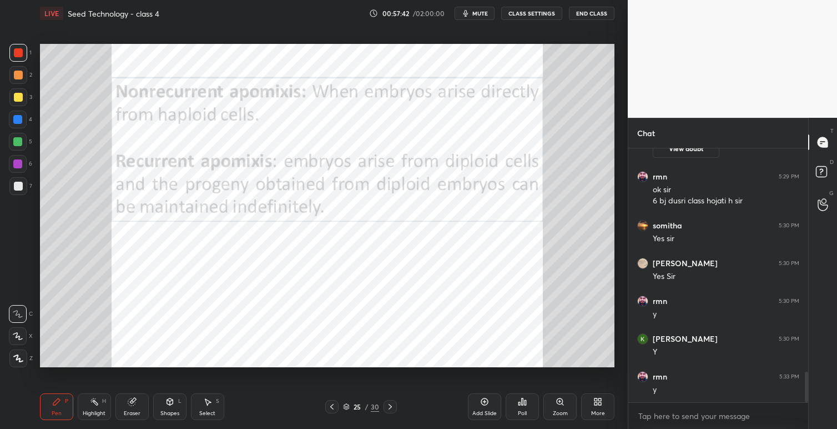
scroll to position [1875, 0]
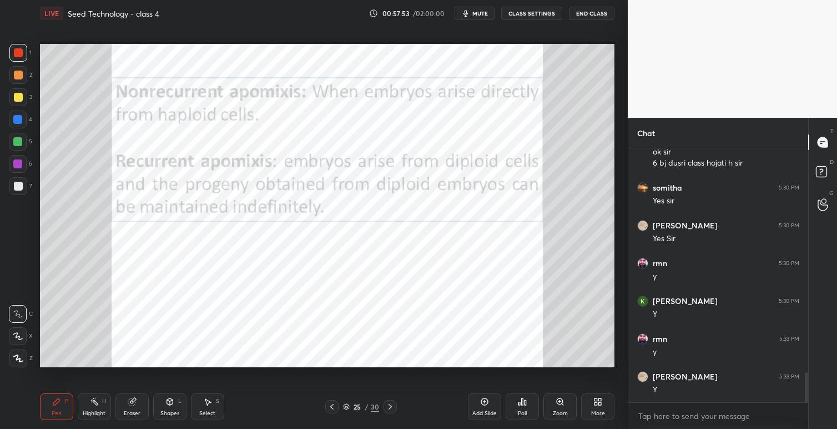
click at [348, 405] on icon at bounding box center [347, 405] width 6 height 3
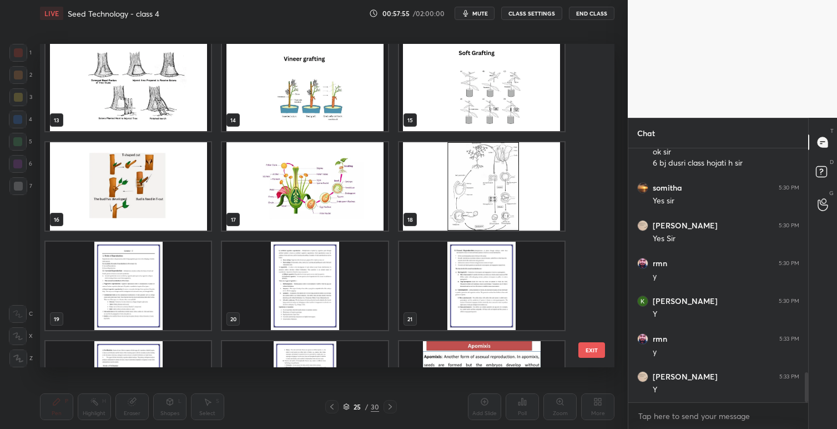
scroll to position [405, 0]
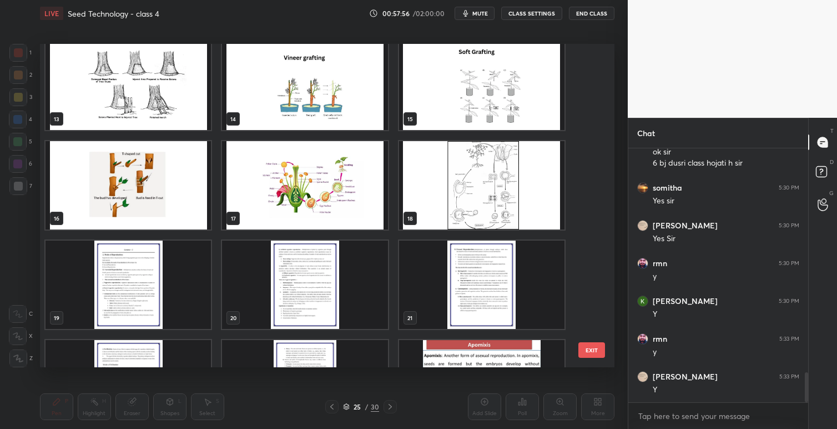
drag, startPoint x: 597, startPoint y: 187, endPoint x: 600, endPoint y: 173, distance: 14.7
click at [600, 173] on div "13 14 15 16 17 18 19 20 21 22 23 24 25 26 27 EXIT" at bounding box center [327, 205] width 575 height 323
click at [514, 179] on img "grid" at bounding box center [481, 185] width 165 height 88
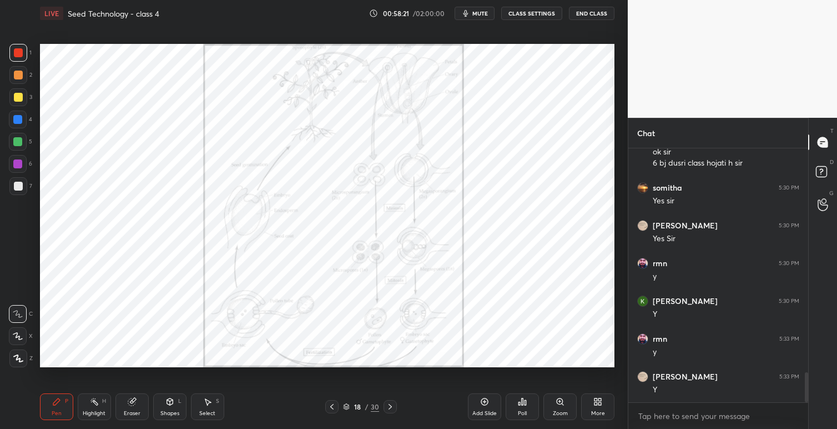
click at [393, 405] on icon at bounding box center [390, 406] width 9 height 9
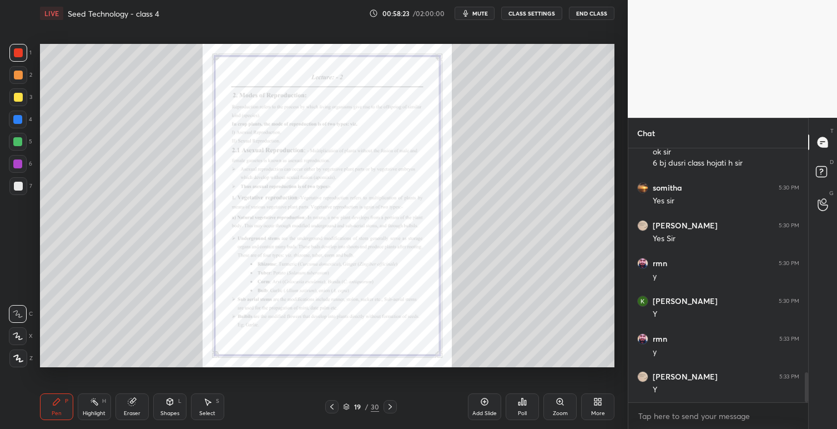
drag, startPoint x: 349, startPoint y: 405, endPoint x: 354, endPoint y: 410, distance: 6.7
click at [349, 405] on icon at bounding box center [346, 406] width 7 height 7
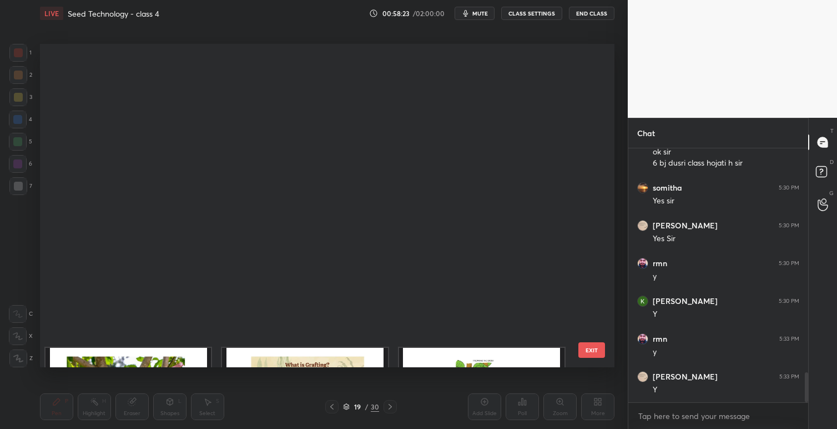
scroll to position [320, 569]
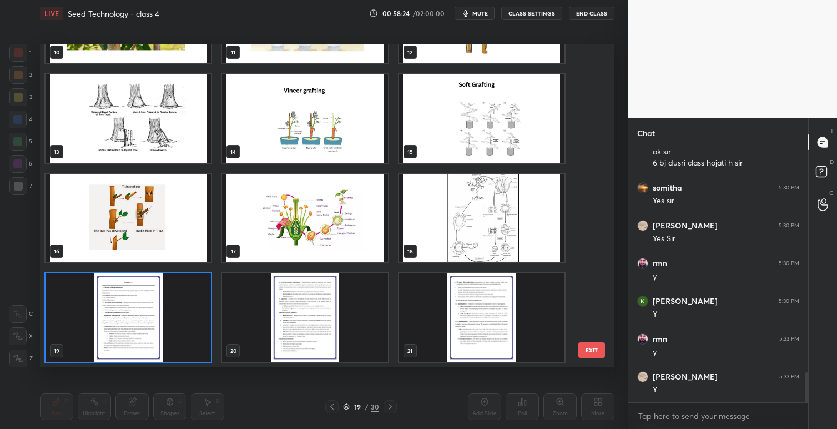
drag, startPoint x: 594, startPoint y: 229, endPoint x: 590, endPoint y: 245, distance: 17.2
click at [591, 258] on div "10 11 12 13 14 15 16 17 18 19 20 21 22 23 24 25 26 27 EXIT" at bounding box center [327, 205] width 575 height 323
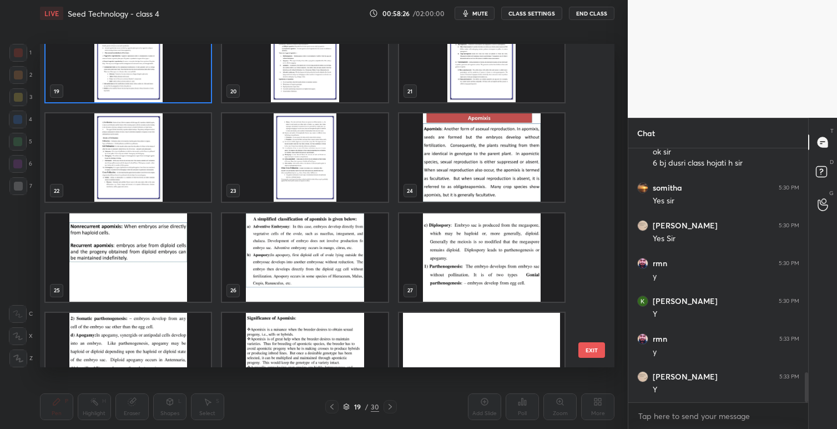
scroll to position [631, 0]
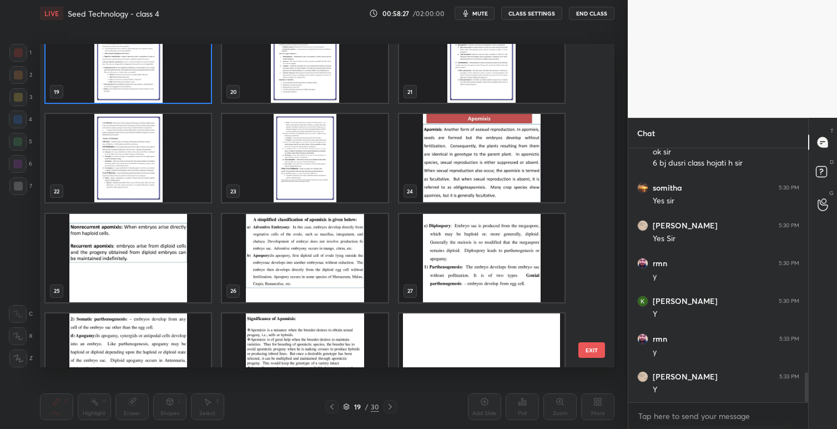
click at [142, 248] on img "grid" at bounding box center [128, 257] width 165 height 88
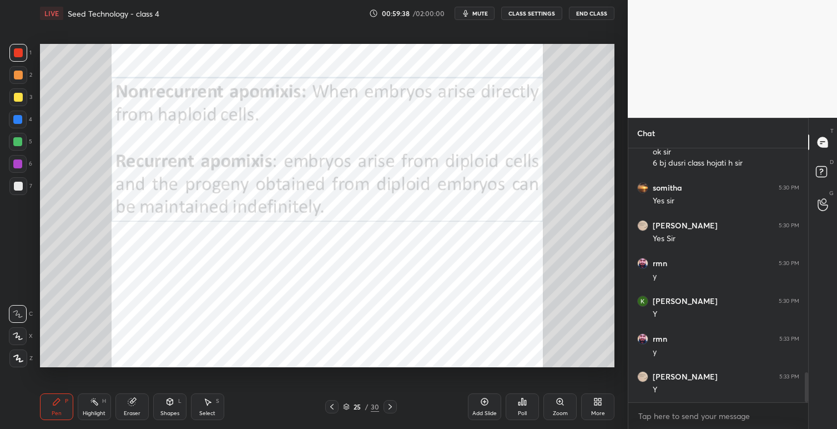
click at [393, 406] on icon at bounding box center [390, 406] width 9 height 9
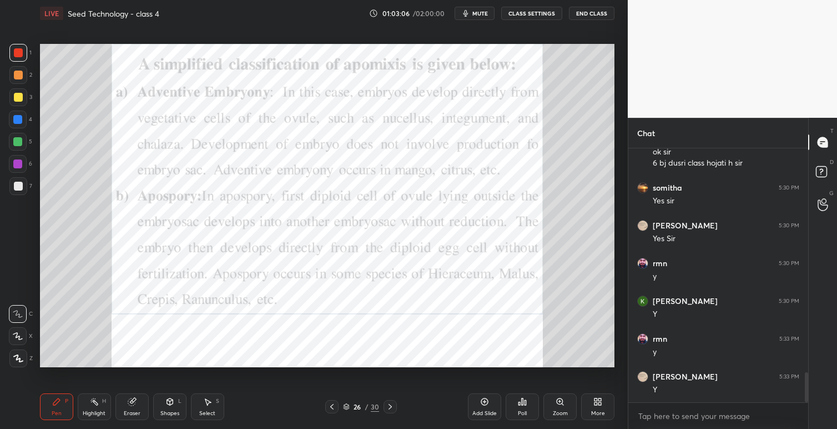
drag, startPoint x: 349, startPoint y: 405, endPoint x: 355, endPoint y: 407, distance: 6.5
click at [350, 405] on div "26 / 30" at bounding box center [361, 406] width 36 height 10
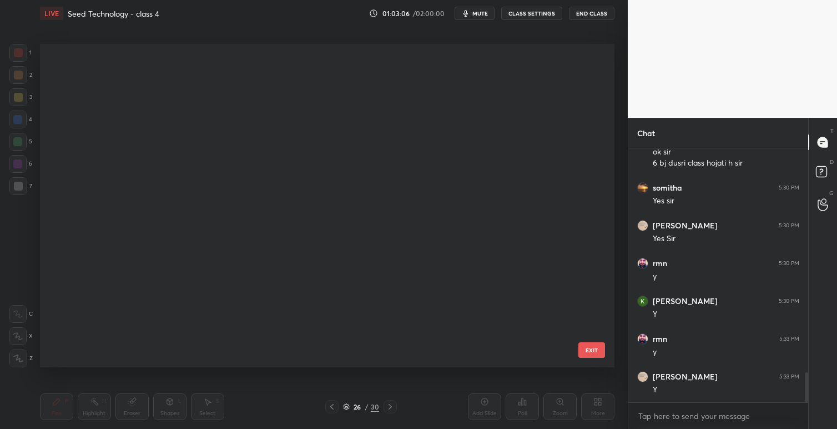
scroll to position [320, 569]
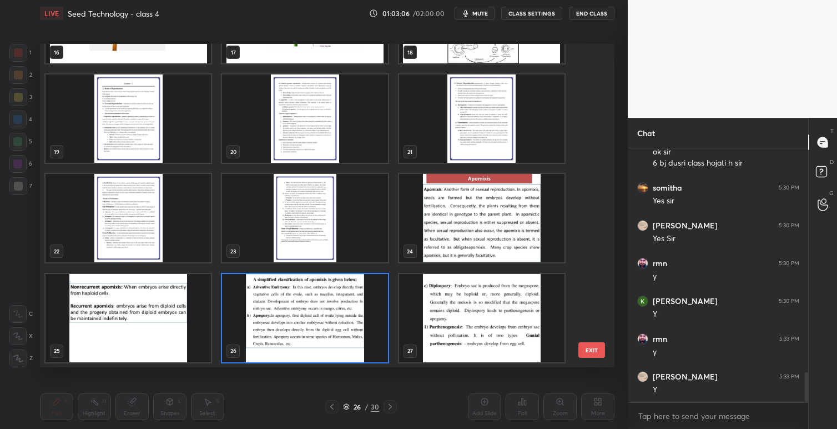
click at [400, 368] on div "LIVE Seed Technology - class 4 01:03:06 / 02:00:00 mute CLASS SETTINGS End Clas…" at bounding box center [328, 214] width 584 height 429
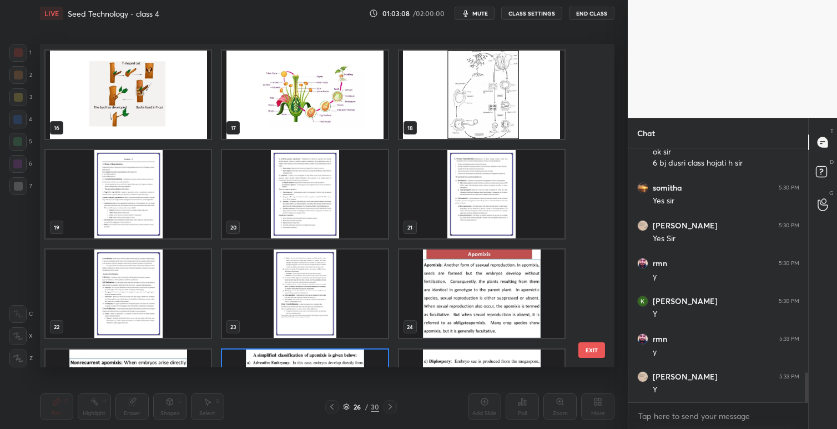
scroll to position [495, 0]
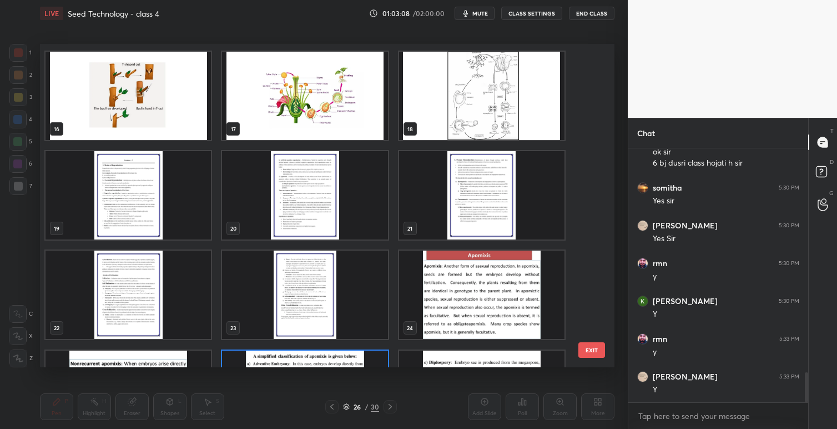
drag, startPoint x: 597, startPoint y: 220, endPoint x: 594, endPoint y: 205, distance: 15.2
click at [598, 204] on div "10 11 12 13 14 15 16 17 18 19 20 21 22 23 24 25 26 27 EXIT" at bounding box center [327, 205] width 575 height 323
click at [516, 107] on img "grid" at bounding box center [481, 96] width 165 height 88
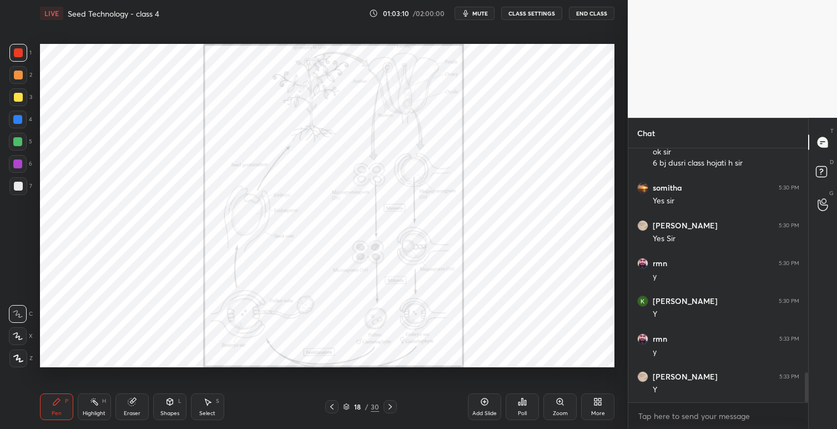
click at [516, 108] on img "grid" at bounding box center [481, 96] width 165 height 88
click at [562, 403] on icon at bounding box center [560, 401] width 6 height 6
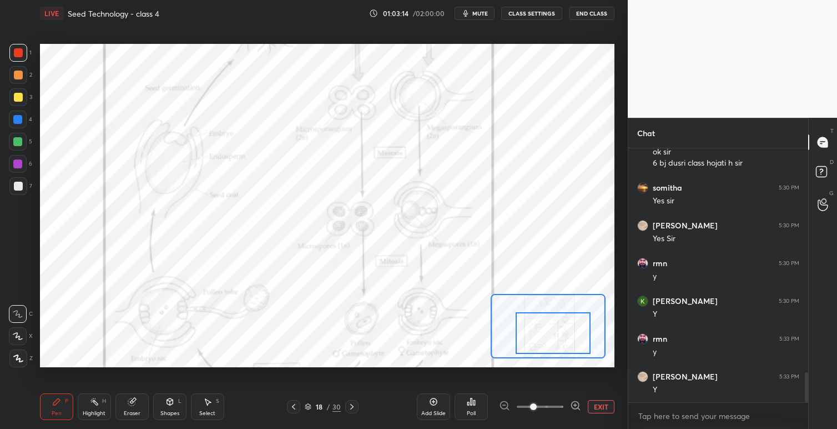
click at [574, 334] on div at bounding box center [553, 333] width 75 height 42
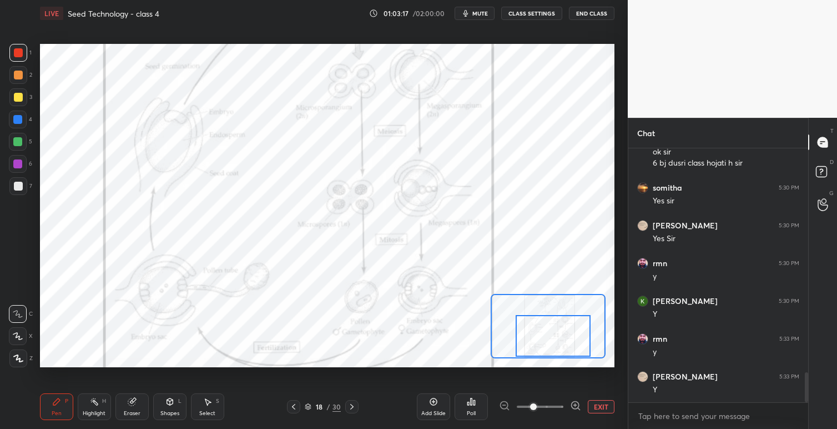
drag, startPoint x: 565, startPoint y: 337, endPoint x: 565, endPoint y: 350, distance: 13.3
click at [565, 350] on div at bounding box center [553, 336] width 75 height 42
click at [355, 407] on icon at bounding box center [352, 406] width 9 height 9
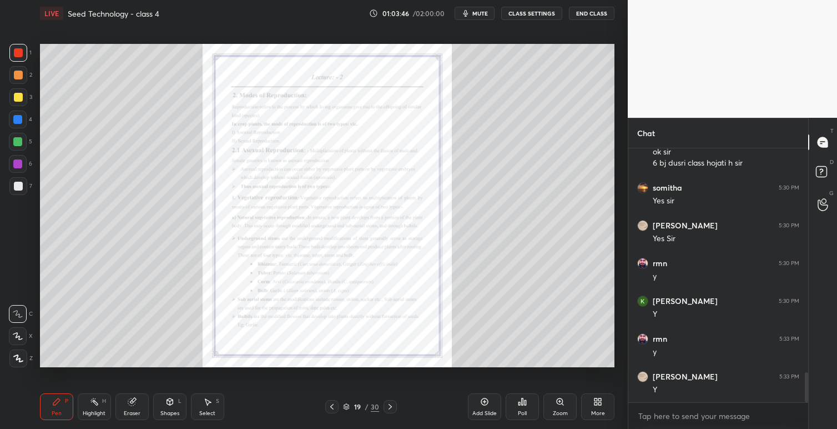
click at [388, 404] on icon at bounding box center [390, 406] width 9 height 9
click at [391, 404] on icon at bounding box center [390, 406] width 9 height 9
click at [389, 405] on icon at bounding box center [390, 406] width 9 height 9
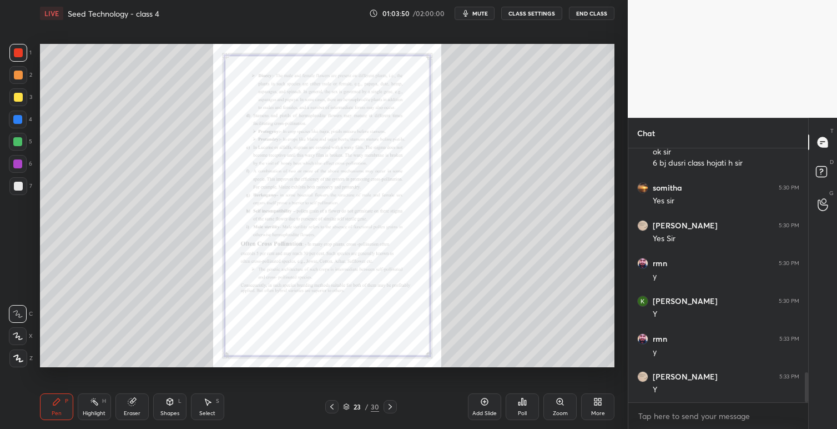
click at [392, 406] on icon at bounding box center [390, 406] width 9 height 9
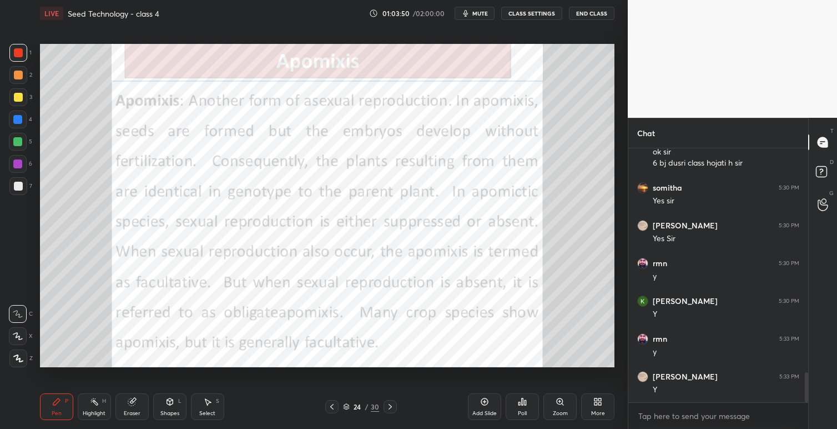
click at [394, 406] on icon at bounding box center [390, 406] width 9 height 9
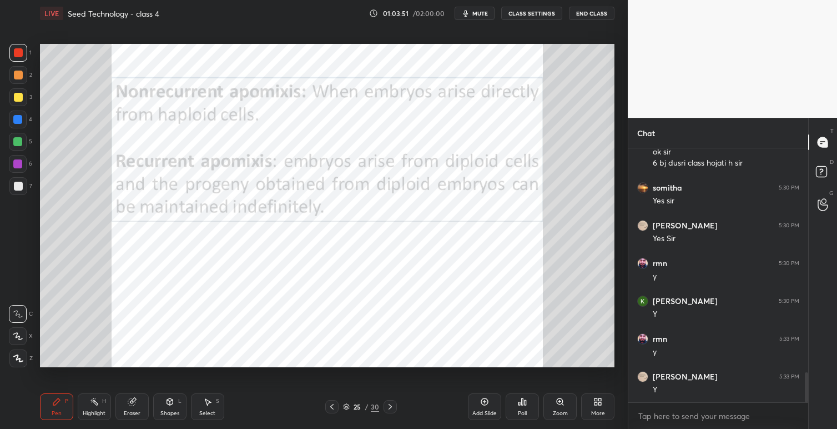
click at [394, 406] on div at bounding box center [390, 406] width 13 height 13
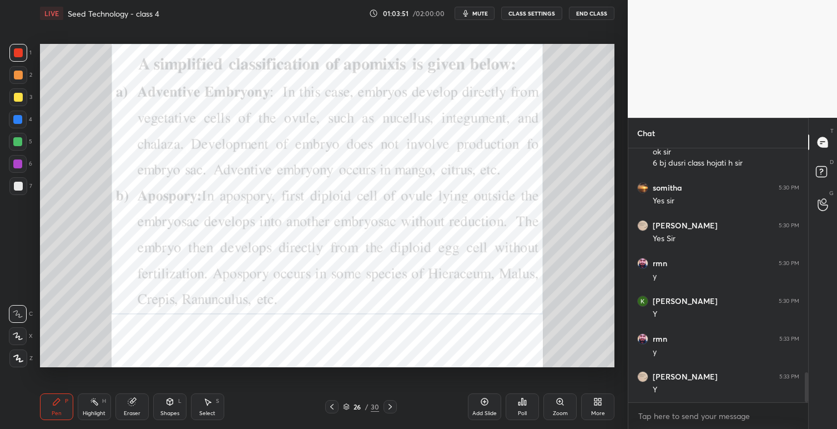
click at [395, 406] on div at bounding box center [390, 406] width 13 height 13
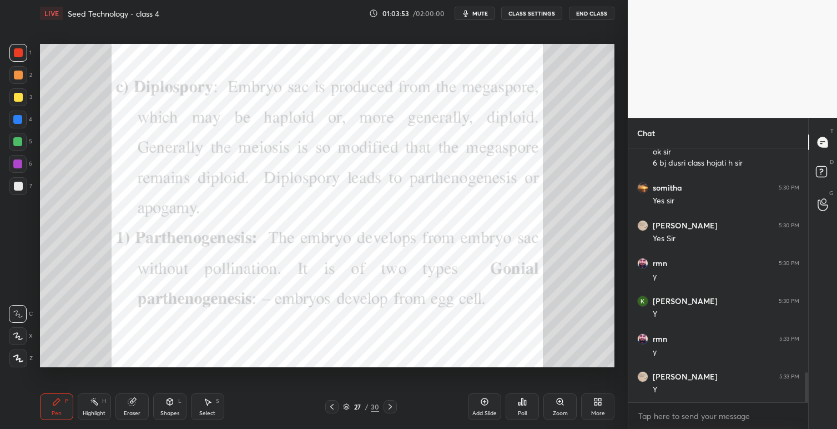
click at [559, 399] on icon at bounding box center [560, 401] width 6 height 6
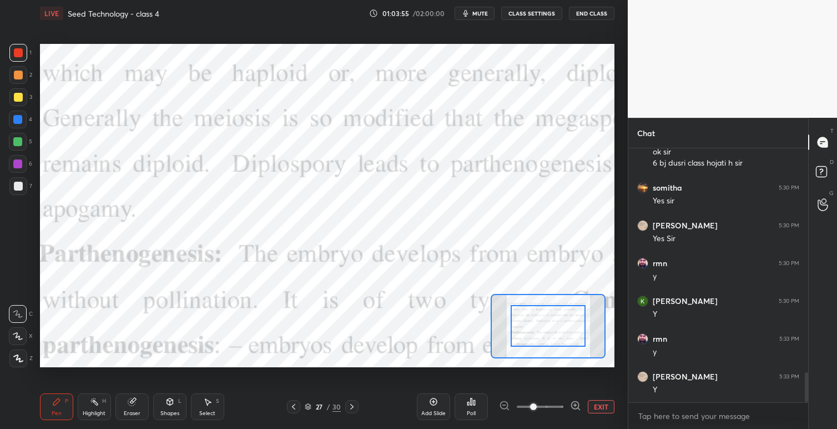
click at [530, 405] on span at bounding box center [533, 406] width 7 height 7
drag, startPoint x: 595, startPoint y: 406, endPoint x: 577, endPoint y: 406, distance: 17.8
click at [594, 406] on button "EXIT" at bounding box center [601, 406] width 27 height 13
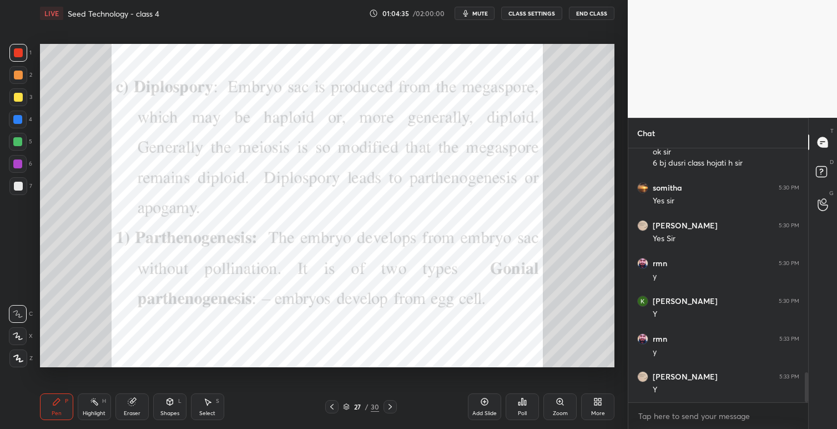
click at [481, 11] on span "mute" at bounding box center [481, 13] width 16 height 8
click at [527, 9] on button "CLASS SETTINGS" at bounding box center [531, 13] width 61 height 13
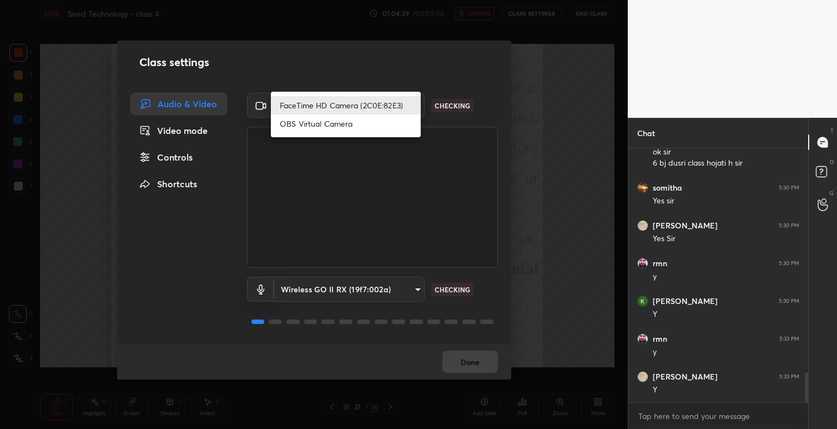
click at [410, 104] on body "1 2 3 4 5 6 7 C X Z C X Z E E Erase all H H LIVE Seed Technology - class 4 01:0…" at bounding box center [418, 214] width 837 height 429
click at [339, 125] on li "OBS Virtual Camera" at bounding box center [346, 123] width 150 height 18
type input "eea9101cfb1ae92f62dacabb5af4faa94c8c4a8ed13d029731ff536fe877b221"
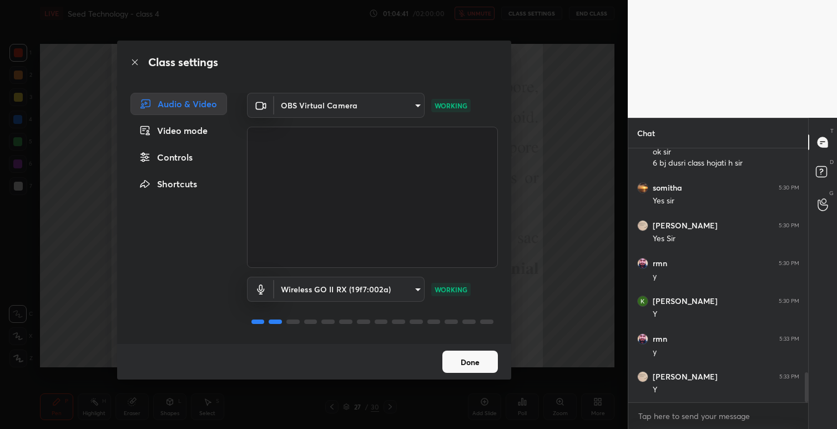
click at [461, 344] on div "Class settings Audio & Video Video mode Controls Shortcuts OBS Virtual Camera e…" at bounding box center [314, 210] width 394 height 339
click at [478, 359] on button "Done" at bounding box center [471, 361] width 56 height 22
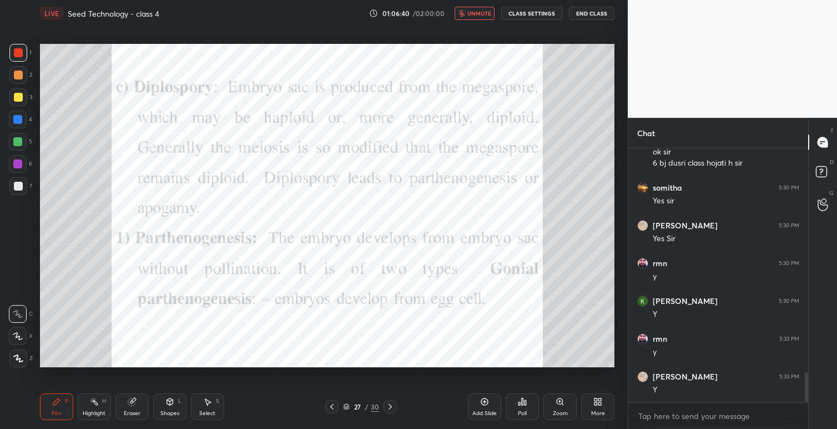
click at [476, 17] on span "unmute" at bounding box center [480, 13] width 24 height 8
click at [531, 15] on button "CLASS SETTINGS" at bounding box center [531, 13] width 61 height 13
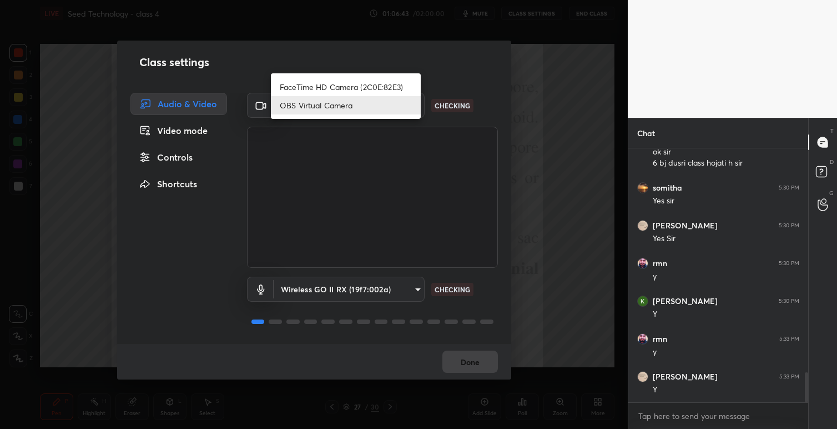
click at [412, 106] on body "1 2 3 4 5 6 7 C X Z C X Z E E Erase all H H LIVE Seed Technology - class 4 01:0…" at bounding box center [418, 214] width 837 height 429
click at [345, 83] on li "FaceTime HD Camera (2C0E:82E3)" at bounding box center [346, 87] width 150 height 18
type input "049abcf8858106cc8b5668900eab1b73f81149d85a586d409554128722ea292a"
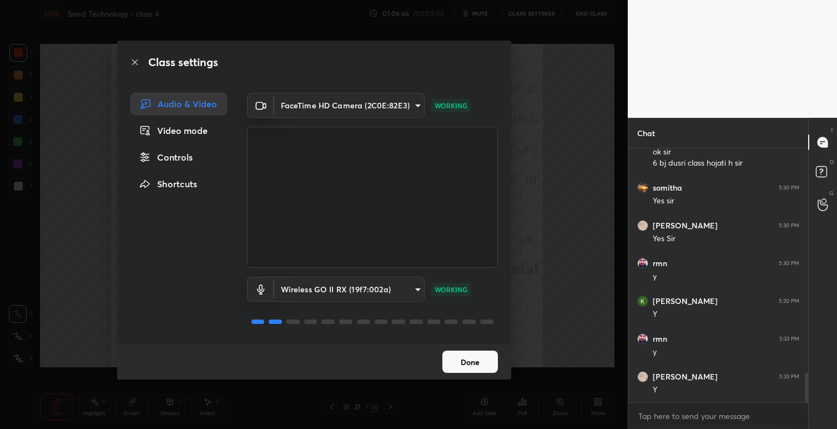
click at [464, 364] on button "Done" at bounding box center [471, 361] width 56 height 22
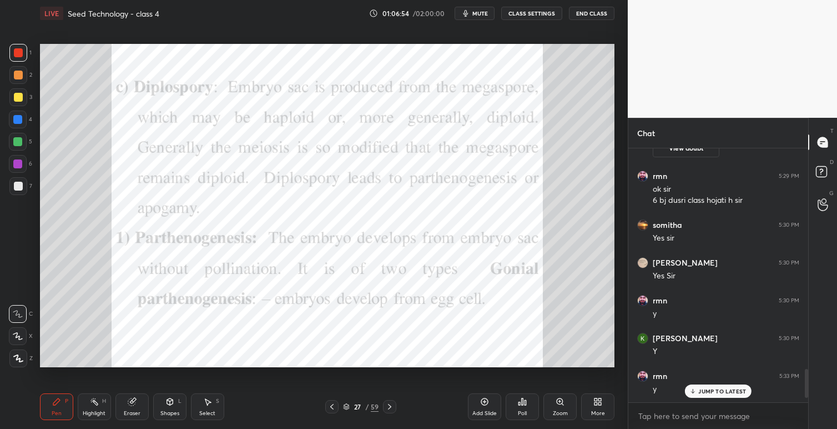
scroll to position [1945, 0]
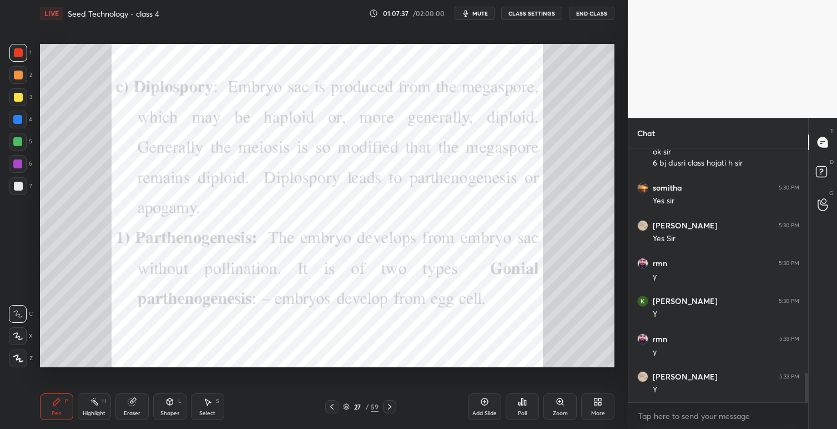
click at [389, 409] on icon at bounding box center [389, 406] width 9 height 9
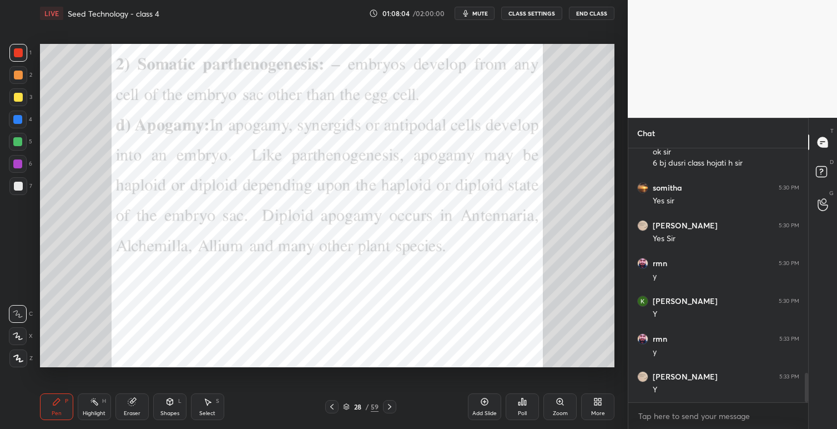
click at [330, 408] on icon at bounding box center [332, 406] width 9 height 9
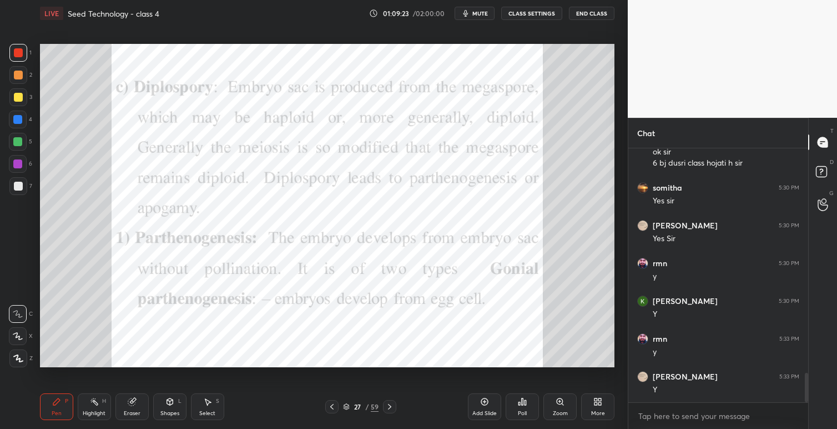
click at [333, 408] on icon at bounding box center [332, 406] width 9 height 9
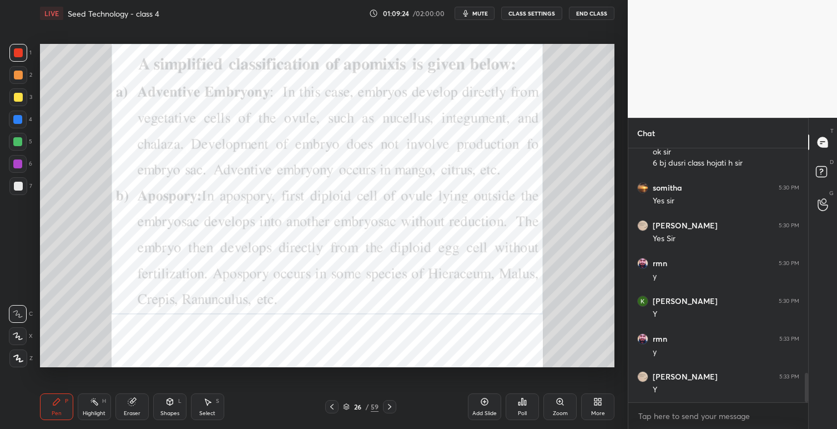
click at [333, 408] on icon at bounding box center [332, 406] width 9 height 9
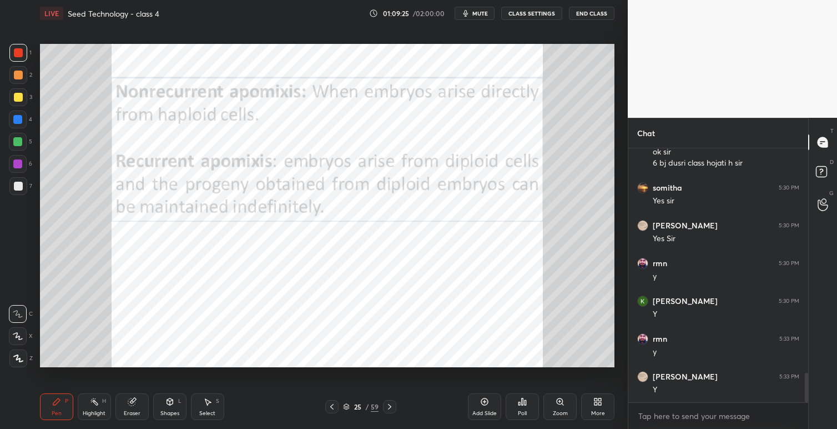
click at [392, 403] on icon at bounding box center [389, 406] width 9 height 9
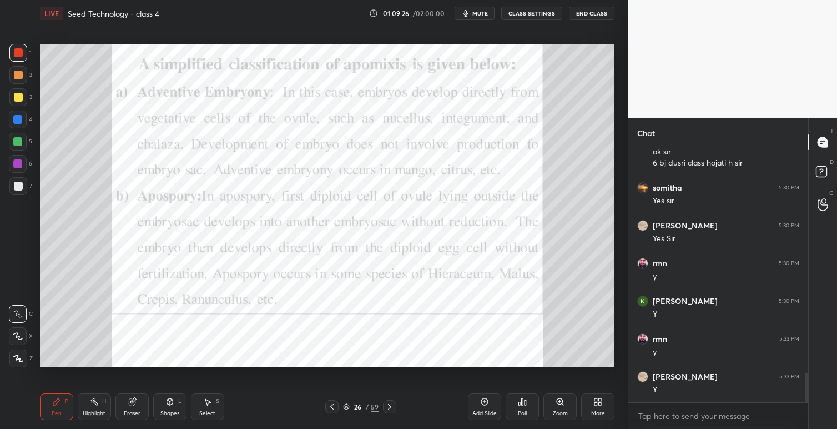
click at [392, 403] on icon at bounding box center [389, 406] width 9 height 9
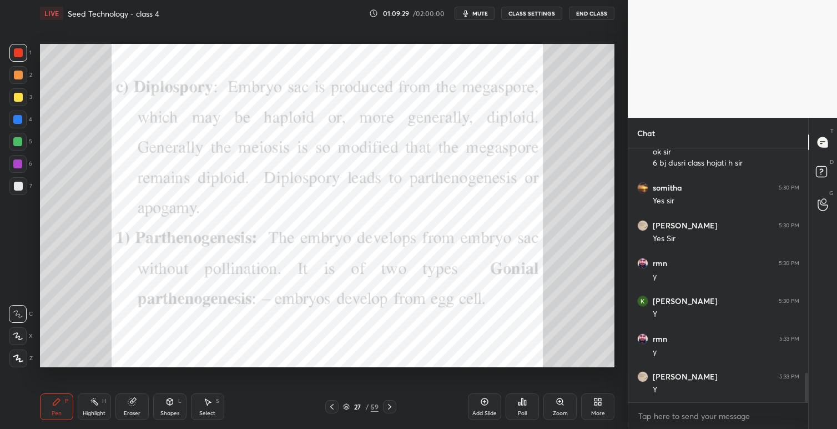
click at [392, 404] on icon at bounding box center [389, 406] width 9 height 9
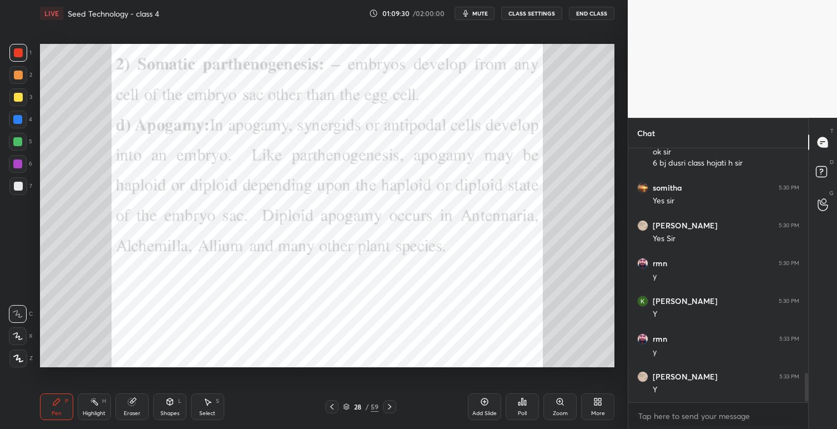
scroll to position [1982, 0]
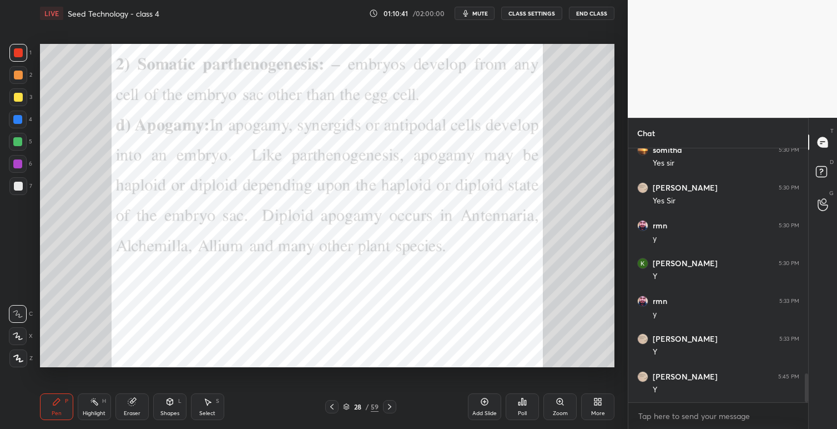
click at [592, 406] on div "More" at bounding box center [597, 406] width 33 height 27
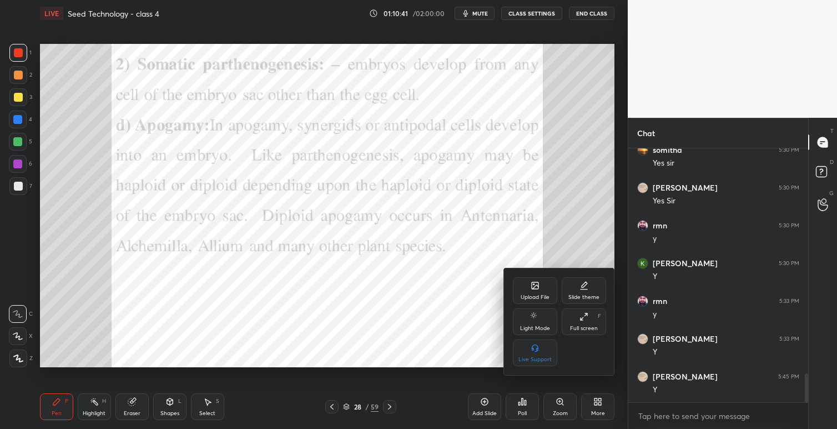
click at [545, 296] on div "Upload File" at bounding box center [535, 297] width 29 height 6
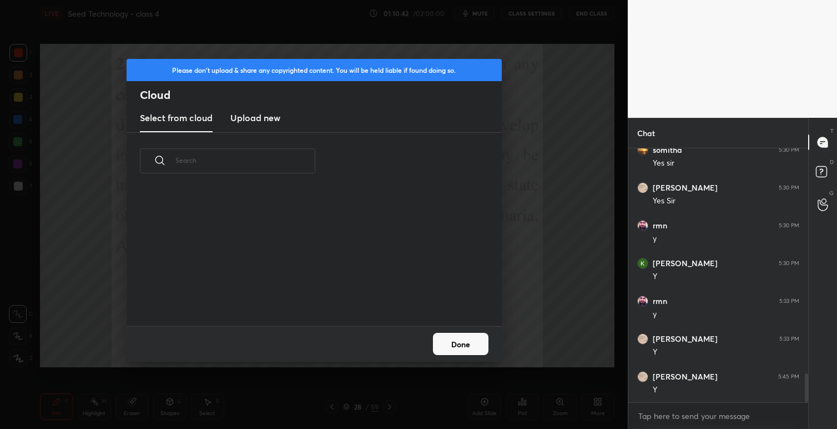
scroll to position [137, 357]
click at [269, 115] on h3 "Upload new" at bounding box center [255, 117] width 50 height 13
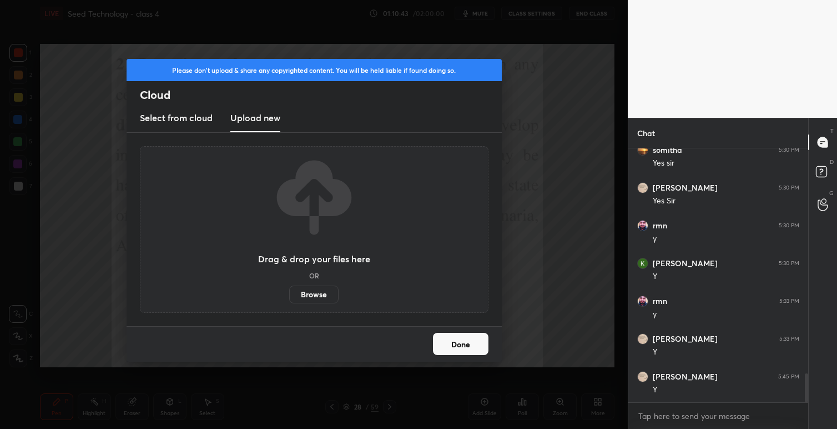
click at [317, 295] on label "Browse" at bounding box center [313, 294] width 49 height 18
click at [289, 295] on input "Browse" at bounding box center [289, 294] width 0 height 18
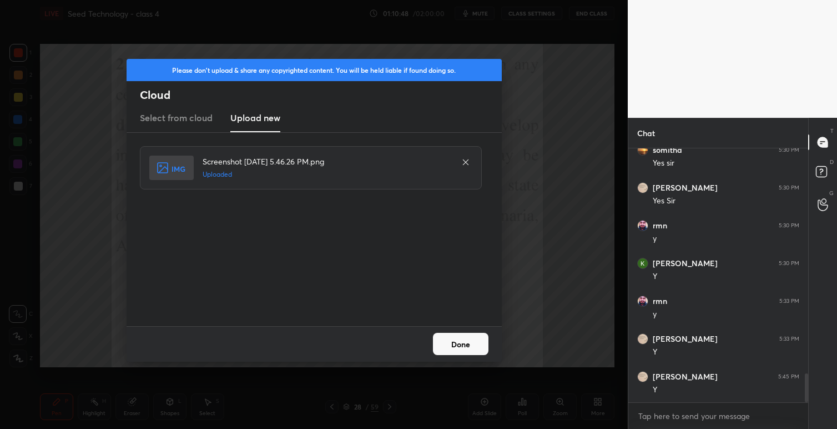
click at [469, 345] on button "Done" at bounding box center [461, 344] width 56 height 22
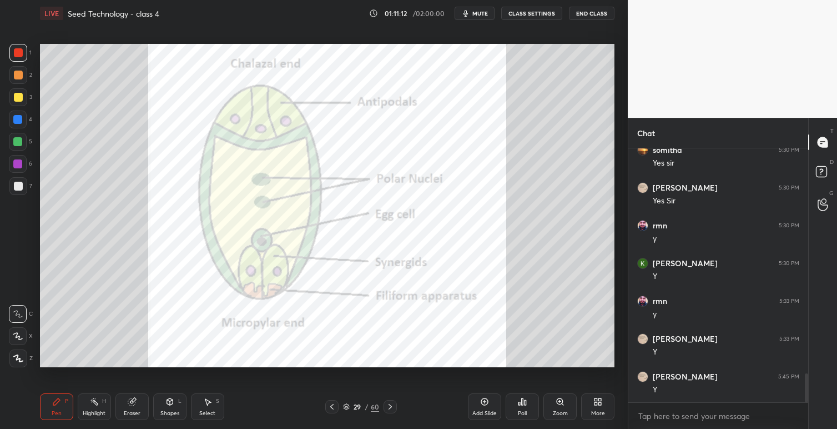
click at [329, 408] on icon at bounding box center [332, 406] width 9 height 9
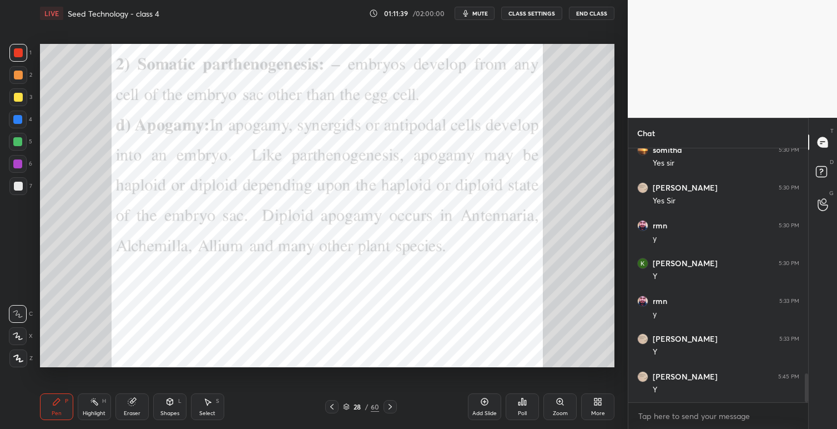
click at [330, 409] on icon at bounding box center [332, 406] width 9 height 9
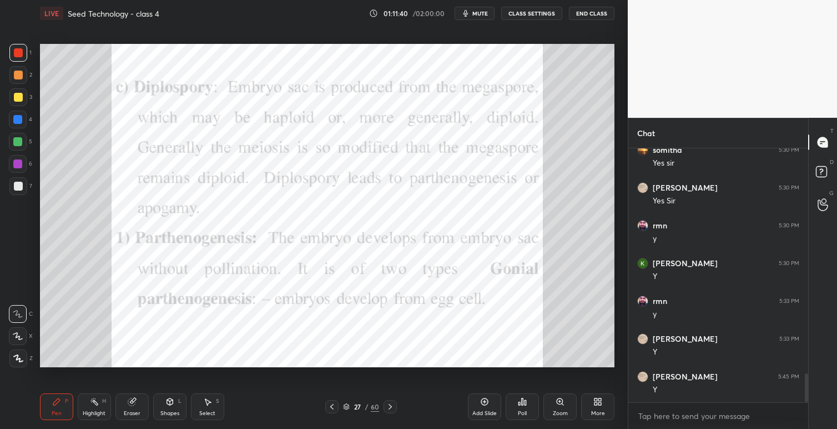
click at [390, 405] on icon at bounding box center [390, 407] width 3 height 6
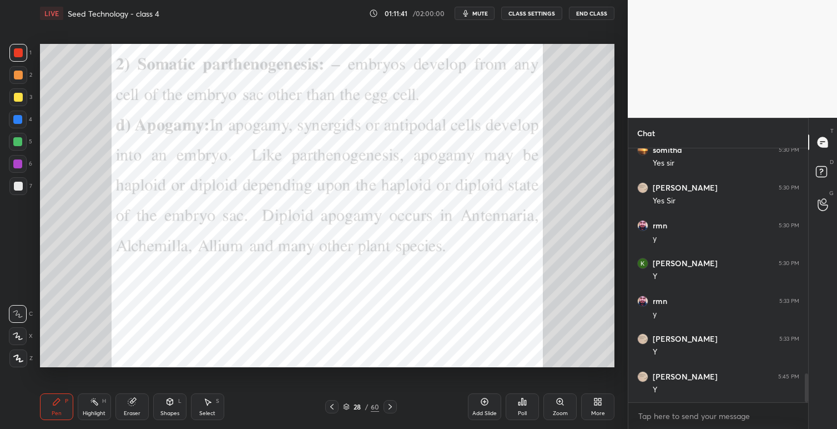
click at [393, 405] on icon at bounding box center [390, 406] width 9 height 9
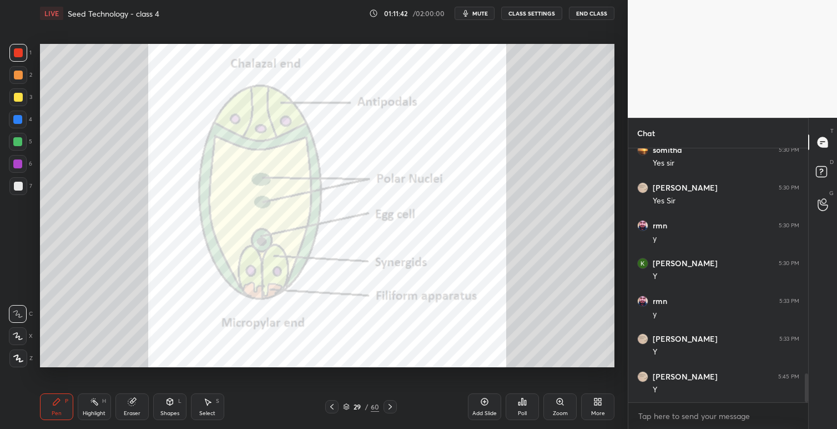
click at [332, 408] on icon at bounding box center [332, 406] width 9 height 9
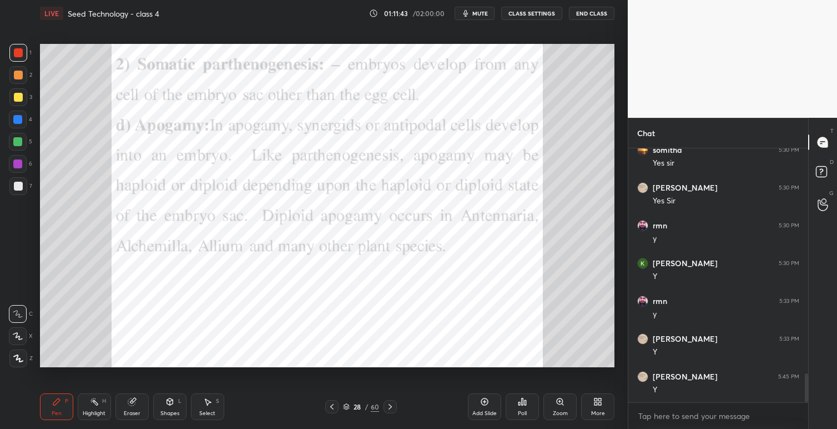
click at [389, 403] on icon at bounding box center [390, 406] width 9 height 9
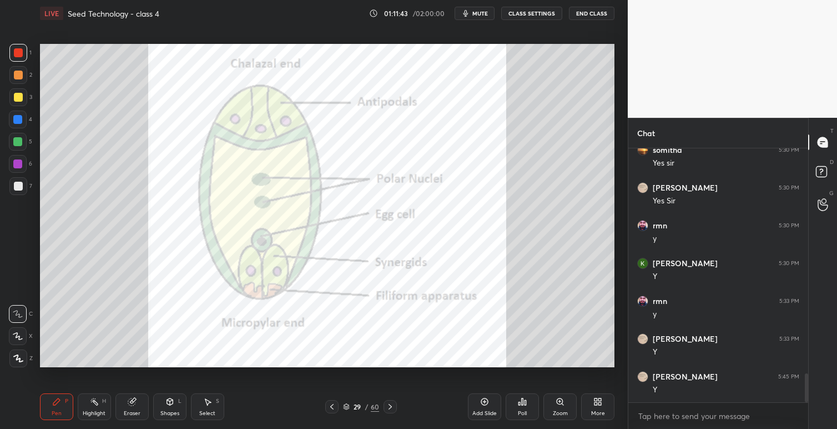
click at [391, 404] on icon at bounding box center [390, 406] width 9 height 9
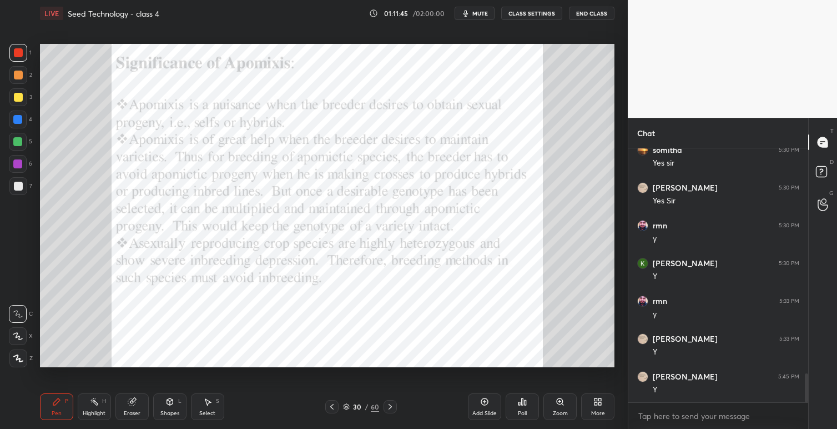
click at [334, 409] on icon at bounding box center [332, 406] width 9 height 9
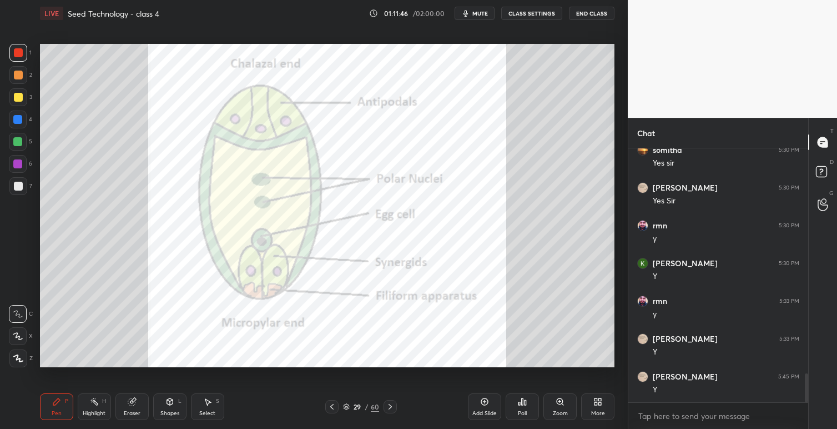
click at [332, 408] on icon at bounding box center [332, 406] width 9 height 9
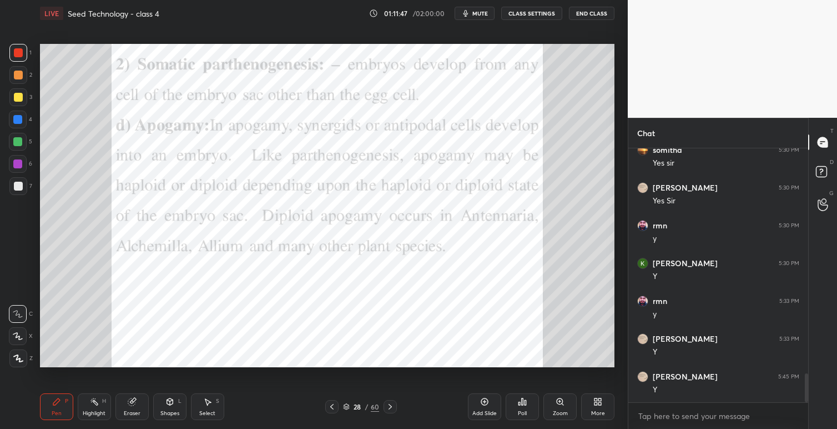
click at [389, 403] on icon at bounding box center [390, 406] width 9 height 9
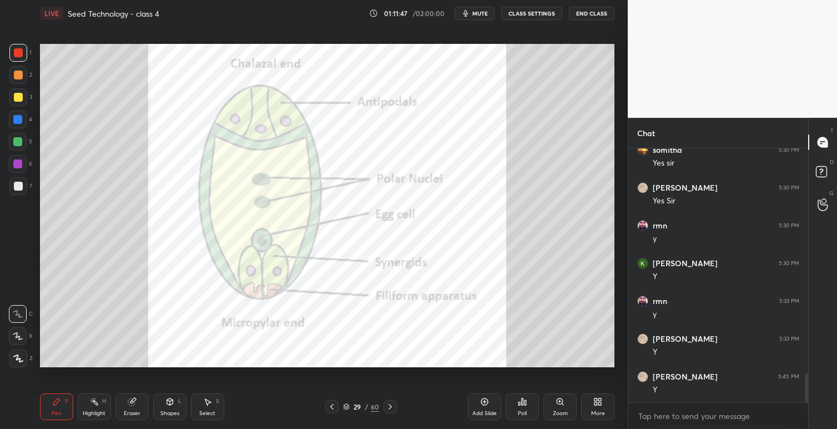
click at [390, 404] on icon at bounding box center [390, 406] width 9 height 9
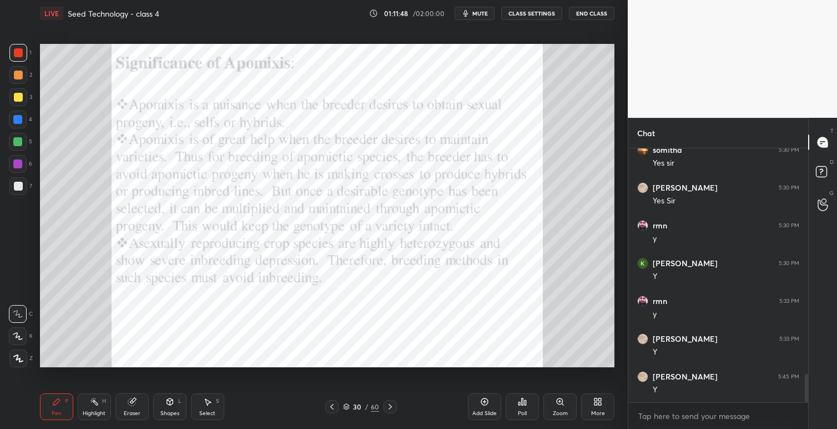
scroll to position [2020, 0]
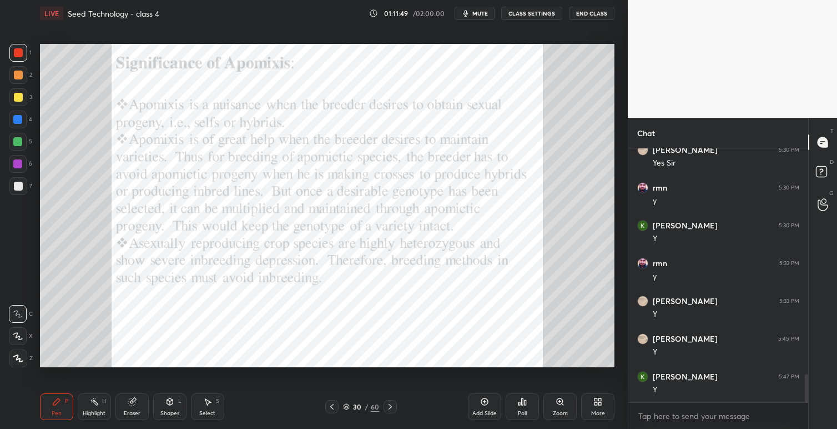
click at [329, 406] on icon at bounding box center [332, 406] width 9 height 9
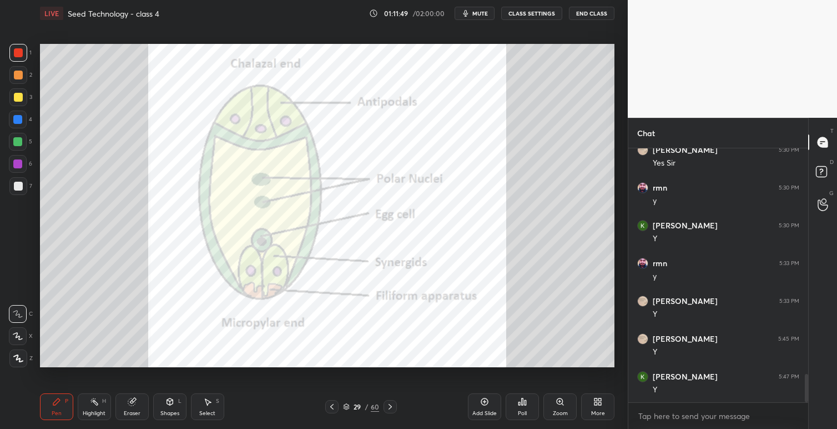
click at [330, 406] on icon at bounding box center [331, 407] width 3 height 6
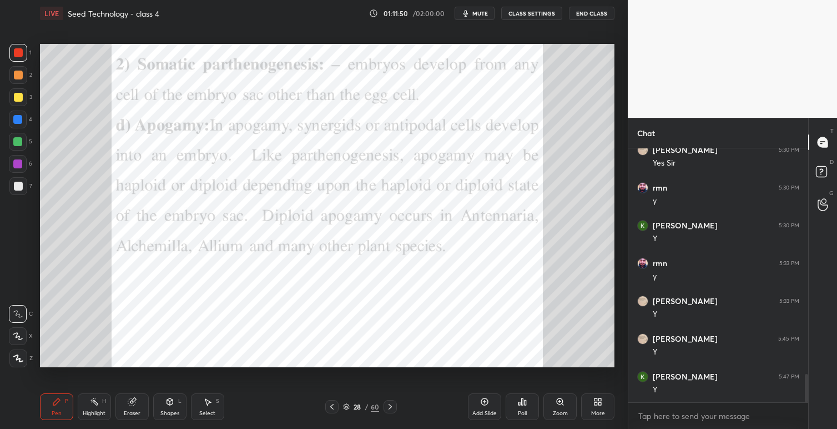
click at [330, 406] on icon at bounding box center [332, 406] width 9 height 9
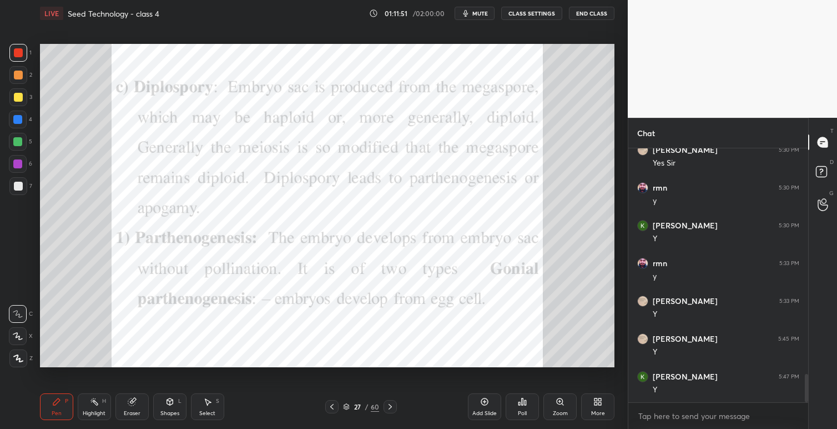
click at [332, 406] on icon at bounding box center [332, 406] width 9 height 9
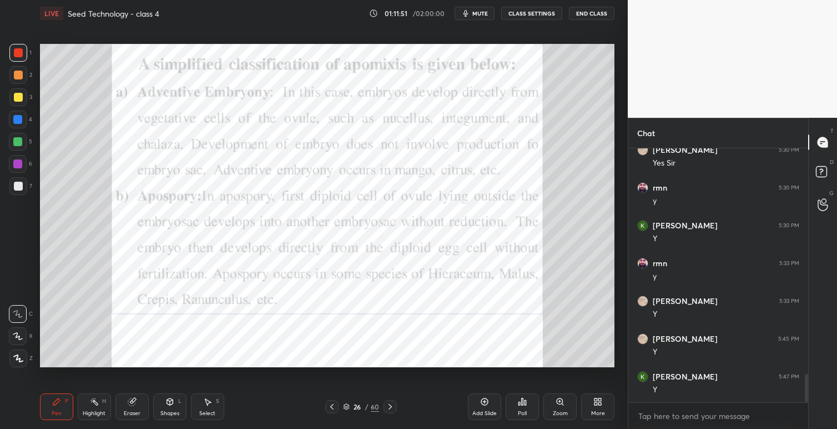
click at [332, 407] on icon at bounding box center [332, 406] width 9 height 9
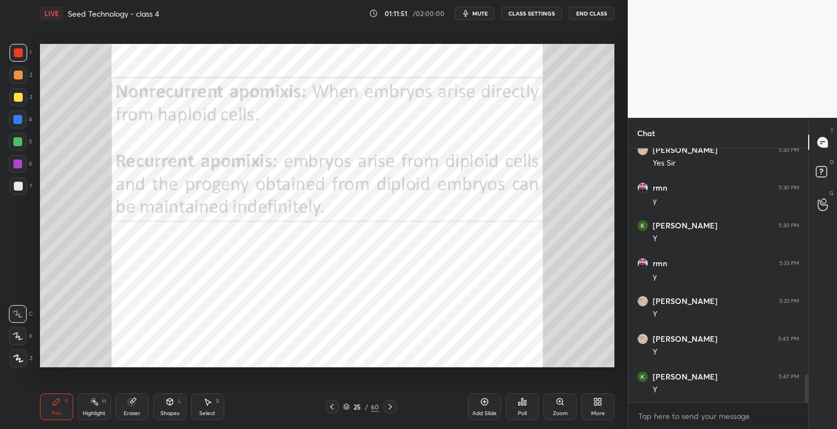
click at [333, 407] on icon at bounding box center [332, 406] width 9 height 9
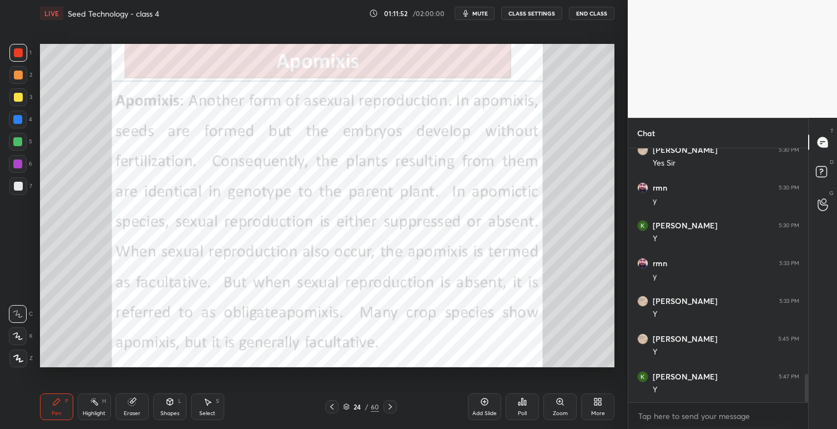
click at [333, 407] on icon at bounding box center [332, 406] width 9 height 9
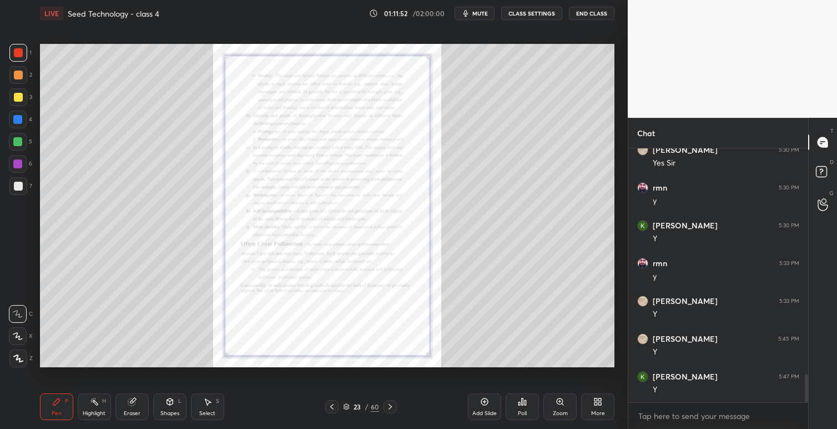
click at [333, 407] on icon at bounding box center [332, 406] width 9 height 9
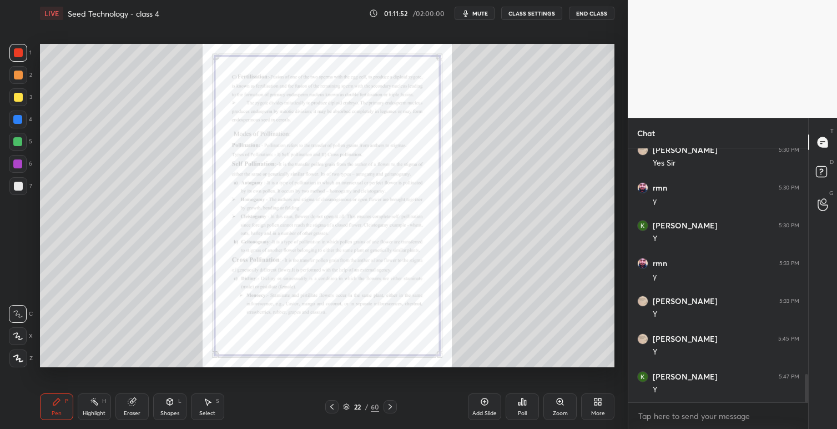
click at [334, 408] on icon at bounding box center [332, 406] width 9 height 9
click at [334, 407] on icon at bounding box center [332, 406] width 9 height 9
click at [596, 403] on icon at bounding box center [596, 403] width 3 height 3
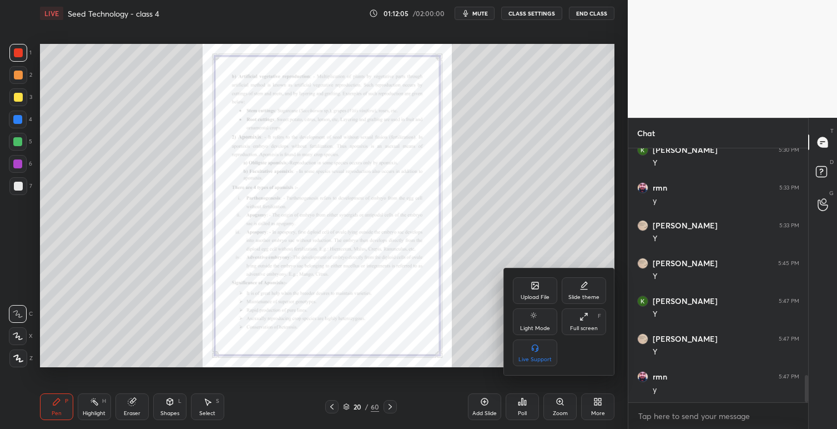
click at [541, 294] on div "Upload File" at bounding box center [535, 297] width 29 height 6
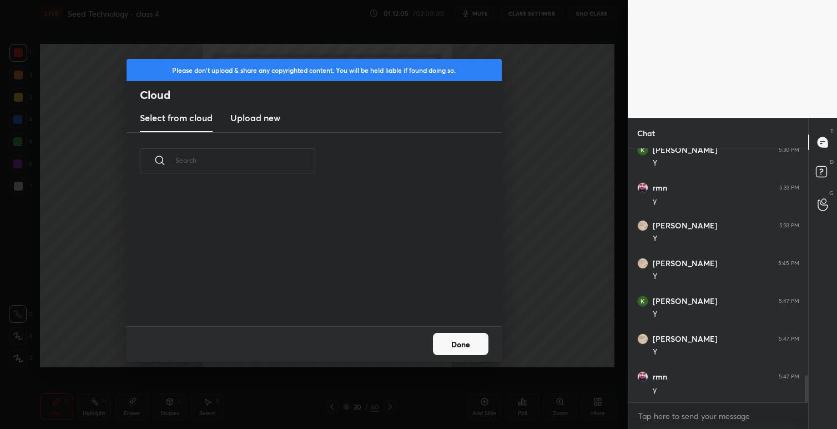
scroll to position [137, 357]
click at [253, 119] on h3 "Upload new" at bounding box center [255, 117] width 50 height 13
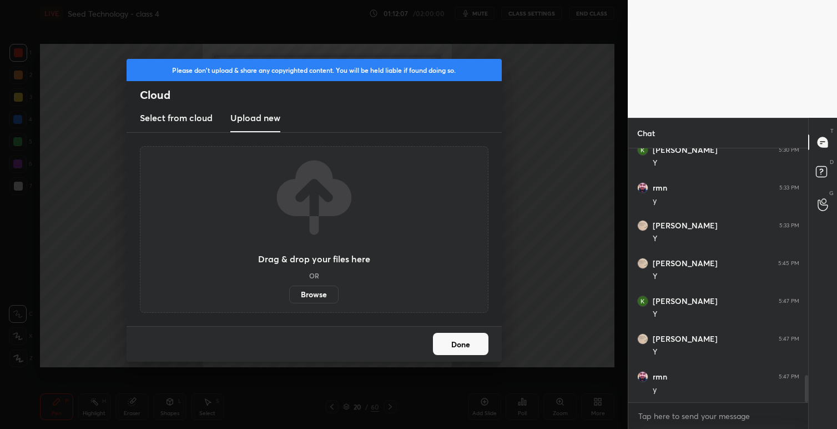
click at [319, 295] on label "Browse" at bounding box center [313, 294] width 49 height 18
click at [289, 295] on input "Browse" at bounding box center [289, 294] width 0 height 18
click at [321, 295] on label "Browse" at bounding box center [313, 294] width 49 height 18
click at [289, 295] on input "Browse" at bounding box center [289, 294] width 0 height 18
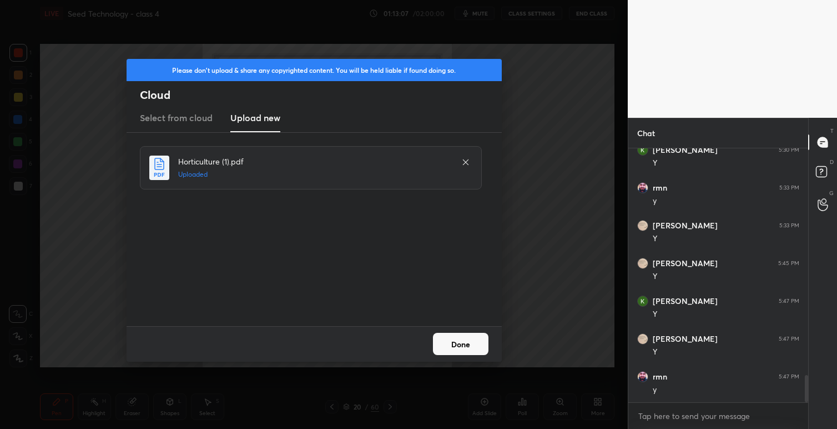
click at [462, 340] on button "Done" at bounding box center [461, 344] width 56 height 22
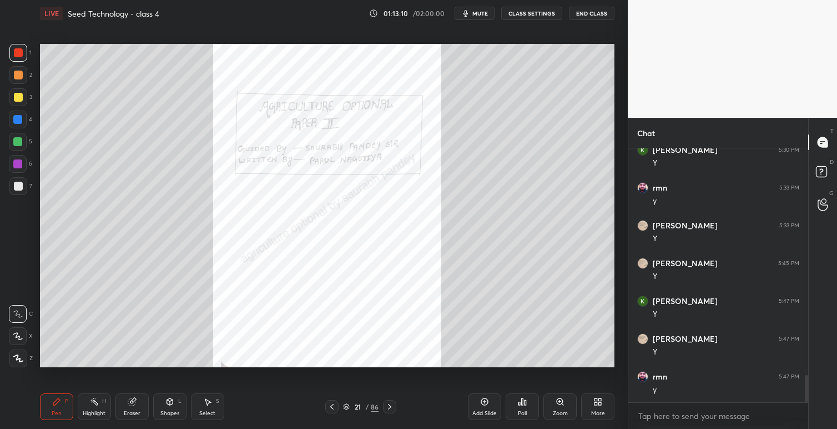
click at [391, 403] on icon at bounding box center [389, 406] width 9 height 9
click at [391, 402] on icon at bounding box center [389, 406] width 9 height 9
click at [390, 405] on icon at bounding box center [389, 406] width 9 height 9
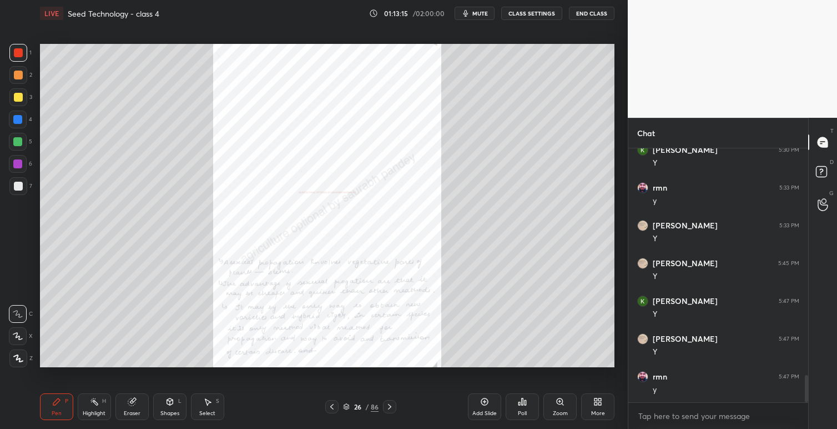
click at [390, 405] on icon at bounding box center [389, 406] width 9 height 9
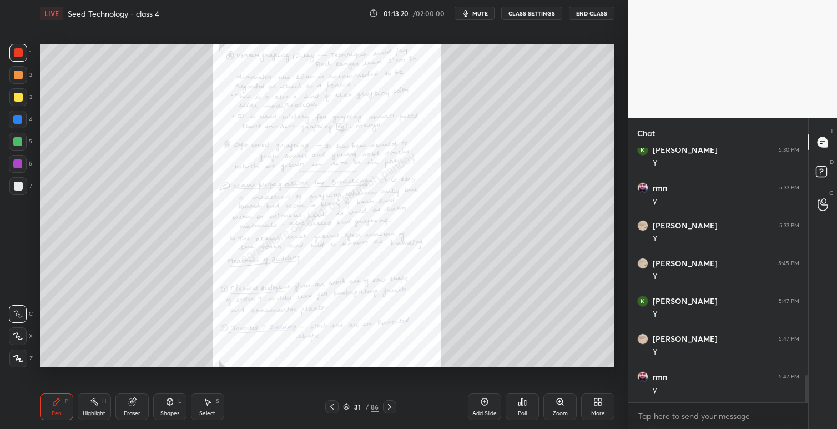
click at [390, 405] on icon at bounding box center [389, 406] width 9 height 9
click at [390, 406] on icon at bounding box center [389, 406] width 9 height 9
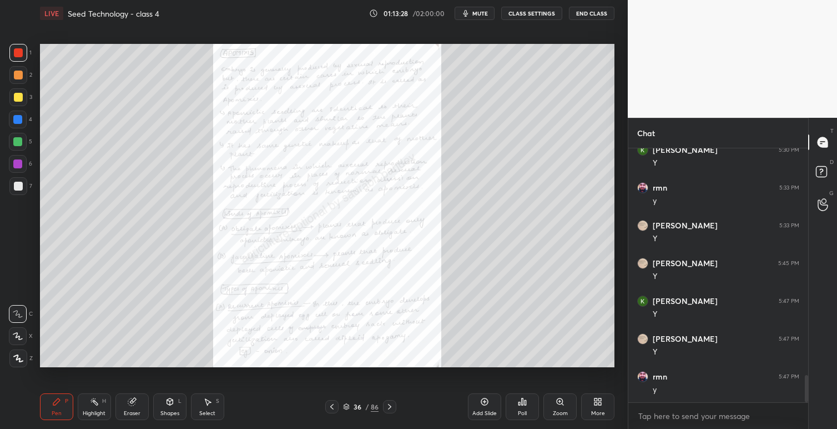
click at [390, 406] on icon at bounding box center [389, 406] width 9 height 9
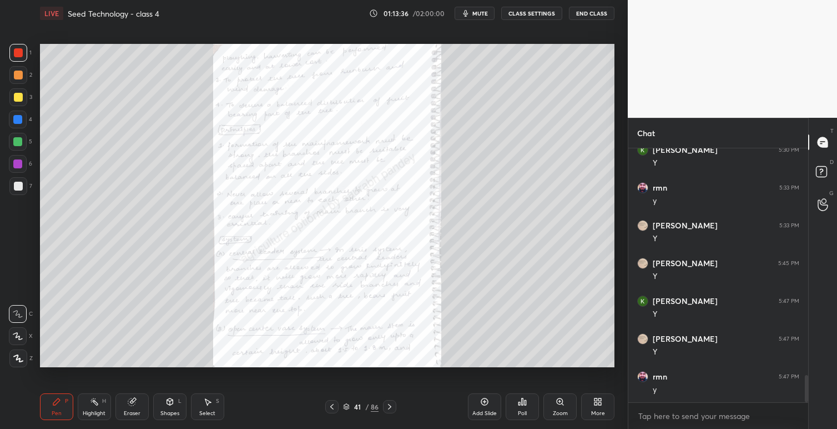
click at [390, 406] on icon at bounding box center [389, 406] width 9 height 9
click at [391, 406] on icon at bounding box center [389, 407] width 3 height 6
click at [562, 400] on icon at bounding box center [560, 401] width 6 height 6
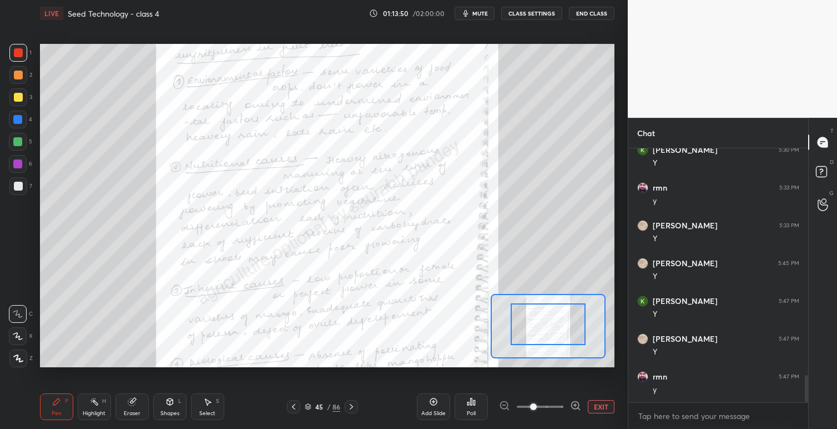
drag, startPoint x: 546, startPoint y: 334, endPoint x: 555, endPoint y: 293, distance: 42.2
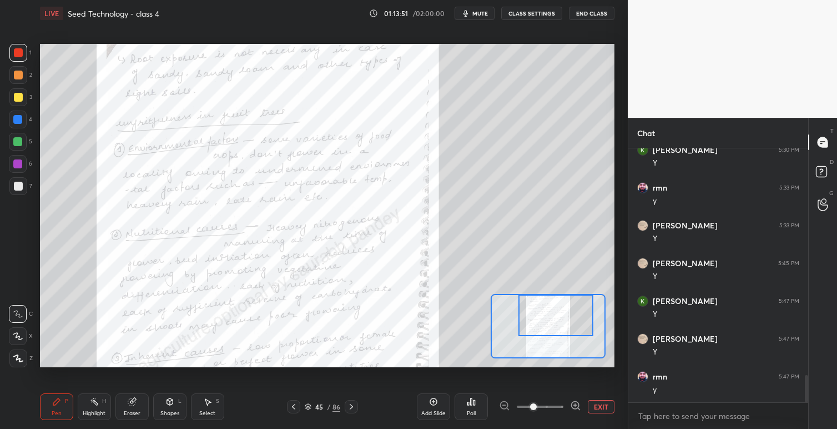
drag, startPoint x: 552, startPoint y: 322, endPoint x: 560, endPoint y: 305, distance: 18.9
click at [560, 305] on div at bounding box center [556, 315] width 75 height 42
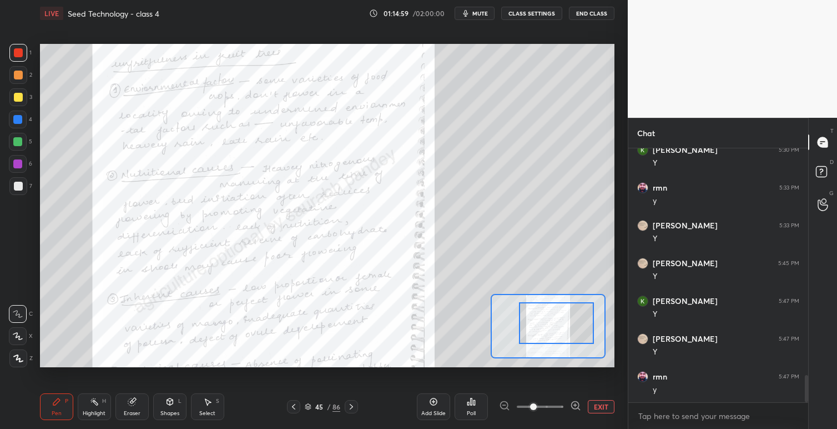
click at [553, 320] on div at bounding box center [556, 323] width 75 height 42
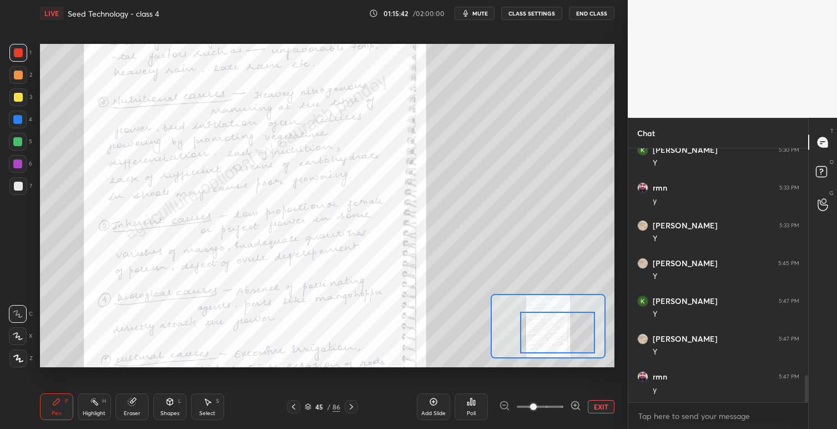
drag, startPoint x: 547, startPoint y: 313, endPoint x: 548, endPoint y: 323, distance: 10.6
click at [548, 323] on div at bounding box center [557, 333] width 75 height 42
click at [546, 318] on div at bounding box center [557, 333] width 75 height 42
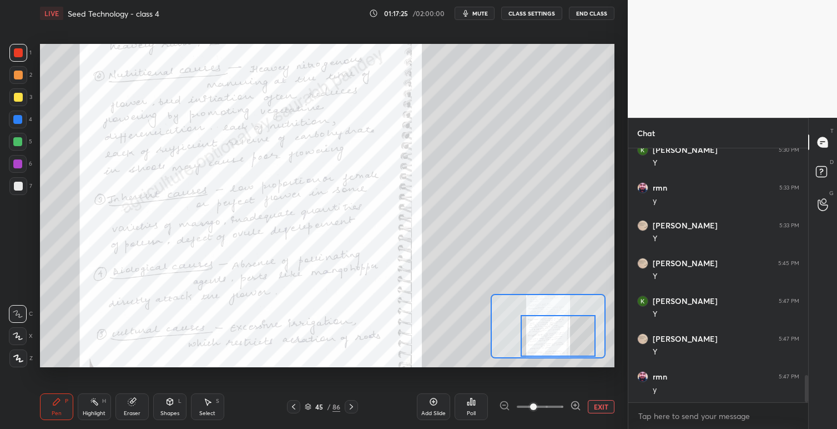
click at [353, 407] on icon at bounding box center [351, 406] width 9 height 9
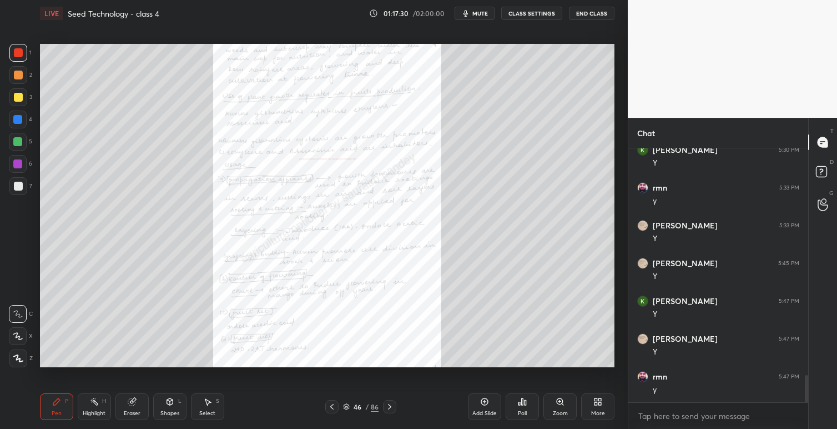
click at [558, 402] on icon at bounding box center [560, 401] width 6 height 6
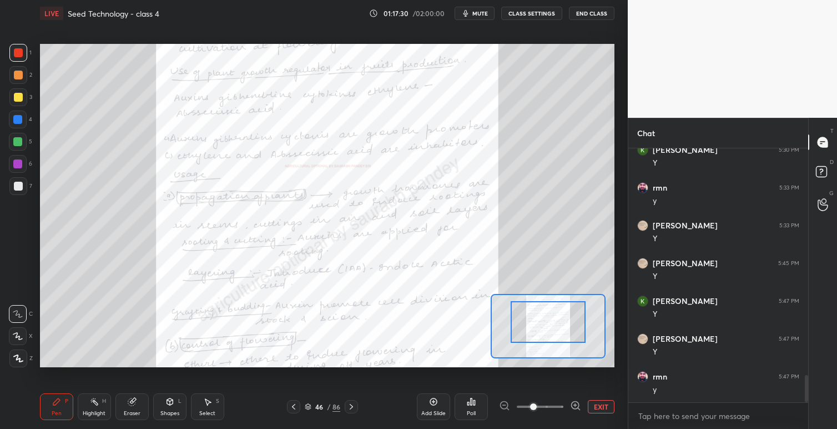
click at [551, 315] on div at bounding box center [548, 322] width 75 height 42
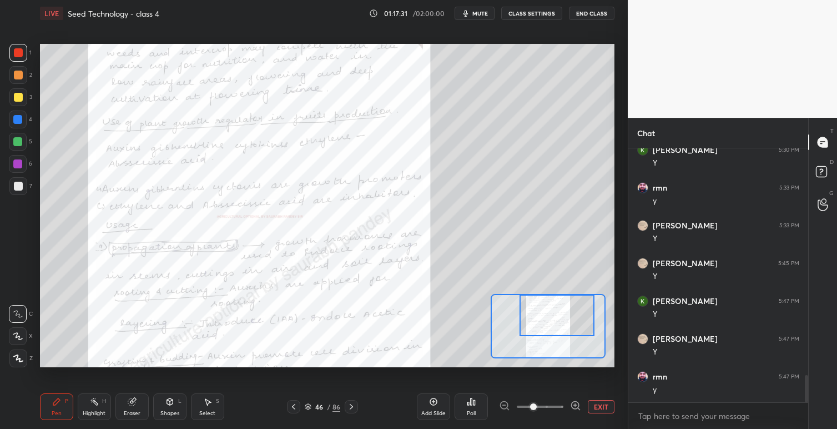
click at [551, 315] on div at bounding box center [557, 315] width 75 height 42
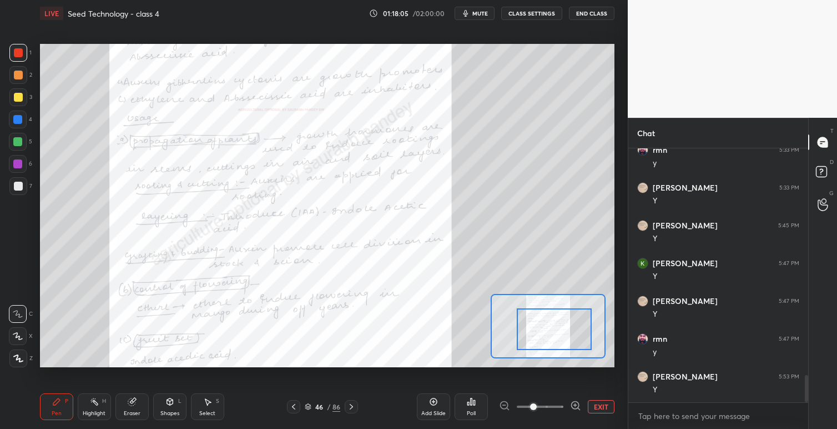
drag, startPoint x: 551, startPoint y: 314, endPoint x: 548, endPoint y: 328, distance: 14.2
click at [548, 328] on div at bounding box center [554, 329] width 75 height 42
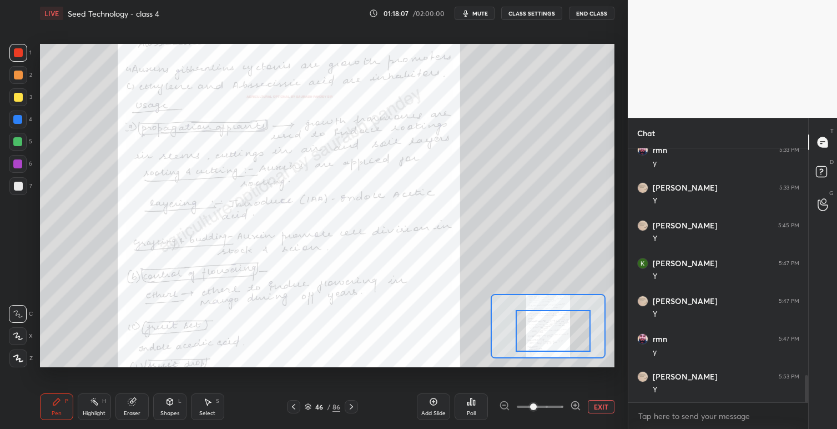
click at [547, 330] on div at bounding box center [553, 331] width 75 height 42
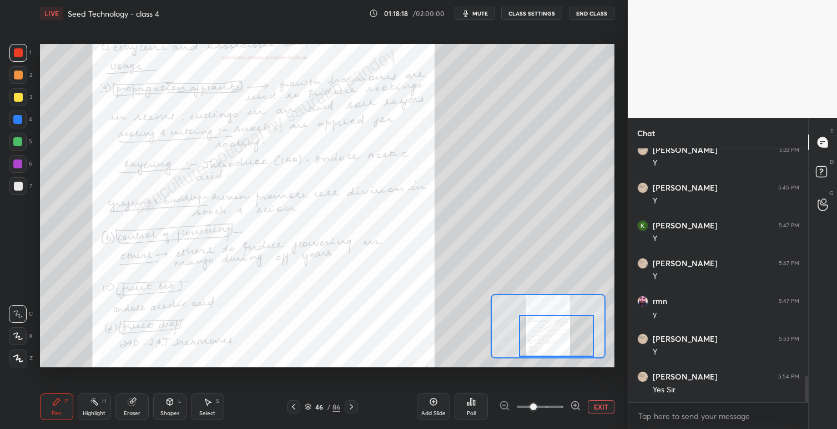
drag, startPoint x: 555, startPoint y: 338, endPoint x: 558, endPoint y: 352, distance: 13.7
click at [558, 352] on div at bounding box center [556, 336] width 75 height 42
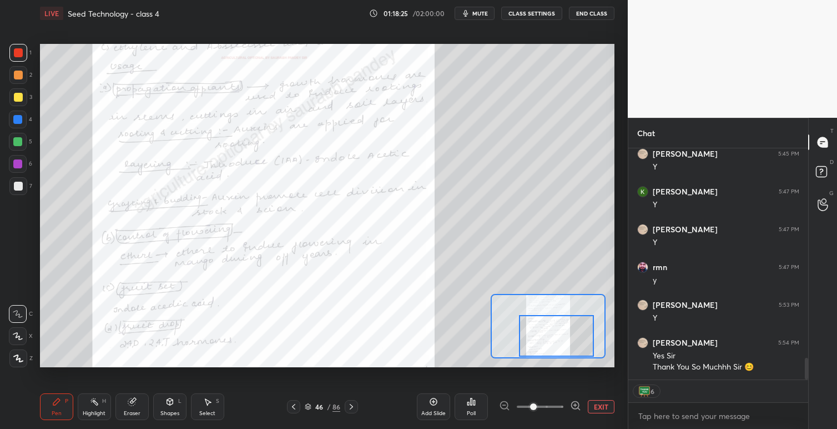
click at [595, 11] on button "End Class" at bounding box center [592, 13] width 46 height 13
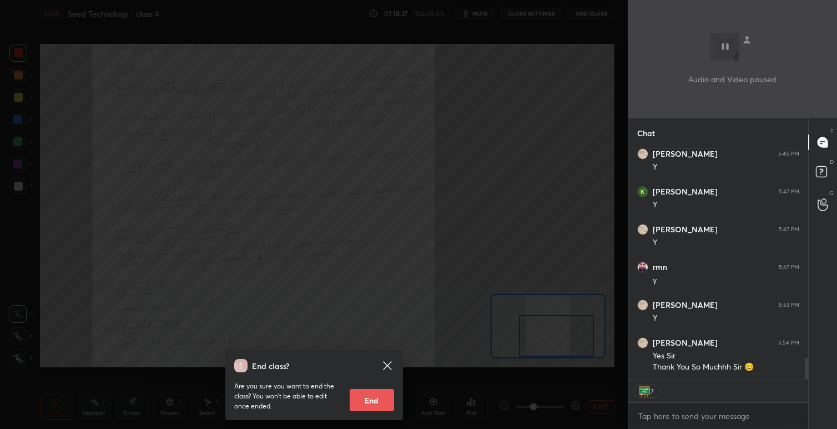
click at [376, 401] on button "End" at bounding box center [372, 400] width 44 height 22
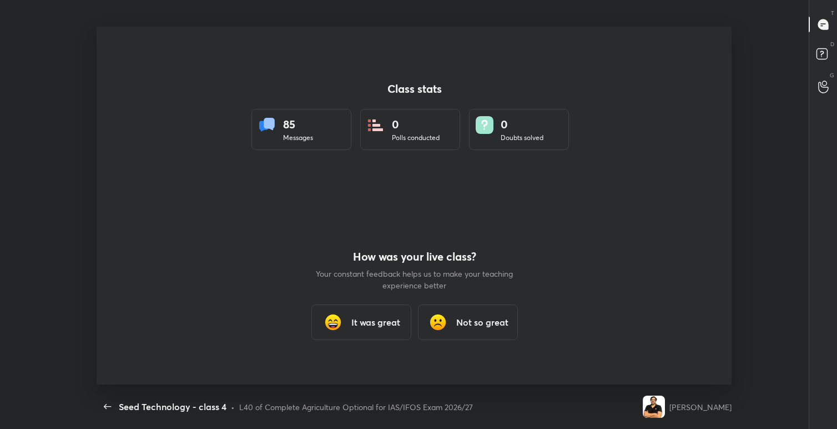
scroll to position [55173, 54717]
click at [361, 319] on h3 "It was great" at bounding box center [375, 321] width 49 height 13
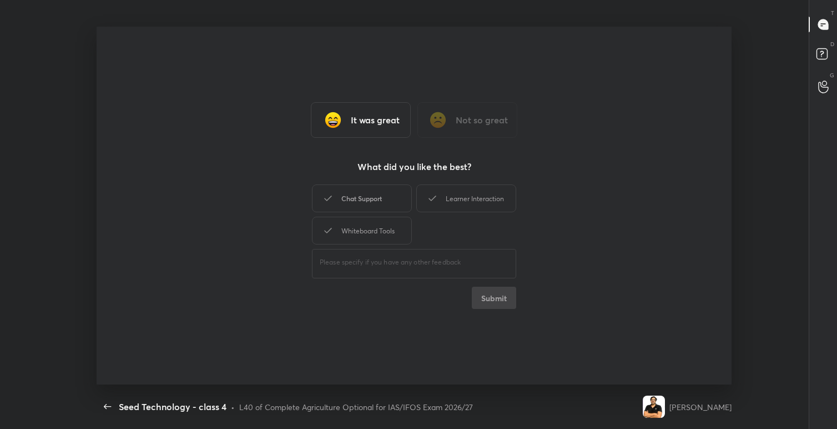
click at [370, 203] on div "Chat Support" at bounding box center [362, 198] width 100 height 28
click at [449, 196] on div "Learner Interaction" at bounding box center [466, 198] width 100 height 28
click at [393, 225] on div "Whiteboard Tools" at bounding box center [362, 231] width 100 height 28
click at [488, 303] on button "Submit" at bounding box center [494, 298] width 44 height 22
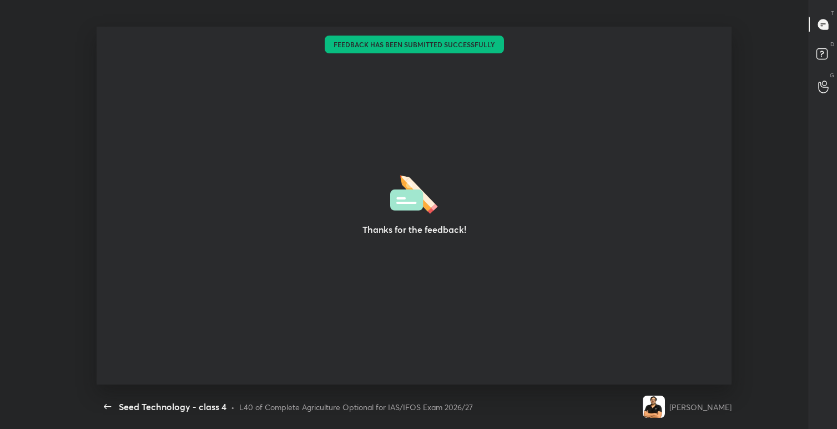
type textarea "x"
